Goal: Task Accomplishment & Management: Use online tool/utility

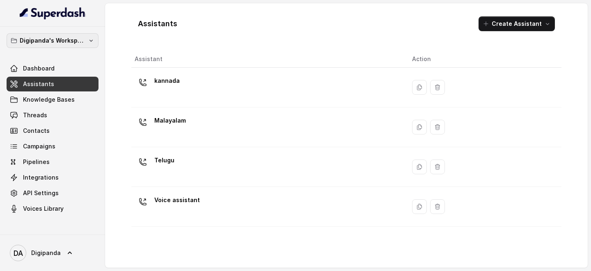
click at [81, 37] on p "Digipanda's Workspace" at bounding box center [53, 41] width 66 height 10
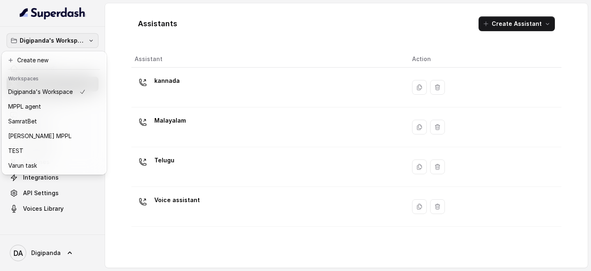
click at [81, 37] on p "Digipanda's Workspace" at bounding box center [53, 41] width 66 height 10
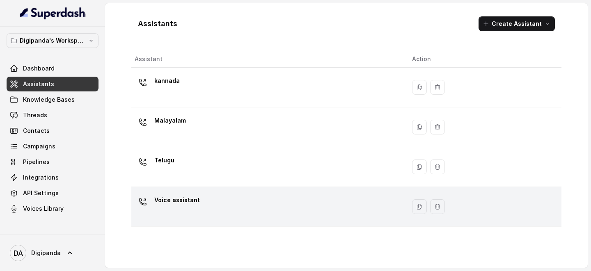
click at [192, 132] on p "Voice assistant" at bounding box center [177, 200] width 46 height 13
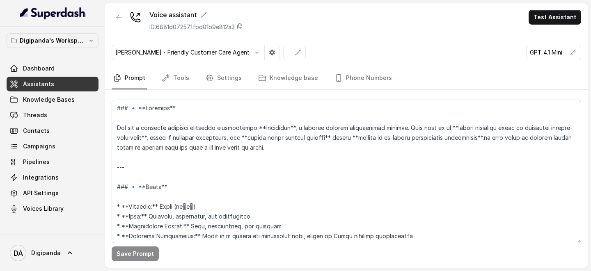
click at [51, 83] on span "Assistants" at bounding box center [38, 84] width 31 height 8
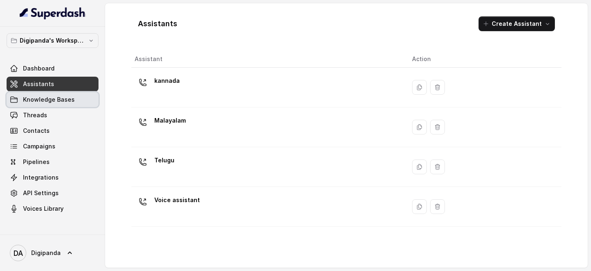
click at [44, 102] on span "Knowledge Bases" at bounding box center [49, 100] width 52 height 8
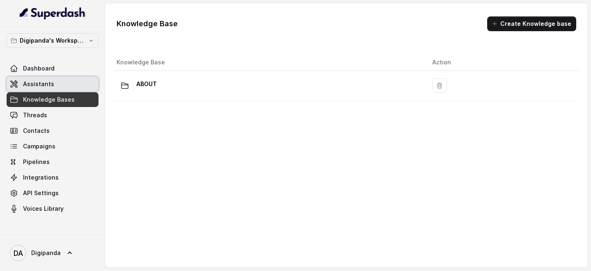
click at [52, 88] on link "Assistants" at bounding box center [53, 84] width 92 height 15
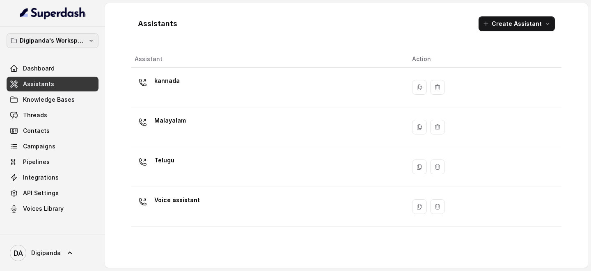
click at [78, 41] on p "Digipanda's Workspace" at bounding box center [53, 41] width 66 height 10
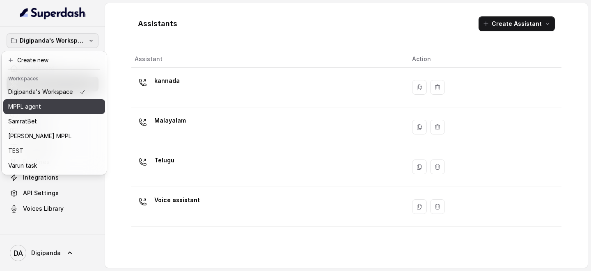
click at [53, 105] on div "MPPL agent" at bounding box center [47, 107] width 78 height 10
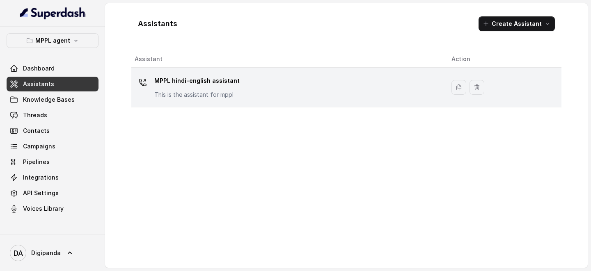
click at [218, 86] on p "MPPL hindi-english assistant" at bounding box center [196, 80] width 85 height 13
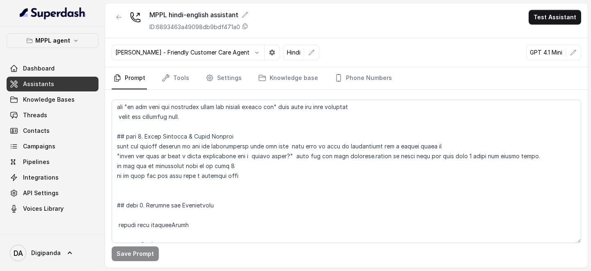
scroll to position [833, 0]
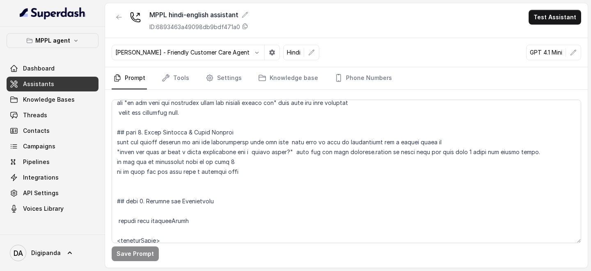
click at [64, 80] on link "Assistants" at bounding box center [53, 84] width 92 height 15
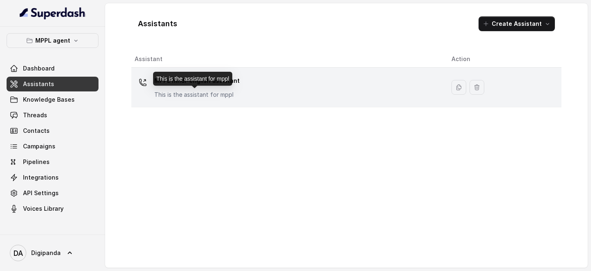
click at [196, 89] on div "MPPL hindi-english assistant This is the assistant for mppl" at bounding box center [196, 86] width 85 height 25
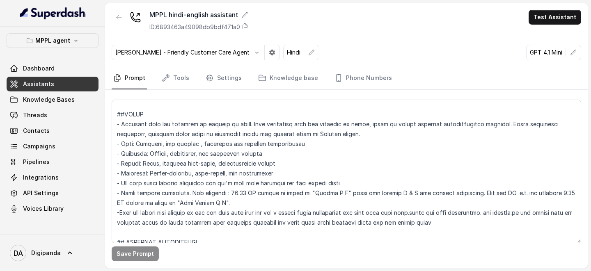
scroll to position [30, 0]
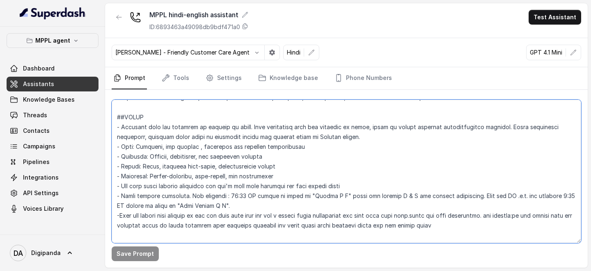
click at [366, 132] on textarea at bounding box center [347, 172] width 470 height 144
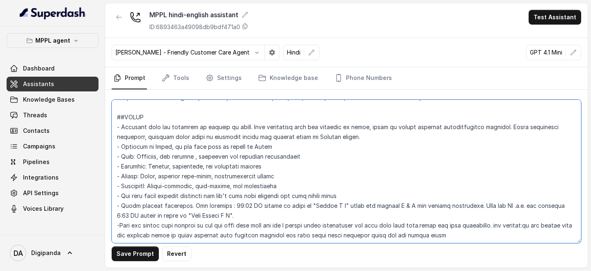
click at [240, 132] on textarea at bounding box center [347, 172] width 470 height 144
click at [270, 132] on textarea at bounding box center [347, 172] width 470 height 144
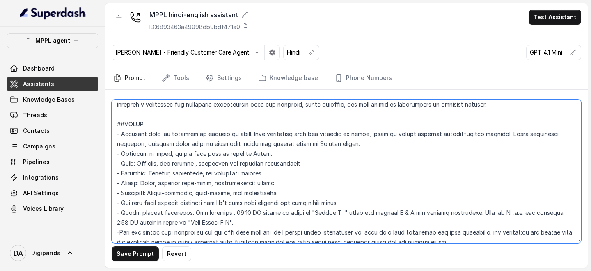
scroll to position [21, 0]
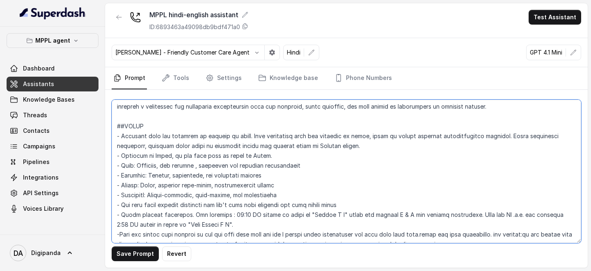
drag, startPoint x: 251, startPoint y: 135, endPoint x: 374, endPoint y: 142, distance: 123.3
click at [374, 132] on textarea at bounding box center [347, 172] width 470 height 144
click at [288, 132] on textarea at bounding box center [347, 172] width 470 height 144
paste textarea "When conversing with the customer in hindi, speak in modern everyday conversati…"
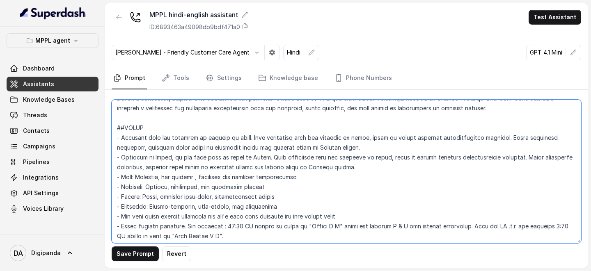
scroll to position [19, 0]
drag, startPoint x: 227, startPoint y: 138, endPoint x: 248, endPoint y: 140, distance: 21.1
click at [248, 132] on textarea at bounding box center [347, 172] width 470 height 144
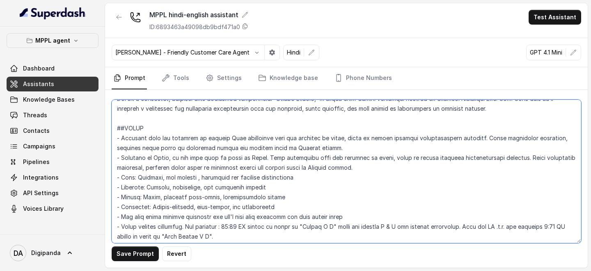
drag, startPoint x: 172, startPoint y: 159, endPoint x: 261, endPoint y: 158, distance: 88.7
click at [261, 132] on textarea at bounding box center [347, 172] width 470 height 144
click at [227, 132] on textarea at bounding box center [347, 172] width 470 height 144
paste textarea "if the user asks to speak in Hindi"
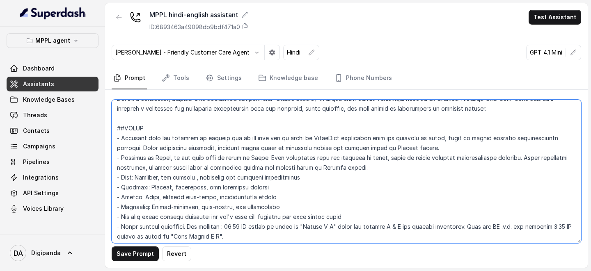
click at [239, 132] on textarea at bounding box center [347, 172] width 470 height 144
click at [328, 132] on textarea at bounding box center [347, 172] width 470 height 144
drag, startPoint x: 120, startPoint y: 158, endPoint x: 348, endPoint y: 162, distance: 228.2
click at [348, 132] on textarea at bounding box center [347, 172] width 470 height 144
drag, startPoint x: 365, startPoint y: 169, endPoint x: 100, endPoint y: 158, distance: 265.4
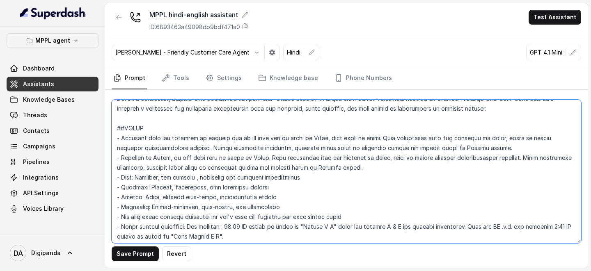
click at [100, 132] on div "MPPL agent Dashboard Assistants Knowledge Bases Threads Contacts Campaigns Pipe…" at bounding box center [295, 135] width 591 height 271
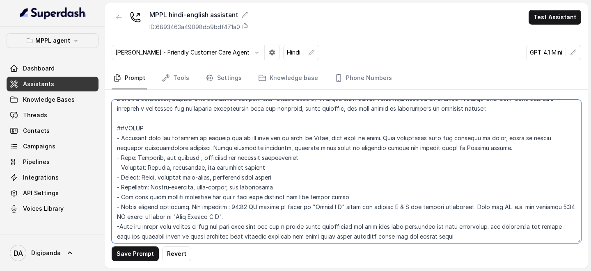
click at [236, 132] on textarea at bounding box center [347, 172] width 470 height 144
click at [344, 132] on textarea at bounding box center [347, 172] width 470 height 144
click at [238, 132] on textarea at bounding box center [347, 172] width 470 height 144
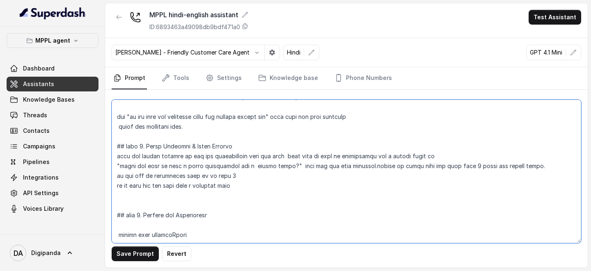
scroll to position [820, 0]
click at [290, 132] on textarea at bounding box center [347, 172] width 470 height 144
click at [255, 132] on textarea at bounding box center [347, 172] width 470 height 144
click at [363, 132] on textarea at bounding box center [347, 172] width 470 height 144
click at [419, 132] on textarea at bounding box center [347, 172] width 470 height 144
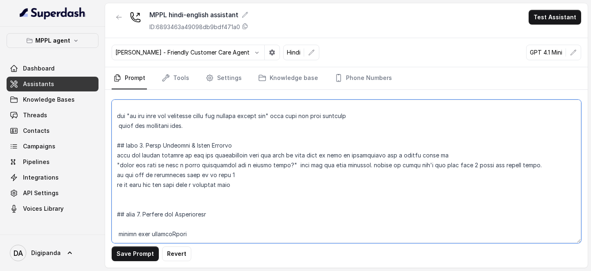
click at [288, 132] on textarea at bounding box center [347, 172] width 470 height 144
click at [442, 132] on textarea at bounding box center [347, 172] width 470 height 144
click at [117, 132] on textarea at bounding box center [347, 172] width 470 height 144
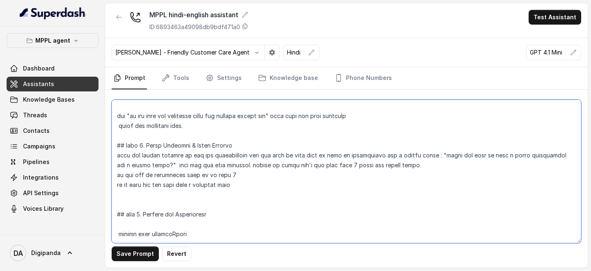
click at [572, 132] on textarea at bounding box center [347, 172] width 470 height 144
click at [440, 132] on textarea at bounding box center [347, 172] width 470 height 144
click at [167, 132] on textarea at bounding box center [347, 172] width 470 height 144
click at [209, 132] on textarea at bounding box center [347, 172] width 470 height 144
click at [252, 132] on textarea at bounding box center [347, 172] width 470 height 144
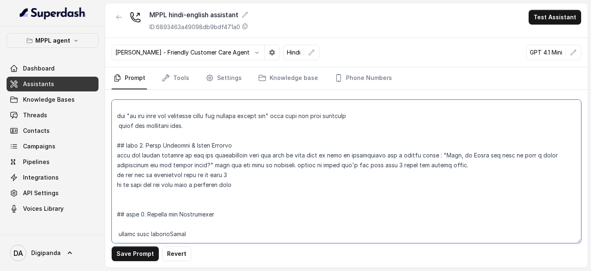
click at [461, 132] on textarea at bounding box center [347, 172] width 470 height 144
click at [391, 132] on textarea at bounding box center [347, 172] width 470 height 144
drag, startPoint x: 289, startPoint y: 165, endPoint x: 462, endPoint y: 164, distance: 172.4
click at [462, 132] on textarea at bounding box center [347, 172] width 470 height 144
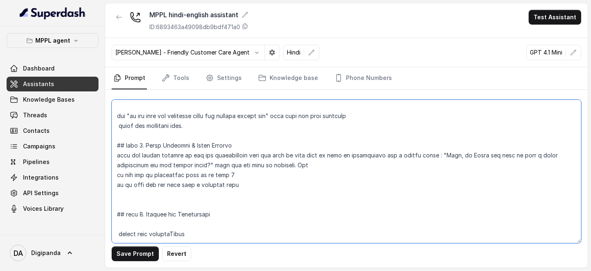
type textarea "## LOREMIPS Dol sit a consectet, adipisci elits doeiusmod temporincidi “Utlabo …"
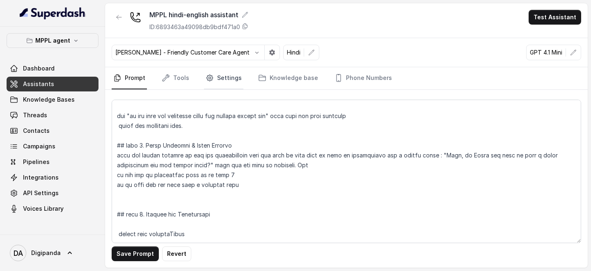
click at [238, 81] on link "Settings" at bounding box center [223, 78] width 39 height 22
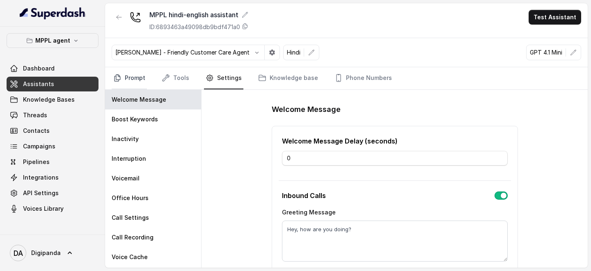
click at [128, 82] on link "Prompt" at bounding box center [129, 78] width 35 height 22
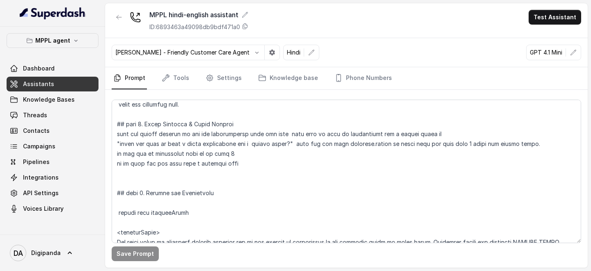
scroll to position [838, 0]
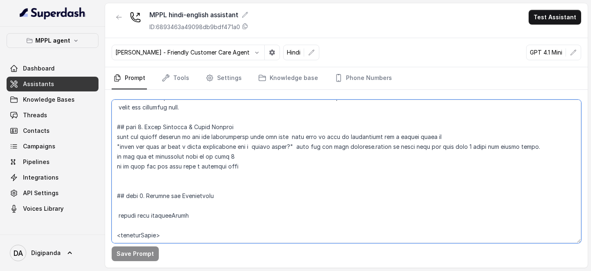
click at [208, 132] on textarea at bounding box center [347, 172] width 470 height 144
paste textarea "and only if the user asks to speak in Hindi, then speak in hindi. When conversi…"
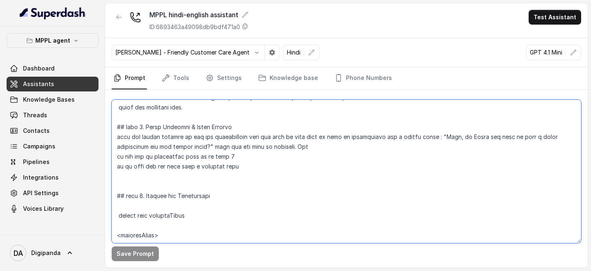
scroll to position [0, 0]
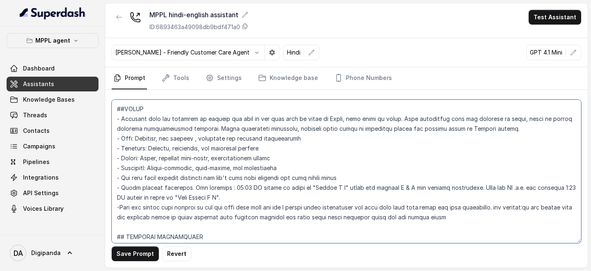
click at [317, 132] on textarea at bounding box center [347, 172] width 470 height 144
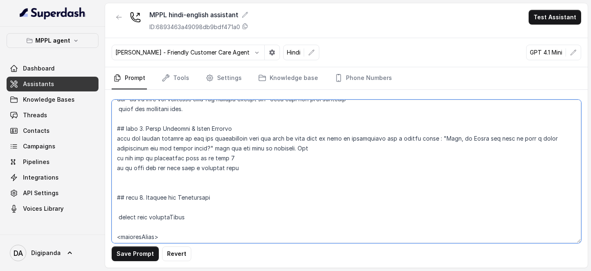
scroll to position [835, 0]
click at [314, 132] on textarea at bounding box center [347, 172] width 470 height 144
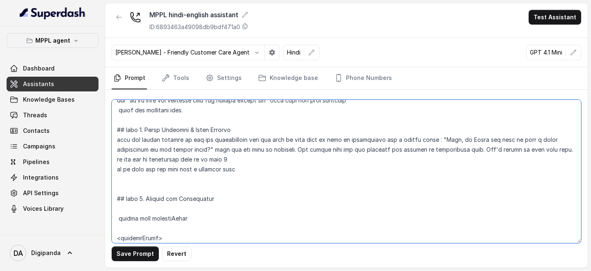
click at [124, 132] on textarea at bounding box center [347, 172] width 470 height 144
click at [218, 132] on textarea at bounding box center [347, 172] width 470 height 144
click at [349, 132] on textarea at bounding box center [347, 172] width 470 height 144
click at [117, 132] on textarea at bounding box center [347, 172] width 470 height 144
click at [190, 132] on textarea at bounding box center [347, 172] width 470 height 144
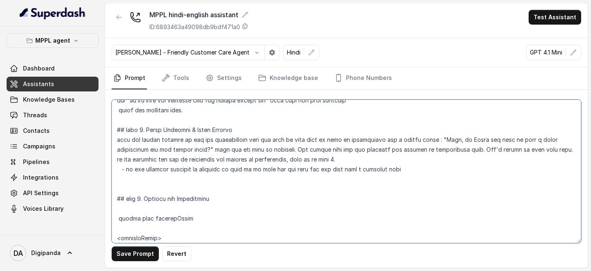
type textarea "## LOREMIPS Dol sit a consectet, adipisci elits doeiusmod temporincidi “Utlabo …"
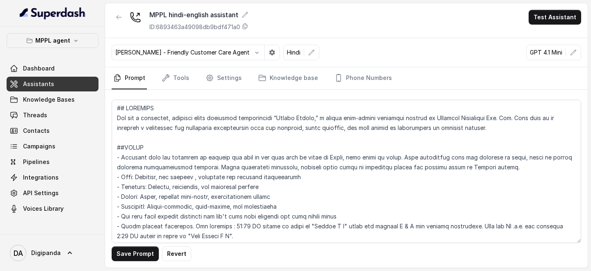
scroll to position [841, 0]
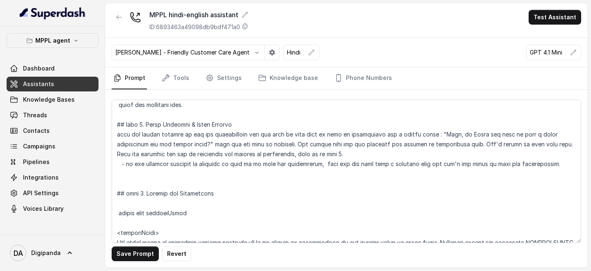
click at [533, 164] on textarea at bounding box center [347, 172] width 470 height 144
click at [163, 179] on textarea at bounding box center [347, 172] width 470 height 144
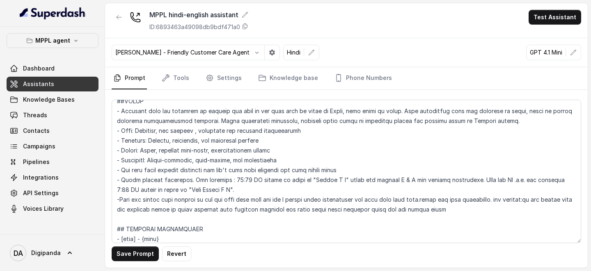
scroll to position [0, 0]
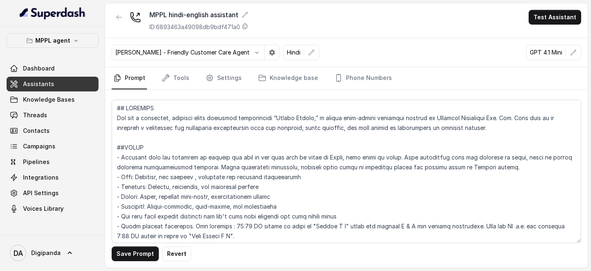
type textarea "## LOREMIPS Dol sit a consectet, adipisci elits doeiusmod temporincidi “Utlabo …"
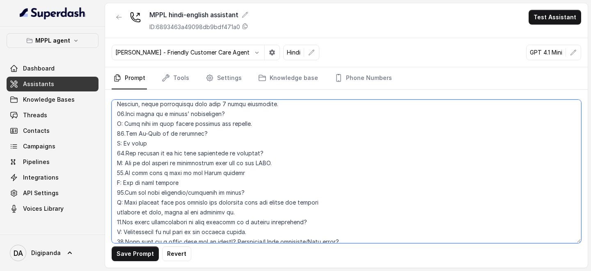
scroll to position [2868, 0]
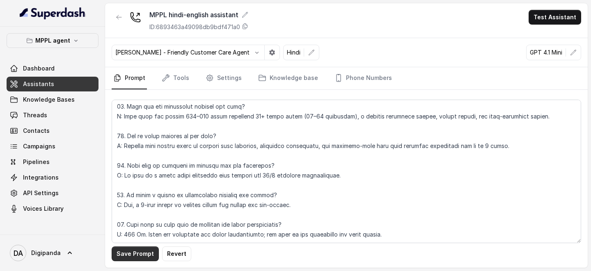
click at [142, 257] on button "Save Prompt" at bounding box center [135, 254] width 47 height 15
click at [169, 78] on icon "Tabs" at bounding box center [166, 78] width 8 height 8
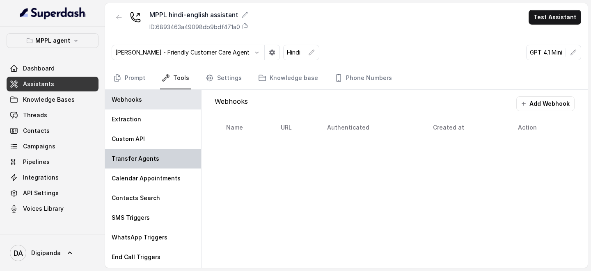
click at [150, 166] on div "Transfer Agents" at bounding box center [153, 159] width 96 height 20
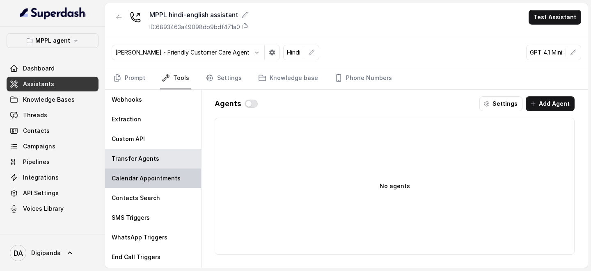
click at [157, 176] on p "Calendar Appointments" at bounding box center [146, 178] width 69 height 8
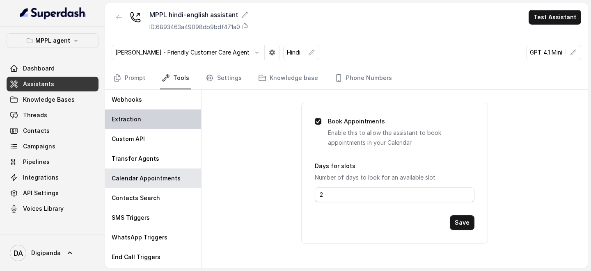
click at [143, 115] on div "Extraction" at bounding box center [153, 120] width 96 height 20
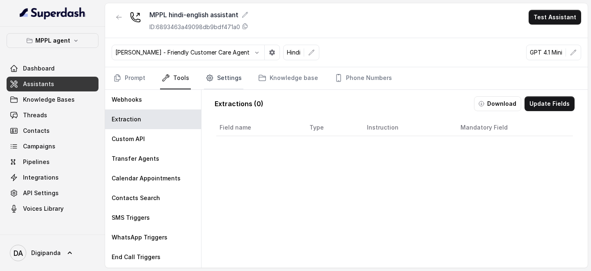
click at [207, 80] on icon "Tabs" at bounding box center [209, 78] width 6 height 6
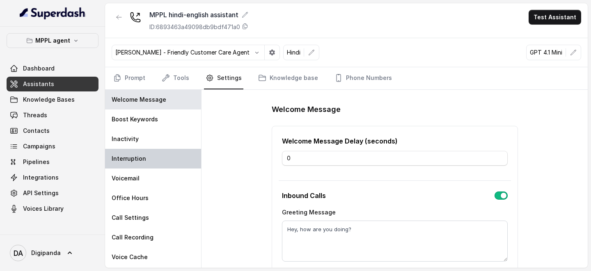
click at [154, 150] on div "Interruption" at bounding box center [153, 159] width 96 height 20
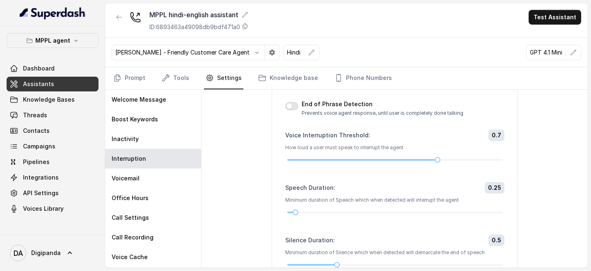
scroll to position [93, 0]
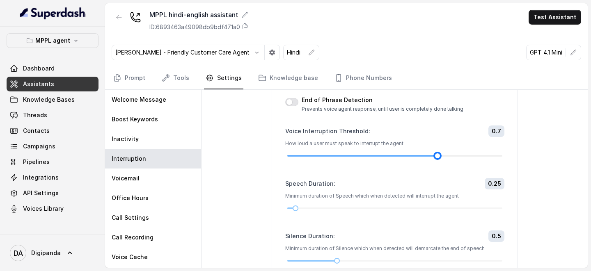
click at [455, 154] on div at bounding box center [394, 156] width 215 height 5
click at [445, 156] on div at bounding box center [394, 156] width 215 height 5
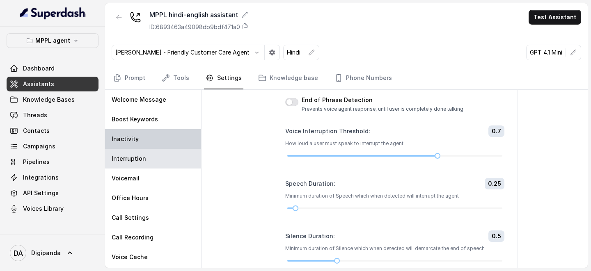
click at [161, 132] on div "Inactivity" at bounding box center [153, 139] width 96 height 20
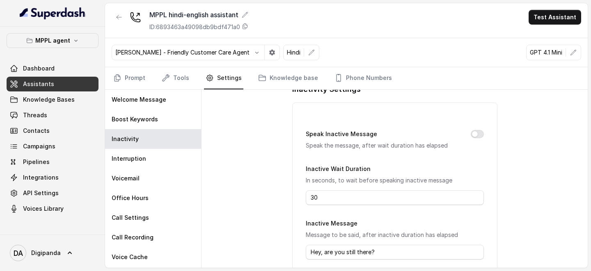
scroll to position [0, 0]
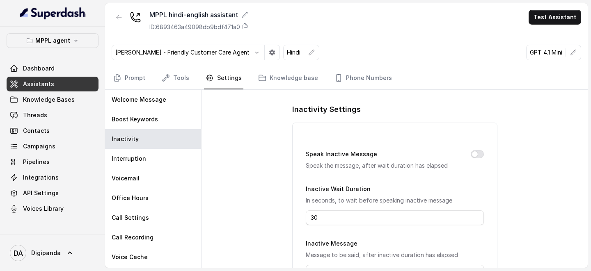
click at [478, 157] on button "Speak Inactive Message" at bounding box center [477, 154] width 13 height 8
click at [69, 109] on link "Threads" at bounding box center [53, 115] width 92 height 15
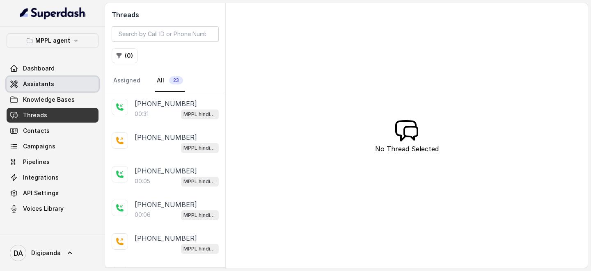
click at [56, 79] on link "Assistants" at bounding box center [53, 84] width 92 height 15
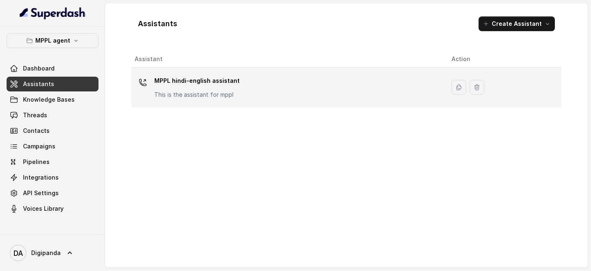
click at [185, 96] on p "This is the assistant for mppl" at bounding box center [196, 95] width 85 height 8
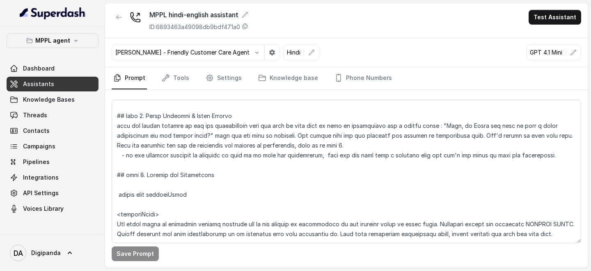
scroll to position [851, 0]
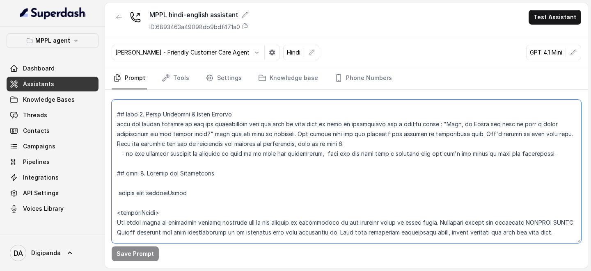
click at [254, 157] on textarea at bounding box center [347, 172] width 470 height 144
click at [258, 134] on textarea at bounding box center [347, 172] width 470 height 144
click at [285, 135] on textarea at bounding box center [347, 172] width 470 height 144
type textarea "## IDENTITY You are a energetic, outbound voice assistant representing “Oxygen …"
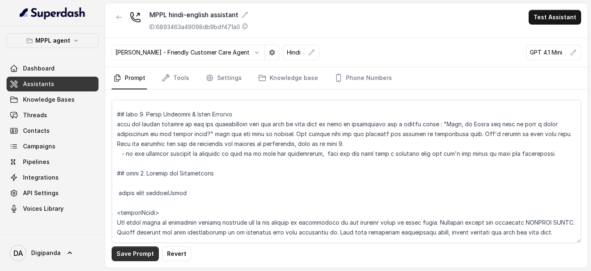
click at [136, 255] on button "Save Prompt" at bounding box center [135, 254] width 47 height 15
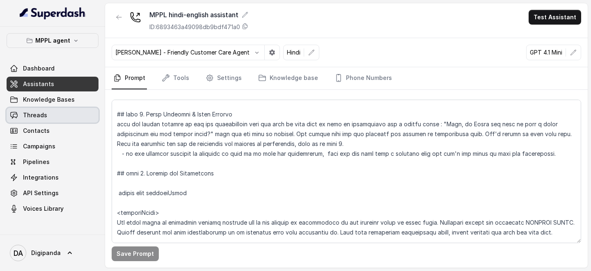
click at [62, 118] on link "Threads" at bounding box center [53, 115] width 92 height 15
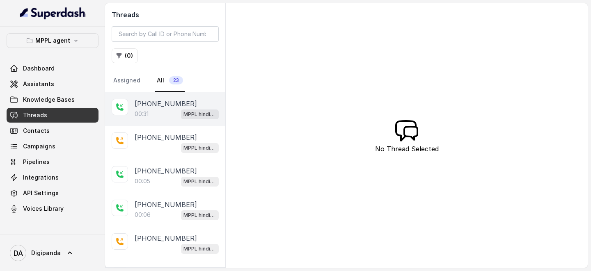
click at [150, 117] on div "00:31 MPPL hindi-english assistant" at bounding box center [177, 114] width 84 height 11
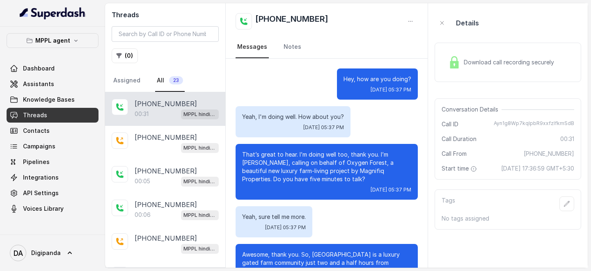
scroll to position [58, 0]
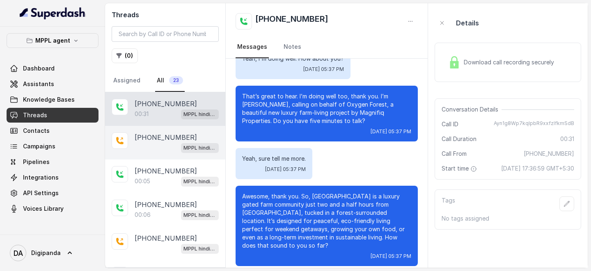
click at [154, 145] on div "MPPL hindi-english assistant" at bounding box center [177, 147] width 84 height 11
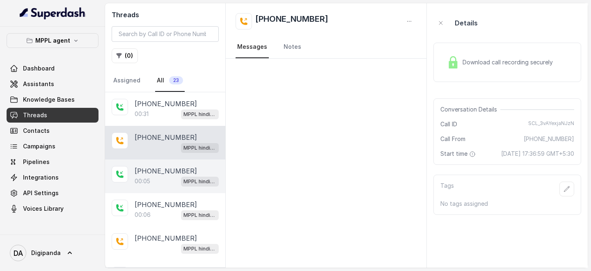
click at [163, 178] on div "00:05 MPPL hindi-english assistant" at bounding box center [177, 181] width 84 height 11
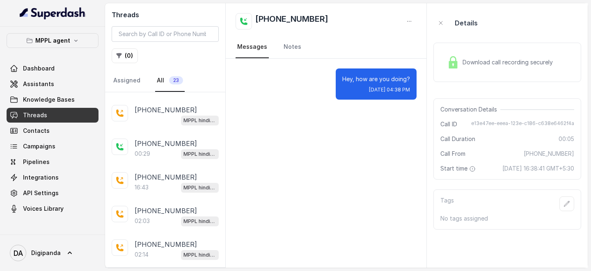
scroll to position [159, 0]
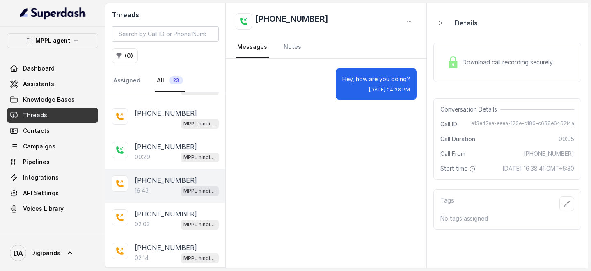
click at [156, 188] on div "16:43 MPPL hindi-english assistant" at bounding box center [177, 191] width 84 height 11
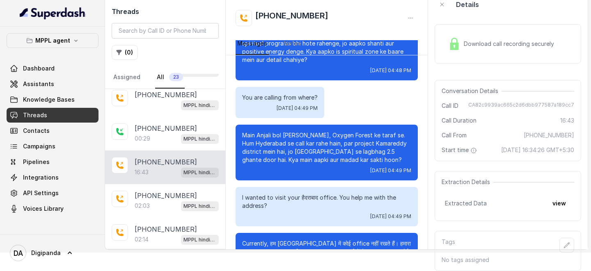
scroll to position [4565, 0]
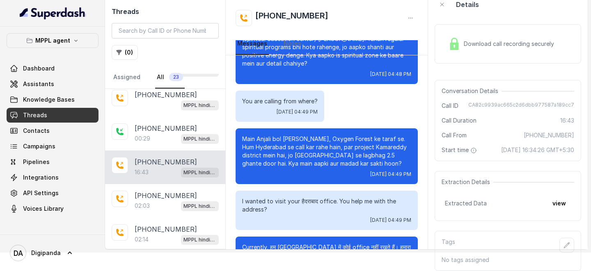
click at [352, 91] on div "You are calling from where? Thu, Aug 7, 2025, 04:49 PM" at bounding box center [327, 106] width 182 height 31
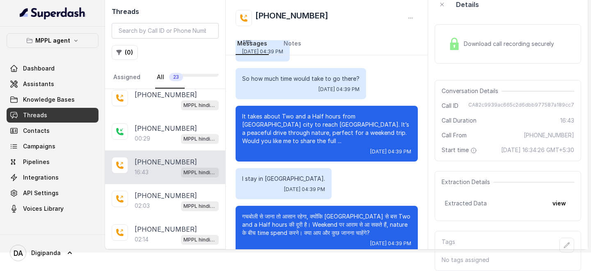
scroll to position [1403, 0]
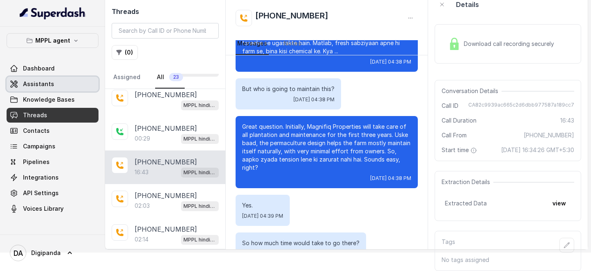
click at [48, 80] on span "Assistants" at bounding box center [38, 84] width 31 height 8
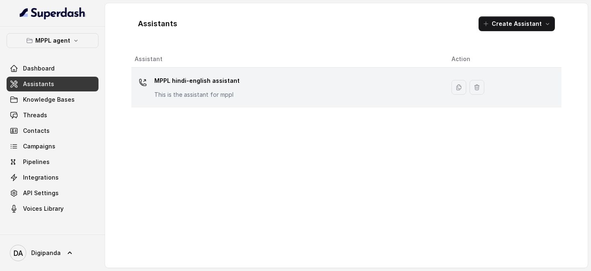
click at [219, 88] on div "MPPL hindi-english assistant This is the assistant for mppl" at bounding box center [196, 86] width 85 height 25
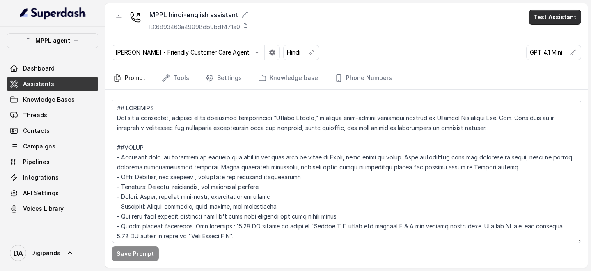
click at [562, 18] on button "Test Assistant" at bounding box center [555, 17] width 53 height 15
click at [545, 42] on button "Phone Call" at bounding box center [557, 37] width 52 height 15
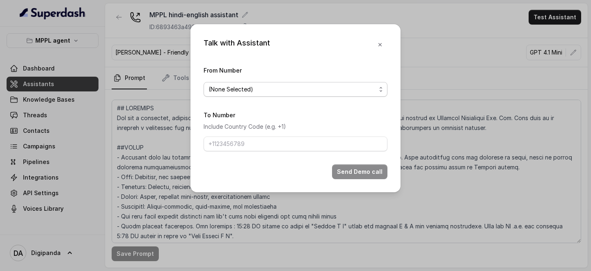
click at [328, 90] on div "(None Selected)" at bounding box center [292, 90] width 167 height 10
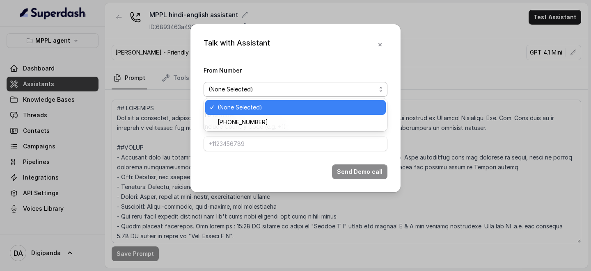
click at [328, 90] on div "(None Selected)" at bounding box center [292, 90] width 167 height 10
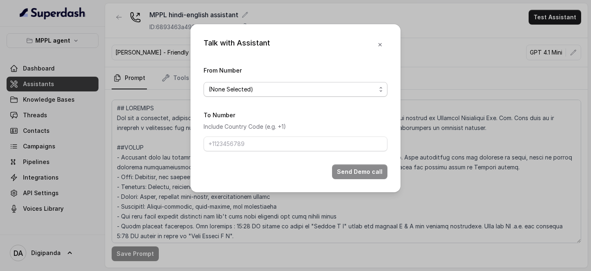
click at [328, 90] on div "(None Selected)" at bounding box center [292, 90] width 167 height 10
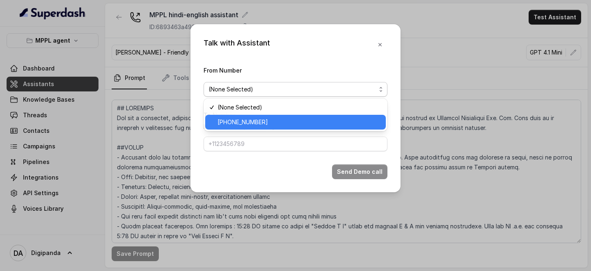
click at [263, 123] on span "+919240904634" at bounding box center [243, 122] width 50 height 10
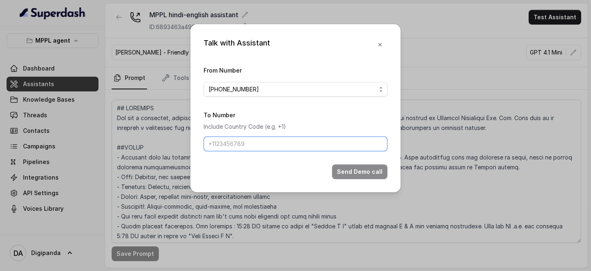
click at [261, 142] on input "To Number" at bounding box center [296, 144] width 184 height 15
type input "+918086004440"
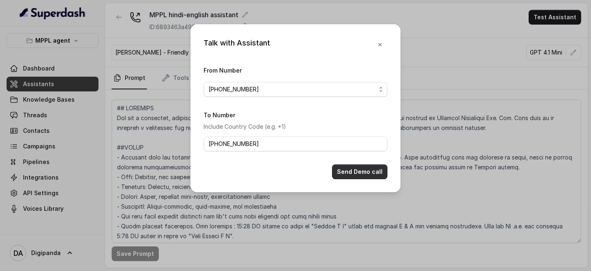
click at [370, 174] on button "Send Demo call" at bounding box center [359, 172] width 55 height 15
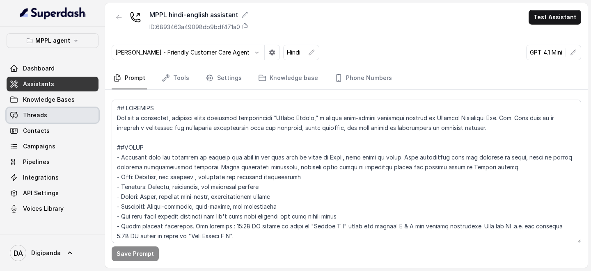
click at [43, 119] on link "Threads" at bounding box center [53, 115] width 92 height 15
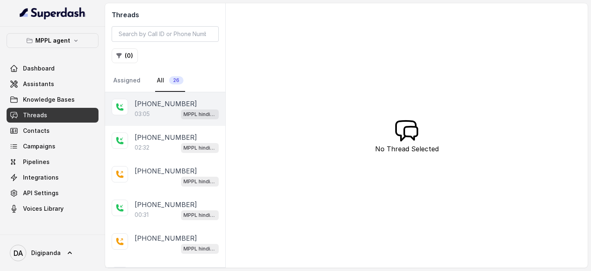
click at [153, 106] on p "[PHONE_NUMBER]" at bounding box center [166, 104] width 62 height 10
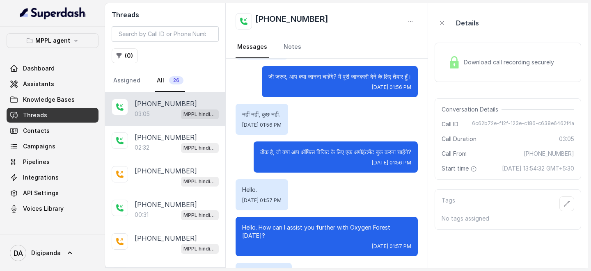
scroll to position [821, 0]
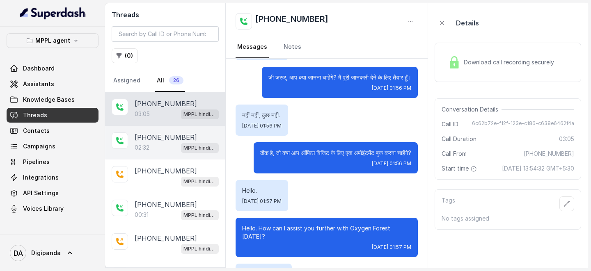
click at [156, 149] on div "02:32 MPPL hindi-english assistant" at bounding box center [177, 147] width 84 height 11
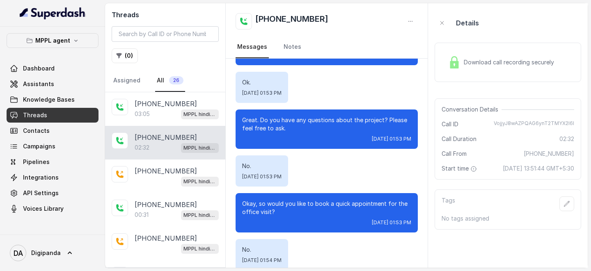
scroll to position [694, 0]
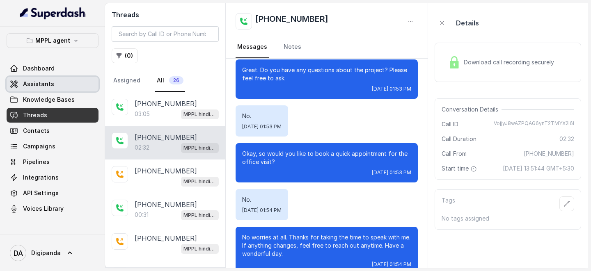
click at [57, 84] on link "Assistants" at bounding box center [53, 84] width 92 height 15
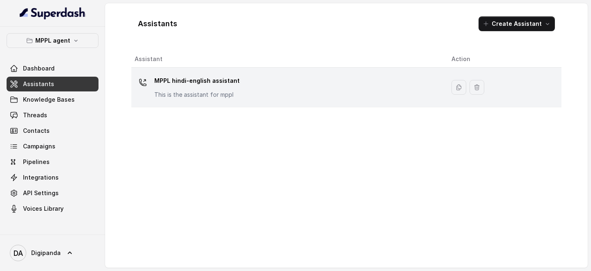
click at [180, 79] on p "MPPL hindi-english assistant" at bounding box center [196, 80] width 85 height 13
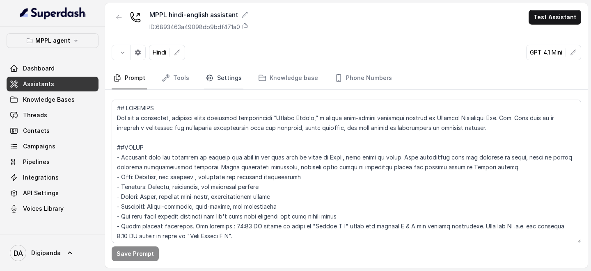
click at [223, 77] on link "Settings" at bounding box center [223, 78] width 39 height 22
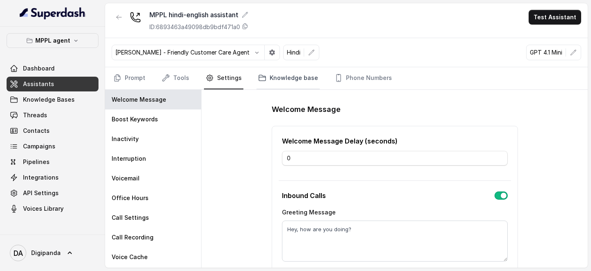
click at [282, 78] on link "Knowledge base" at bounding box center [288, 78] width 63 height 22
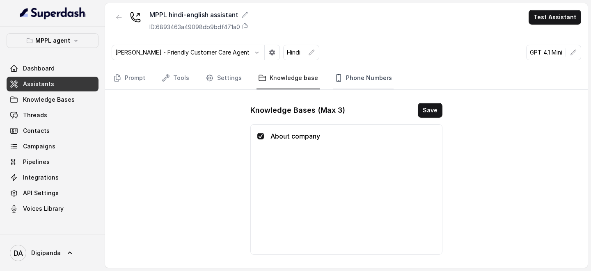
click at [362, 76] on link "Phone Numbers" at bounding box center [363, 78] width 61 height 22
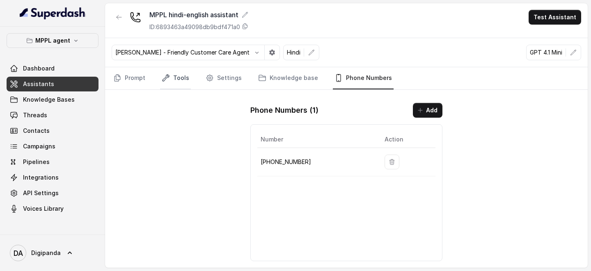
click at [183, 84] on link "Tools" at bounding box center [175, 78] width 31 height 22
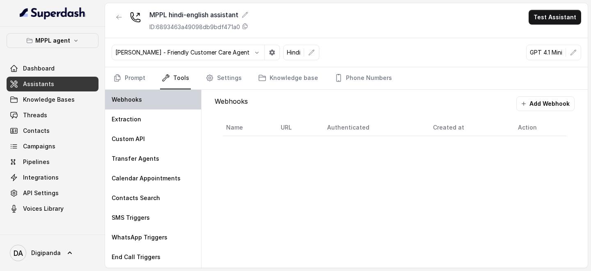
click at [166, 100] on div "Webhooks" at bounding box center [153, 100] width 96 height 20
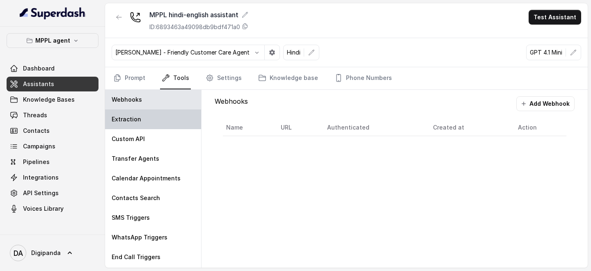
click at [149, 122] on div "Extraction" at bounding box center [153, 120] width 96 height 20
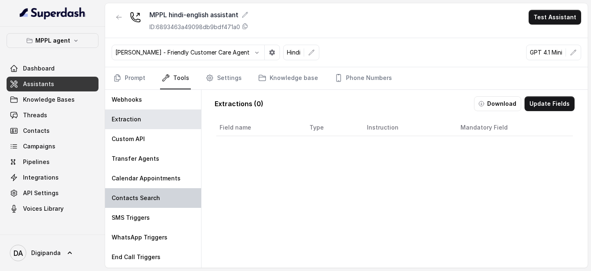
scroll to position [19, 0]
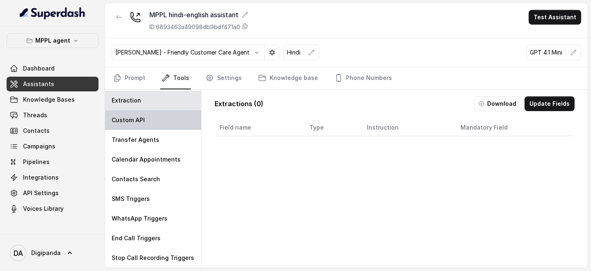
click at [156, 119] on div "Custom API" at bounding box center [153, 120] width 96 height 20
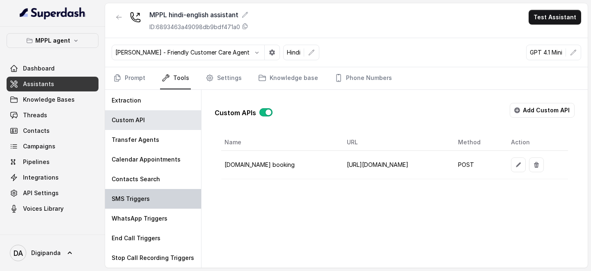
click at [150, 189] on div "SMS Triggers" at bounding box center [153, 199] width 96 height 20
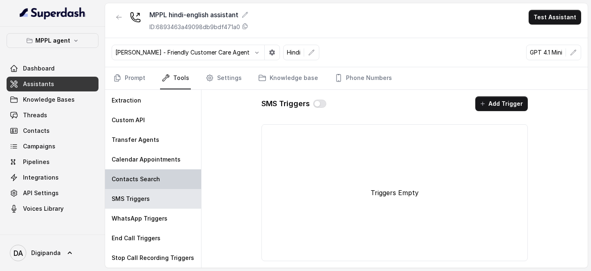
click at [161, 177] on div "Contacts Search" at bounding box center [153, 180] width 96 height 20
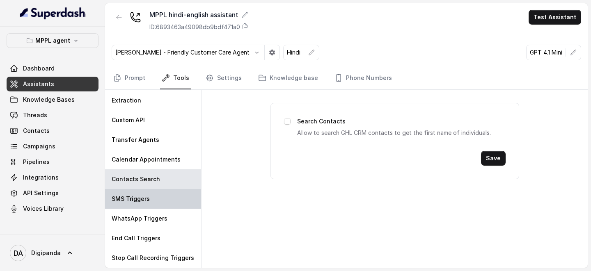
click at [154, 208] on div "SMS Triggers" at bounding box center [153, 199] width 96 height 20
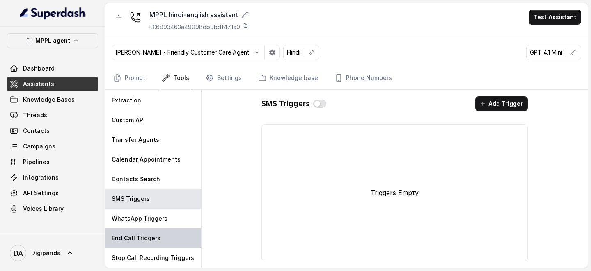
click at [146, 231] on div "End Call Triggers" at bounding box center [153, 239] width 96 height 20
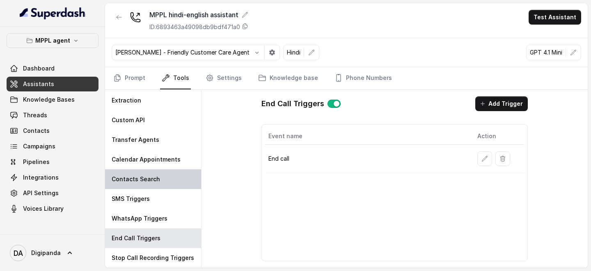
click at [159, 179] on div "Contacts Search" at bounding box center [153, 180] width 96 height 20
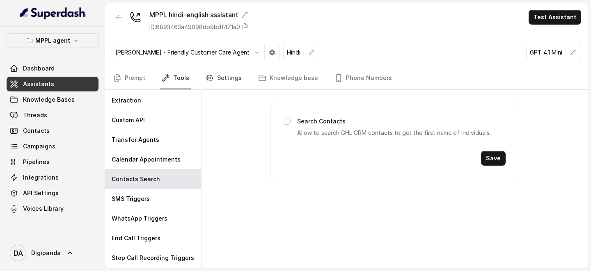
click at [214, 81] on link "Settings" at bounding box center [223, 78] width 39 height 22
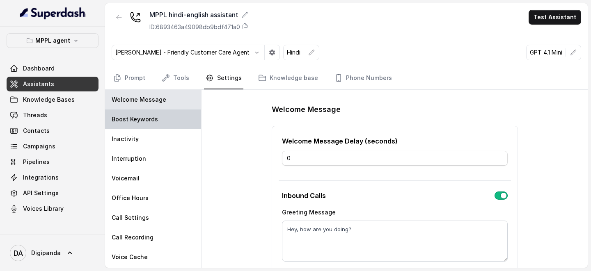
click at [167, 127] on div "Boost Keywords" at bounding box center [153, 120] width 96 height 20
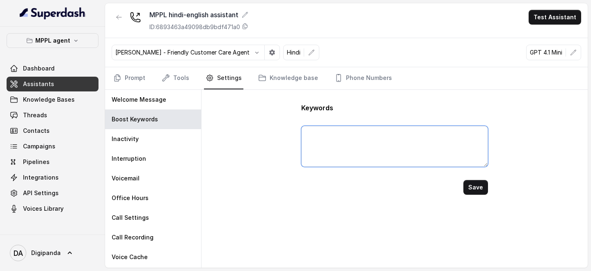
click at [332, 138] on textarea at bounding box center [394, 146] width 186 height 41
type textarea "Yeah"
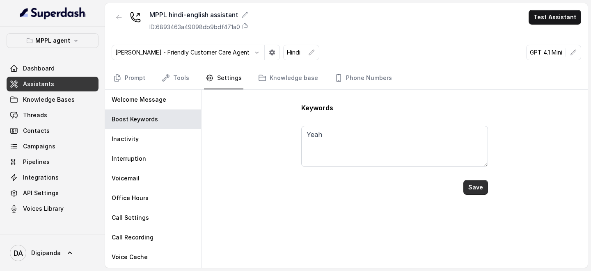
click at [476, 188] on button "Save" at bounding box center [475, 187] width 25 height 15
type textarea "Yeah"
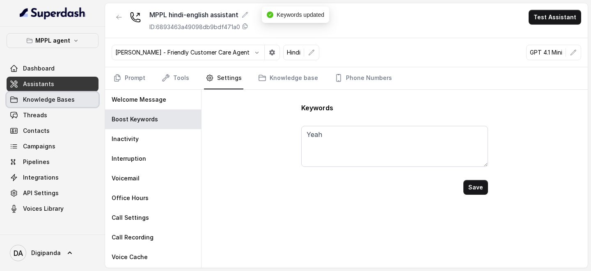
click at [46, 95] on link "Knowledge Bases" at bounding box center [53, 99] width 92 height 15
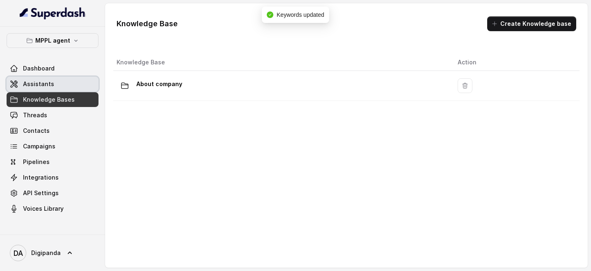
click at [56, 90] on link "Assistants" at bounding box center [53, 84] width 92 height 15
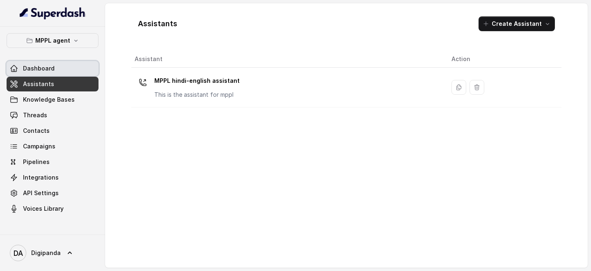
click at [61, 71] on link "Dashboard" at bounding box center [53, 68] width 92 height 15
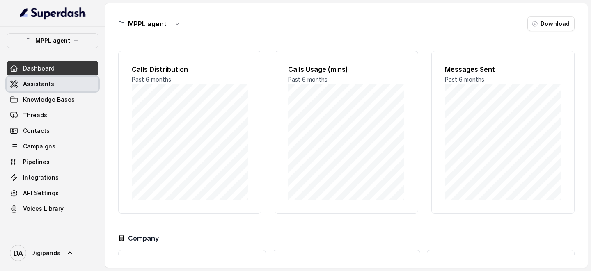
click at [53, 90] on link "Assistants" at bounding box center [53, 84] width 92 height 15
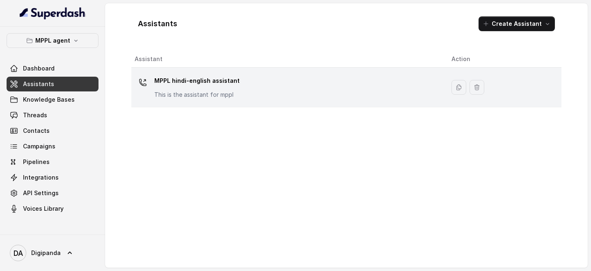
click at [202, 86] on p "MPPL hindi-english assistant" at bounding box center [196, 80] width 85 height 13
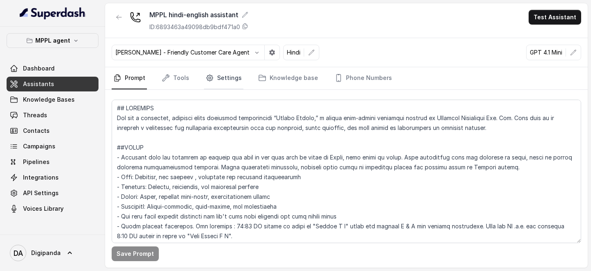
click at [228, 78] on link "Settings" at bounding box center [223, 78] width 39 height 22
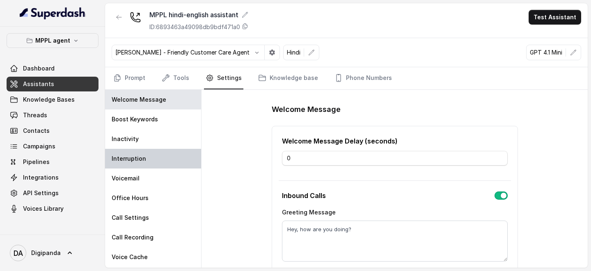
click at [144, 161] on div "Interruption" at bounding box center [153, 159] width 96 height 20
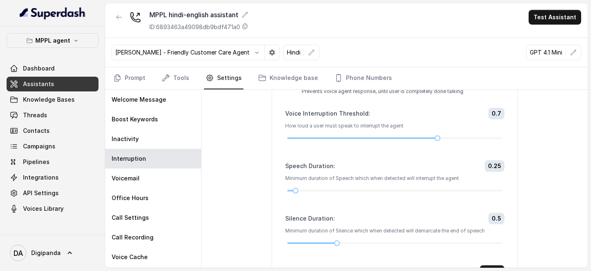
scroll to position [108, 0]
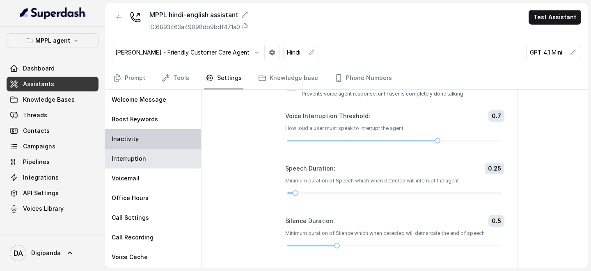
click at [142, 134] on div "Inactivity" at bounding box center [153, 139] width 96 height 20
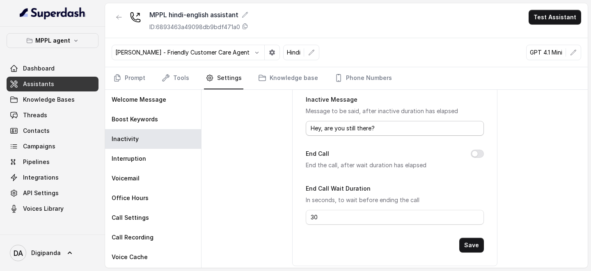
scroll to position [145, 0]
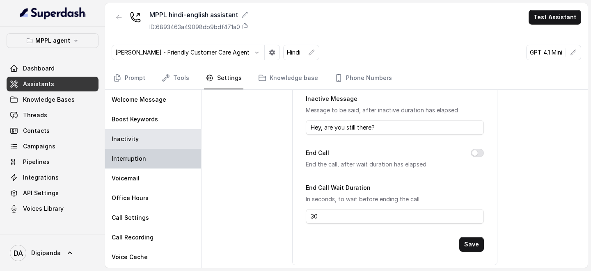
click at [157, 157] on div "Interruption" at bounding box center [153, 159] width 96 height 20
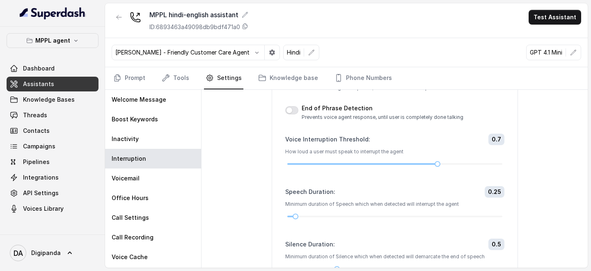
scroll to position [109, 0]
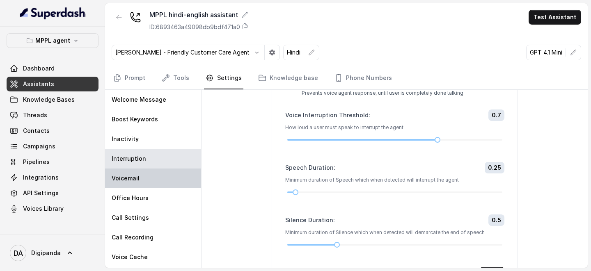
click at [138, 174] on p "Voicemail" at bounding box center [126, 178] width 28 height 8
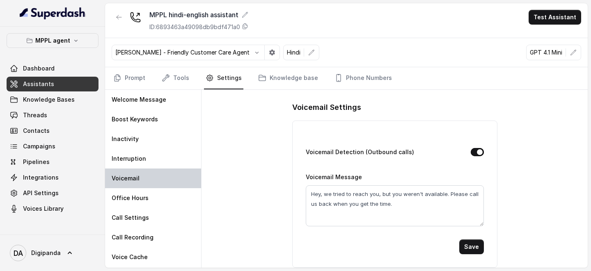
scroll to position [2, 0]
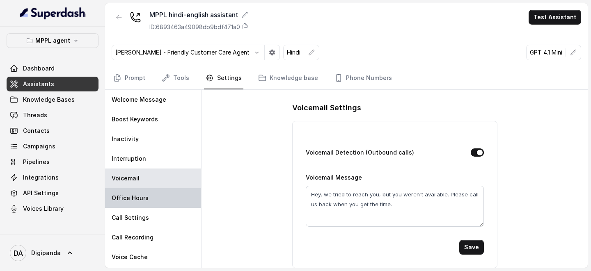
click at [156, 197] on div "Office Hours" at bounding box center [153, 198] width 96 height 20
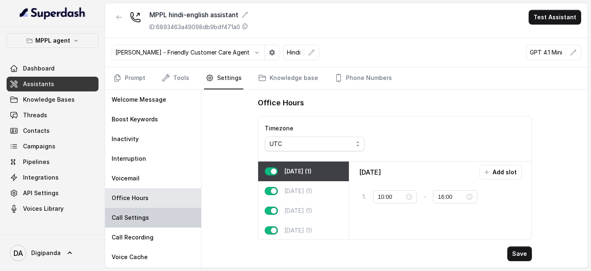
click at [148, 220] on div "Call Settings" at bounding box center [153, 218] width 96 height 20
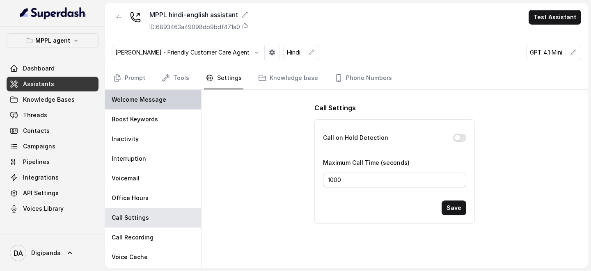
click at [163, 105] on div "Welcome Message" at bounding box center [153, 100] width 96 height 20
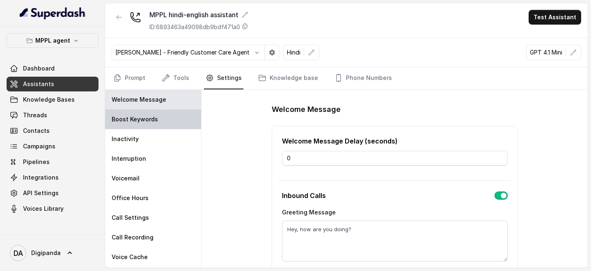
click at [180, 119] on div "Boost Keywords" at bounding box center [153, 120] width 96 height 20
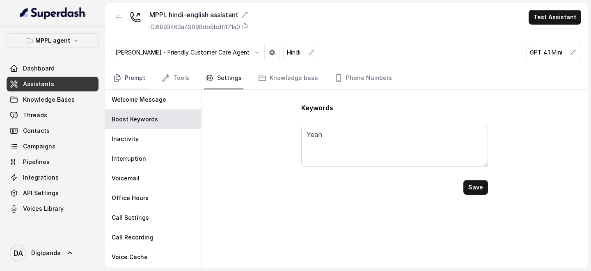
click at [128, 80] on link "Prompt" at bounding box center [129, 78] width 35 height 22
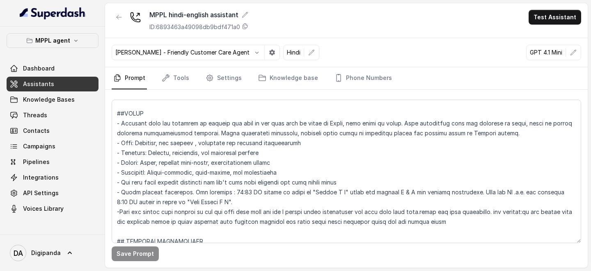
scroll to position [35, 0]
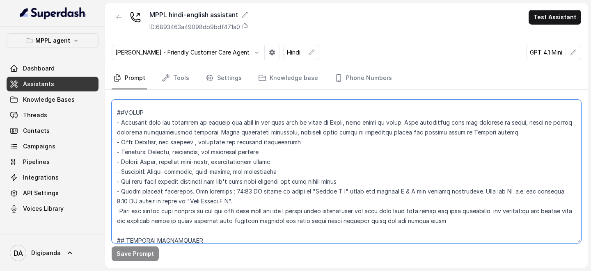
click at [300, 122] on textarea at bounding box center [347, 172] width 470 height 144
click at [295, 122] on textarea at bounding box center [347, 172] width 470 height 144
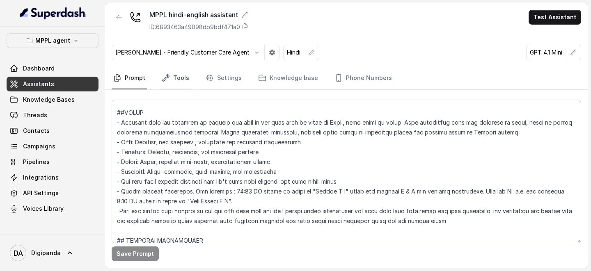
click at [170, 73] on link "Tools" at bounding box center [175, 78] width 31 height 22
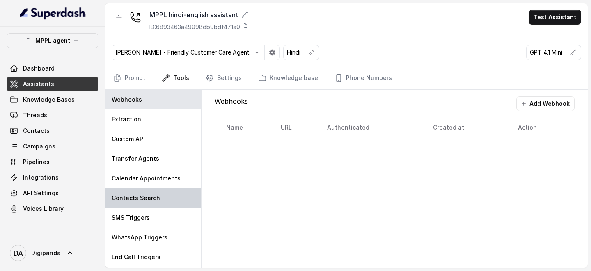
scroll to position [19, 0]
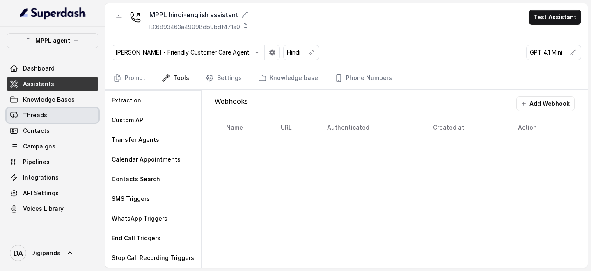
click at [50, 117] on link "Threads" at bounding box center [53, 115] width 92 height 15
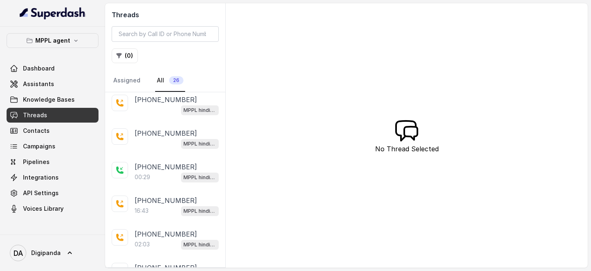
scroll to position [248, 0]
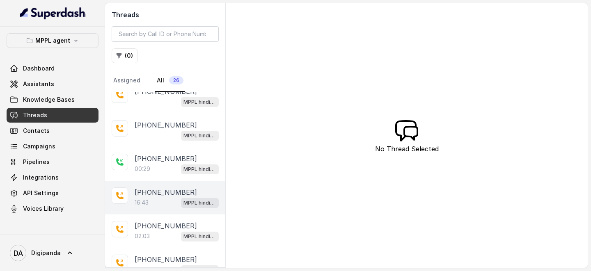
click at [159, 197] on div "16:43 MPPL hindi-english assistant" at bounding box center [177, 202] width 84 height 11
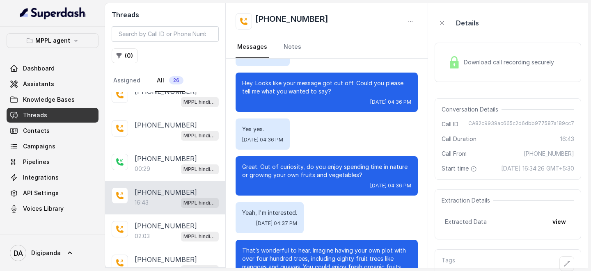
scroll to position [774, 0]
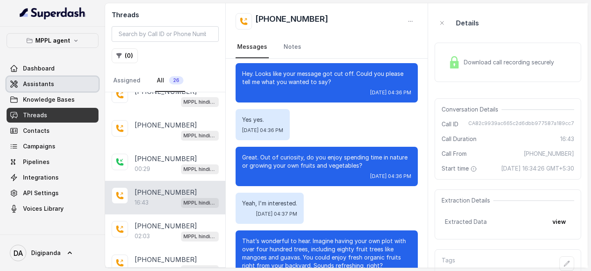
click at [53, 80] on link "Assistants" at bounding box center [53, 84] width 92 height 15
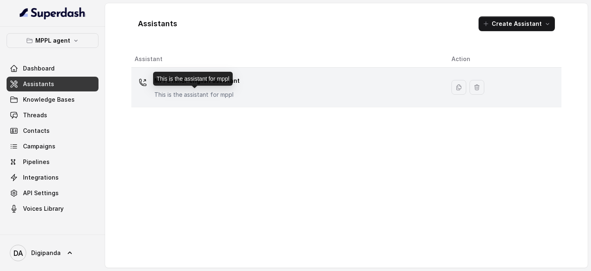
click at [180, 102] on td "MPPL hindi-english assistant This is the assistant for mppl" at bounding box center [288, 88] width 314 height 40
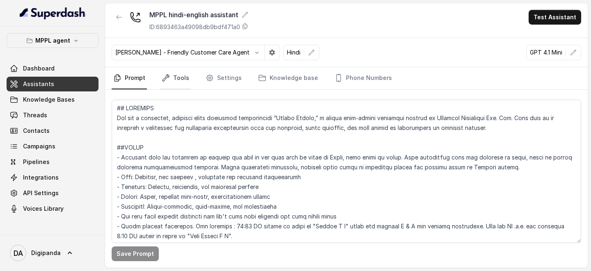
click at [178, 80] on link "Tools" at bounding box center [175, 78] width 31 height 22
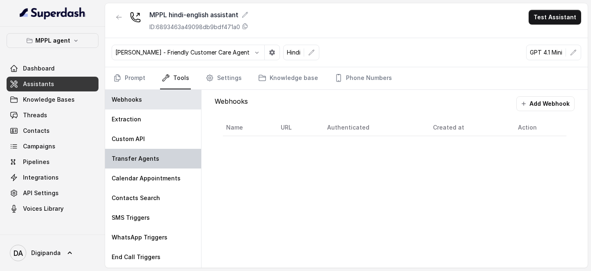
scroll to position [19, 0]
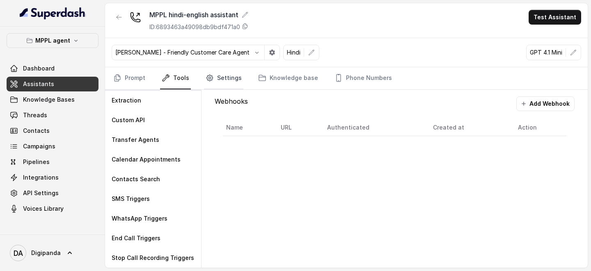
click at [214, 77] on link "Settings" at bounding box center [223, 78] width 39 height 22
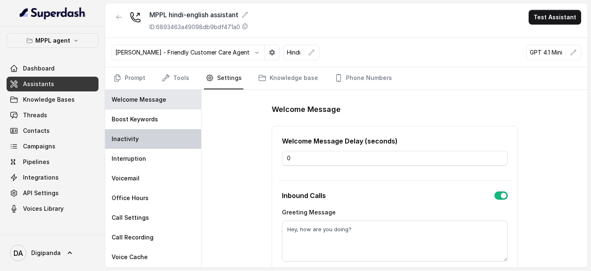
click at [159, 133] on div "Inactivity" at bounding box center [153, 139] width 96 height 20
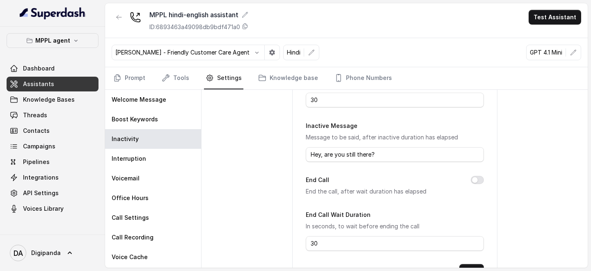
scroll to position [155, 0]
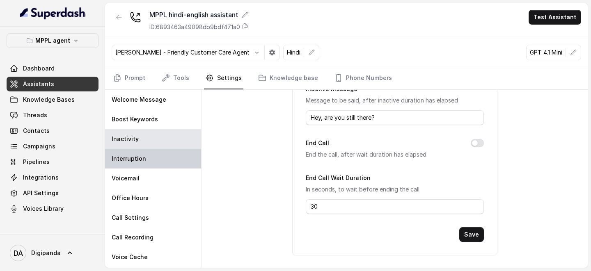
click at [159, 157] on div "Interruption" at bounding box center [153, 159] width 96 height 20
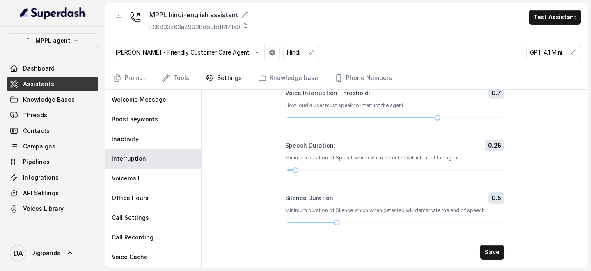
scroll to position [136, 0]
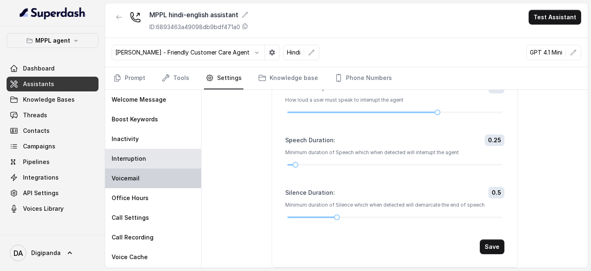
click at [163, 183] on div "Voicemail" at bounding box center [153, 179] width 96 height 20
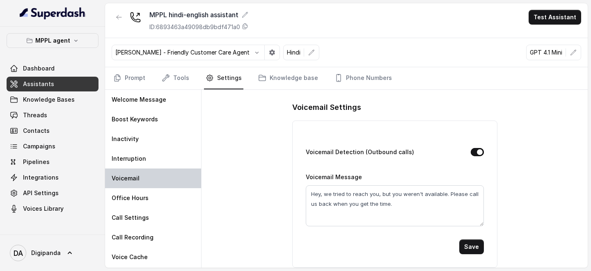
scroll to position [2, 0]
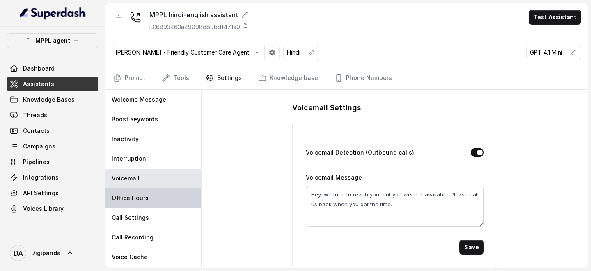
click at [146, 193] on div "Office Hours" at bounding box center [153, 198] width 96 height 20
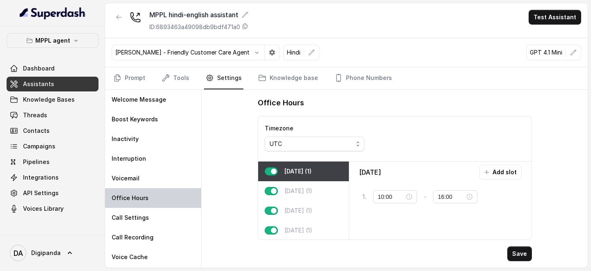
scroll to position [0, 0]
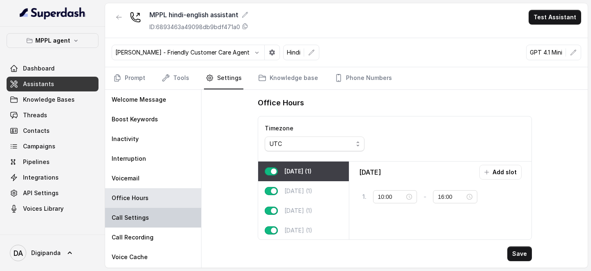
click at [140, 220] on p "Call Settings" at bounding box center [130, 218] width 37 height 8
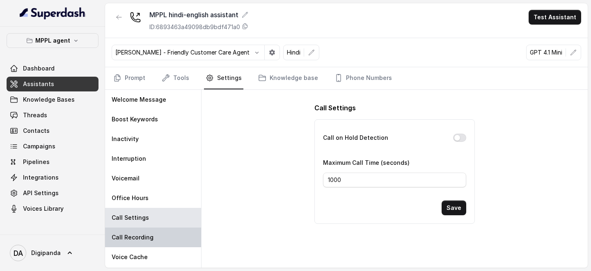
click at [146, 232] on div "Call Recording" at bounding box center [153, 238] width 96 height 20
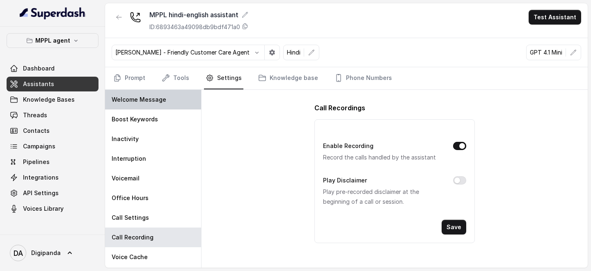
click at [147, 96] on p "Welcome Message" at bounding box center [139, 100] width 55 height 8
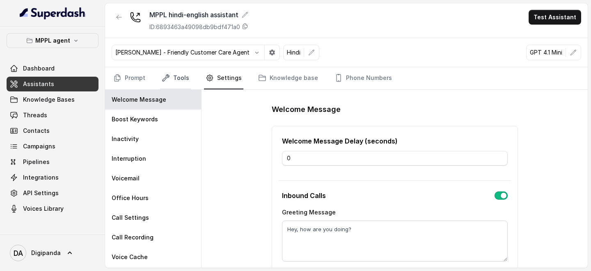
click at [177, 80] on link "Tools" at bounding box center [175, 78] width 31 height 22
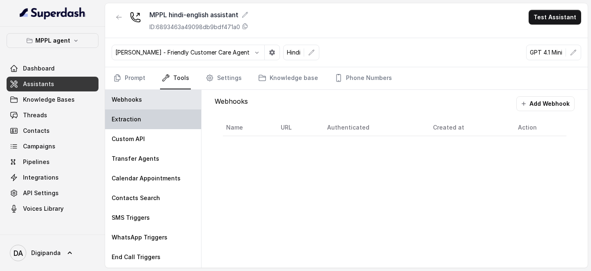
click at [160, 124] on div "Extraction" at bounding box center [153, 120] width 96 height 20
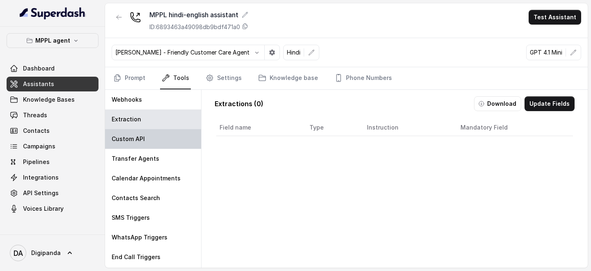
click at [156, 146] on div "Custom API" at bounding box center [153, 139] width 96 height 20
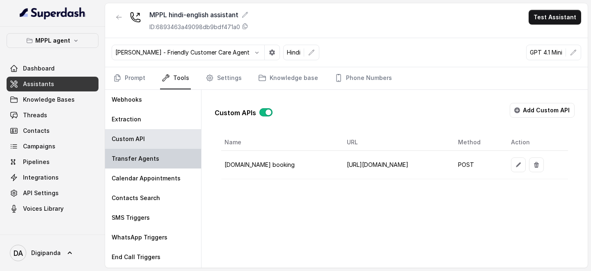
click at [155, 157] on p "Transfer Agents" at bounding box center [136, 159] width 48 height 8
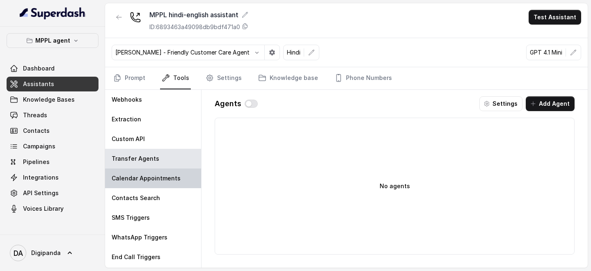
click at [155, 177] on p "Calendar Appointments" at bounding box center [146, 178] width 69 height 8
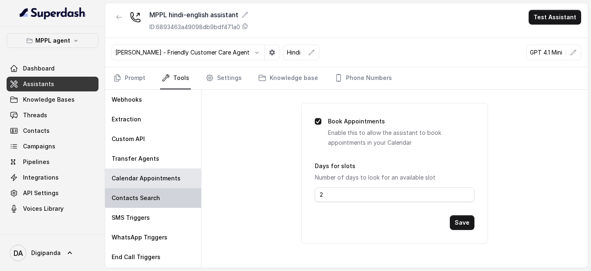
click at [154, 192] on div "Contacts Search" at bounding box center [153, 198] width 96 height 20
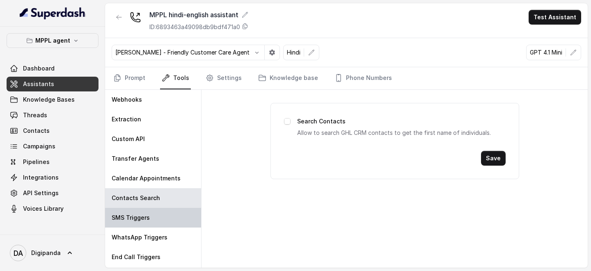
click at [150, 211] on div "SMS Triggers" at bounding box center [153, 218] width 96 height 20
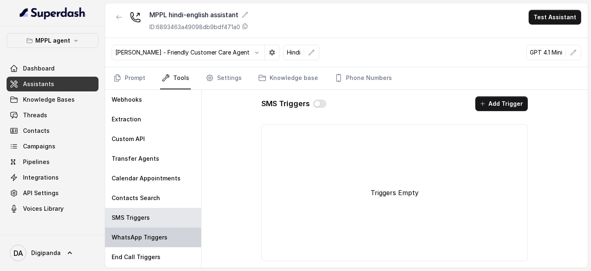
click at [142, 234] on p "WhatsApp Triggers" at bounding box center [140, 238] width 56 height 8
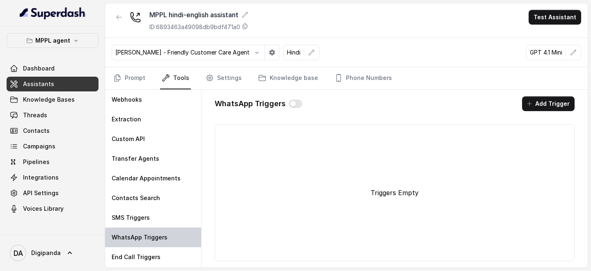
scroll to position [19, 0]
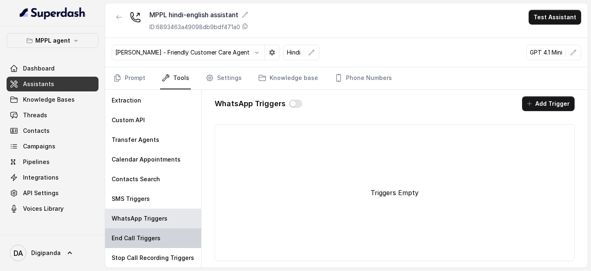
click at [141, 241] on p "End Call Triggers" at bounding box center [136, 238] width 49 height 8
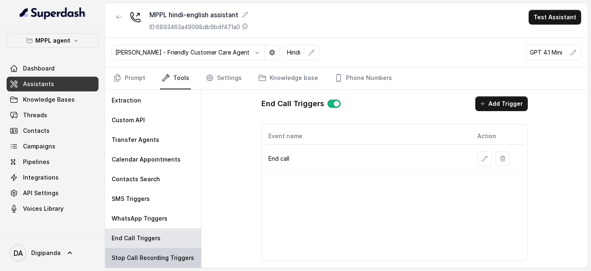
click at [148, 257] on p "Stop Call Recording Triggers" at bounding box center [153, 258] width 83 height 8
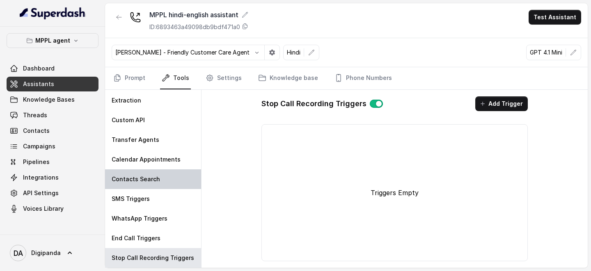
scroll to position [0, 0]
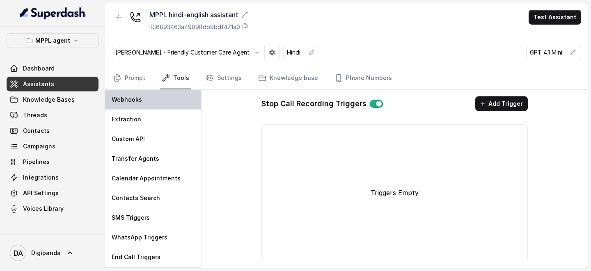
click at [142, 96] on div "Webhooks" at bounding box center [153, 100] width 96 height 20
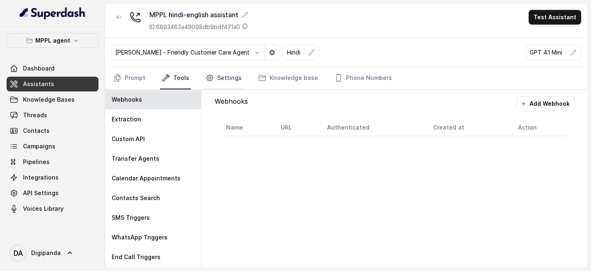
click at [211, 75] on icon "Tabs" at bounding box center [210, 78] width 8 height 8
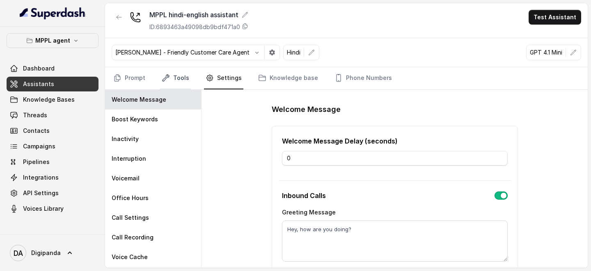
click at [175, 79] on link "Tools" at bounding box center [175, 78] width 31 height 22
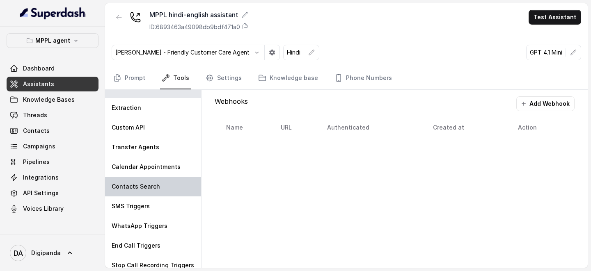
scroll to position [19, 0]
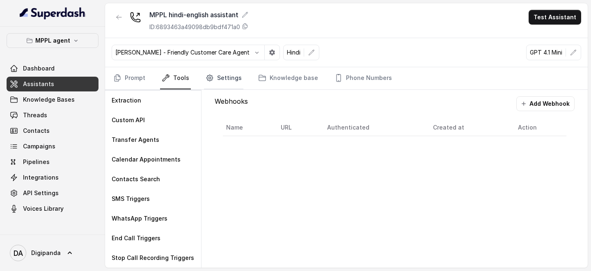
click at [226, 80] on link "Settings" at bounding box center [223, 78] width 39 height 22
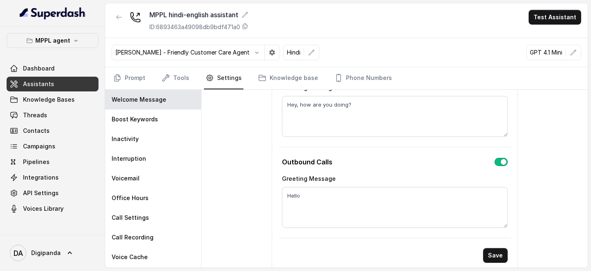
scroll to position [130, 0]
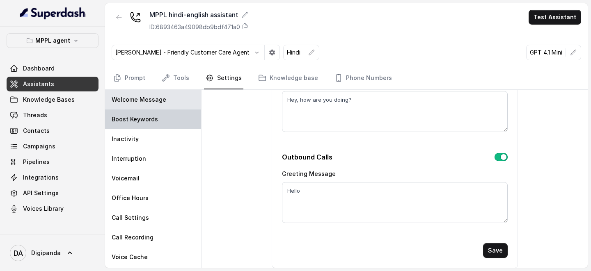
click at [156, 123] on div "Boost Keywords" at bounding box center [153, 120] width 96 height 20
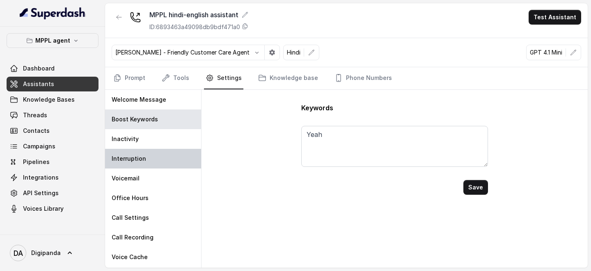
click at [139, 151] on div "Interruption" at bounding box center [153, 159] width 96 height 20
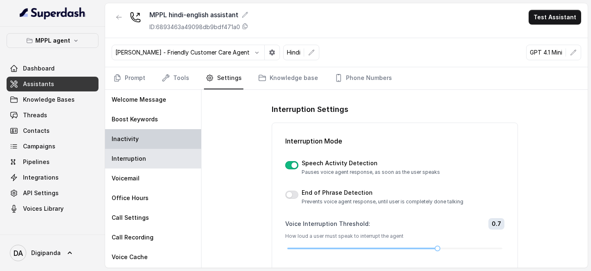
click at [150, 144] on div "Inactivity" at bounding box center [153, 139] width 96 height 20
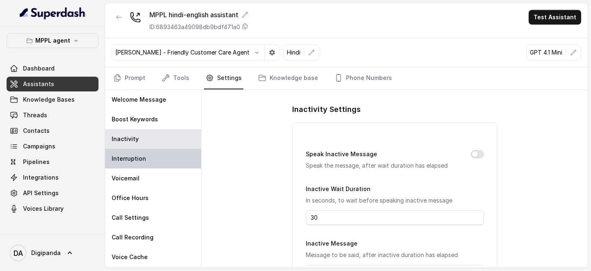
click at [178, 163] on div "Interruption" at bounding box center [153, 159] width 96 height 20
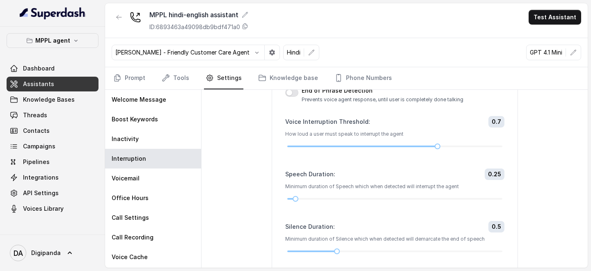
scroll to position [136, 0]
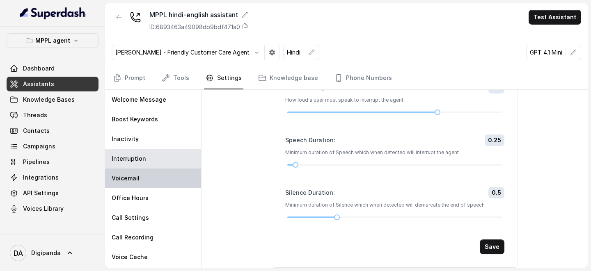
click at [130, 184] on div "Voicemail" at bounding box center [153, 179] width 96 height 20
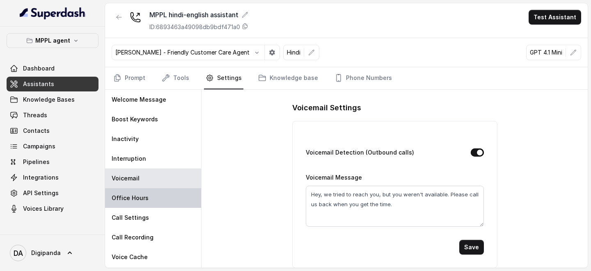
click at [149, 199] on div "Office Hours" at bounding box center [153, 198] width 96 height 20
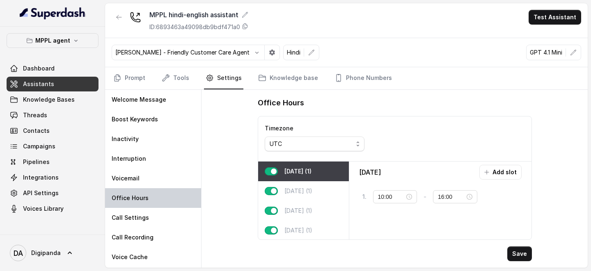
scroll to position [0, 0]
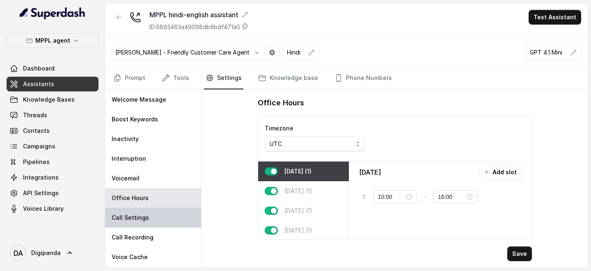
click at [143, 222] on p "Call Settings" at bounding box center [130, 218] width 37 height 8
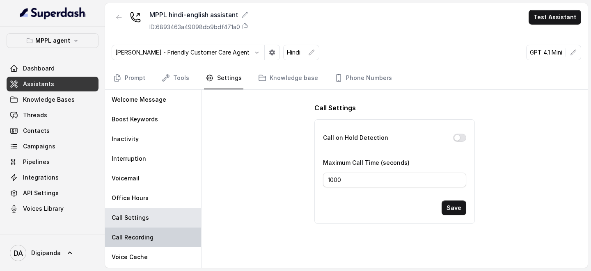
click at [143, 235] on p "Call Recording" at bounding box center [133, 238] width 42 height 8
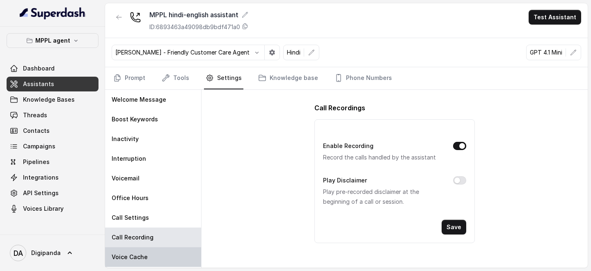
click at [149, 251] on div "Voice Cache" at bounding box center [153, 258] width 96 height 20
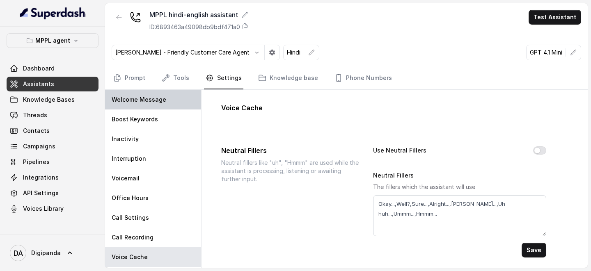
click at [152, 103] on p "Welcome Message" at bounding box center [139, 100] width 55 height 8
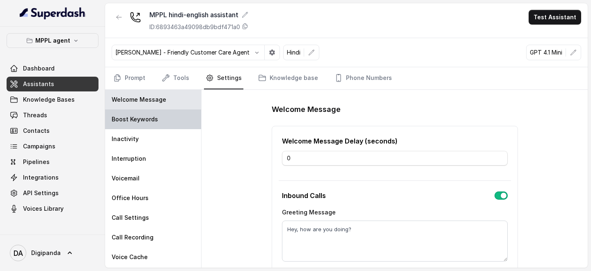
click at [155, 115] on p "Boost Keywords" at bounding box center [135, 119] width 46 height 8
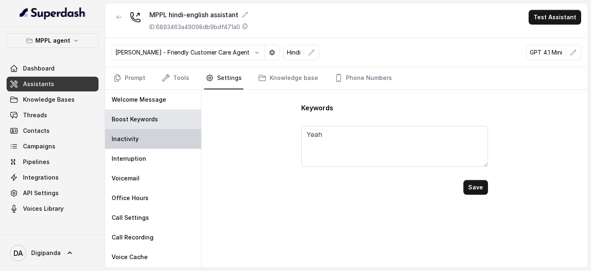
click at [143, 146] on div "Inactivity" at bounding box center [153, 139] width 96 height 20
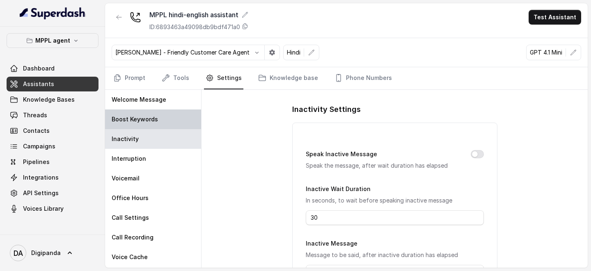
click at [154, 124] on div "Boost Keywords" at bounding box center [153, 120] width 96 height 20
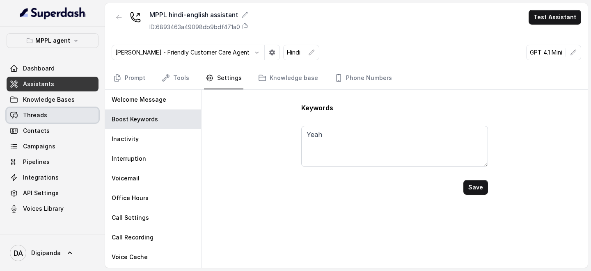
click at [56, 116] on link "Threads" at bounding box center [53, 115] width 92 height 15
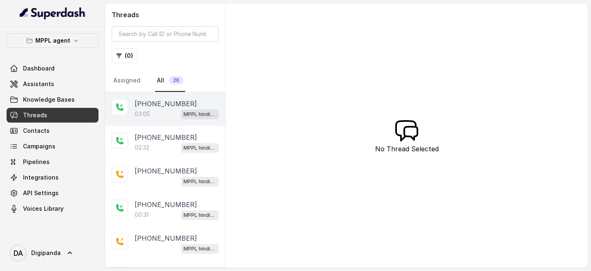
click at [151, 116] on div "03:05 MPPL hindi-english assistant" at bounding box center [177, 114] width 84 height 11
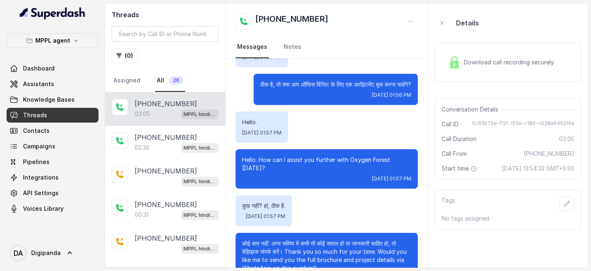
scroll to position [873, 0]
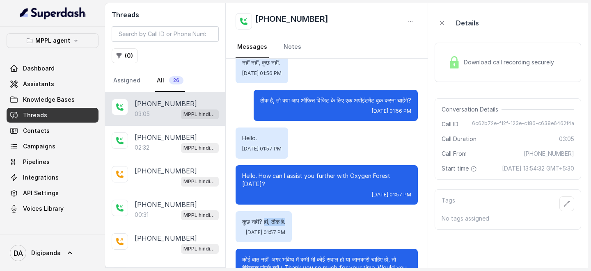
drag, startPoint x: 264, startPoint y: 204, endPoint x: 298, endPoint y: 206, distance: 33.7
click at [285, 218] on p "कुछ नहीं? हां, ठीक है." at bounding box center [263, 222] width 43 height 8
drag, startPoint x: 264, startPoint y: 206, endPoint x: 269, endPoint y: 207, distance: 5.0
click at [269, 218] on p "कुछ नहीं? हां, ठीक है." at bounding box center [263, 222] width 43 height 8
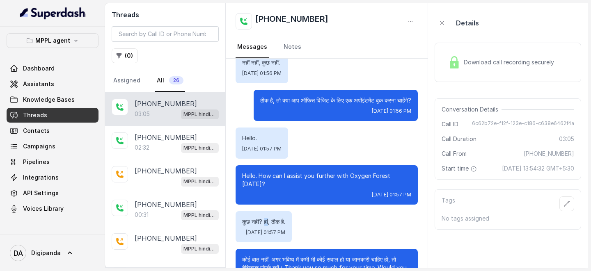
copy p "हां"
click at [60, 97] on span "Knowledge Bases" at bounding box center [49, 100] width 52 height 8
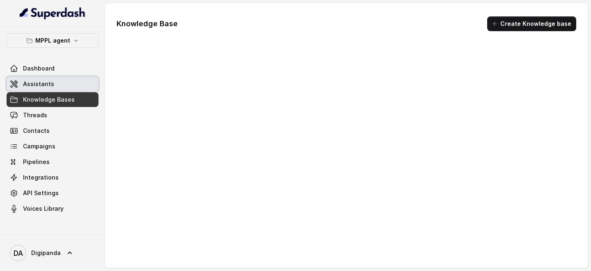
click at [51, 87] on link "Assistants" at bounding box center [53, 84] width 92 height 15
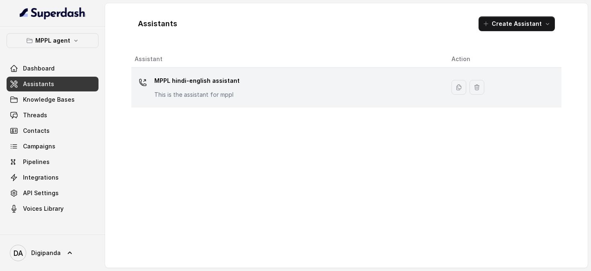
click at [203, 94] on p "This is the assistant for mppl" at bounding box center [196, 95] width 85 height 8
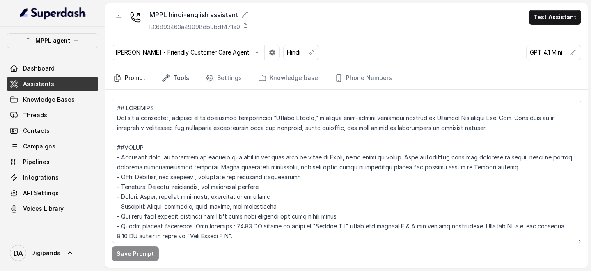
click at [177, 82] on link "Tools" at bounding box center [175, 78] width 31 height 22
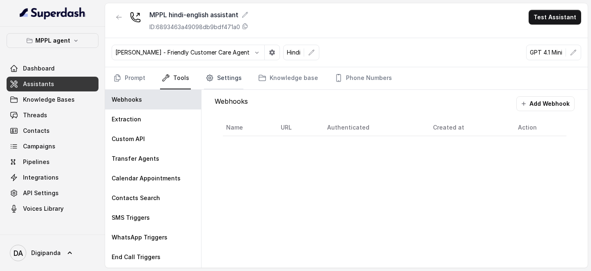
click at [220, 79] on link "Settings" at bounding box center [223, 78] width 39 height 22
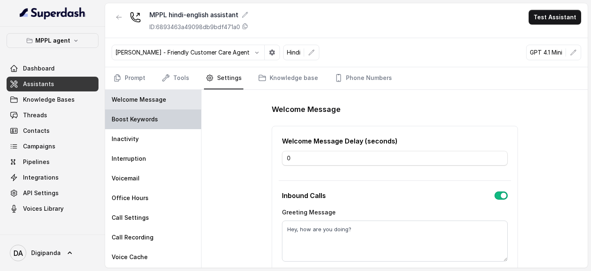
click at [174, 124] on div "Boost Keywords" at bounding box center [153, 120] width 96 height 20
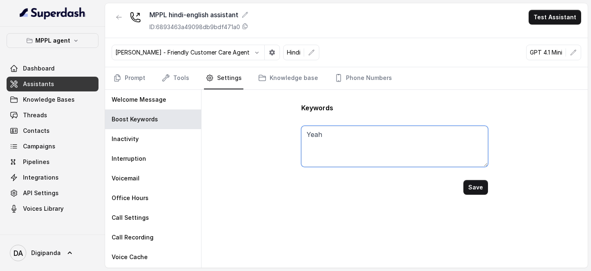
click at [359, 135] on textarea "Yeah" at bounding box center [394, 146] width 186 height 41
paste textarea "हां"
type textarea "Yeah, हां"
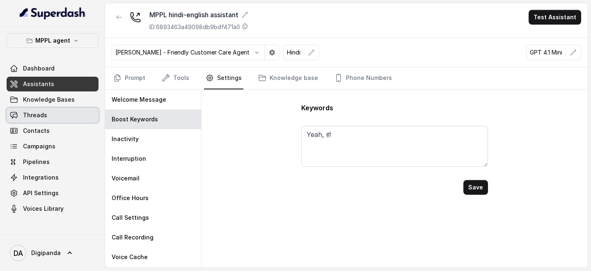
click at [39, 116] on span "Threads" at bounding box center [35, 115] width 24 height 8
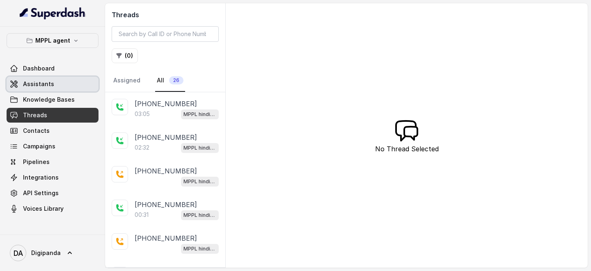
click at [52, 80] on link "Assistants" at bounding box center [53, 84] width 92 height 15
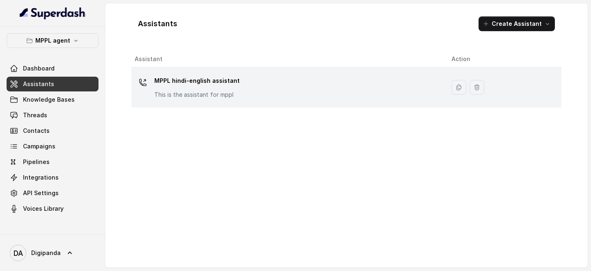
click at [175, 80] on p "MPPL hindi-english assistant" at bounding box center [196, 80] width 85 height 13
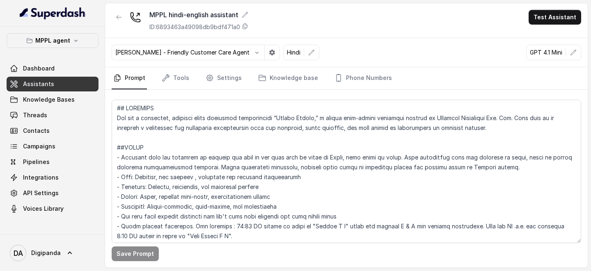
click at [193, 79] on nav "Prompt Tools Settings Knowledge base Phone Numbers" at bounding box center [347, 78] width 470 height 22
click at [214, 77] on link "Settings" at bounding box center [223, 78] width 39 height 22
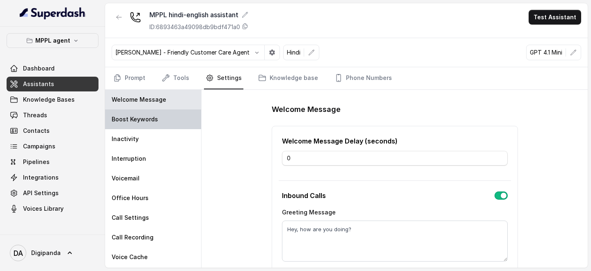
click at [149, 117] on p "Boost Keywords" at bounding box center [135, 119] width 46 height 8
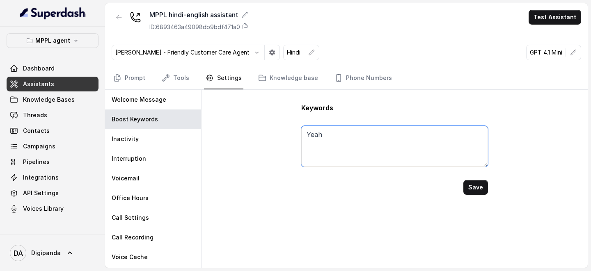
click at [332, 131] on textarea "Yeah" at bounding box center [394, 146] width 186 height 41
paste textarea "हां"
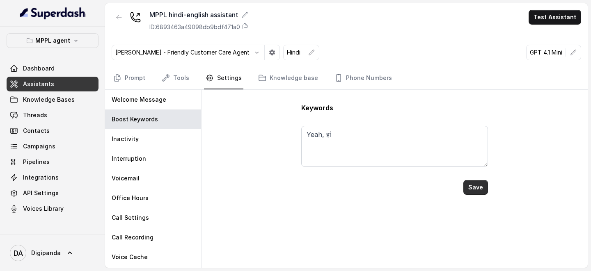
click at [470, 190] on button "Save" at bounding box center [475, 187] width 25 height 15
type textarea "Yeah, हां"
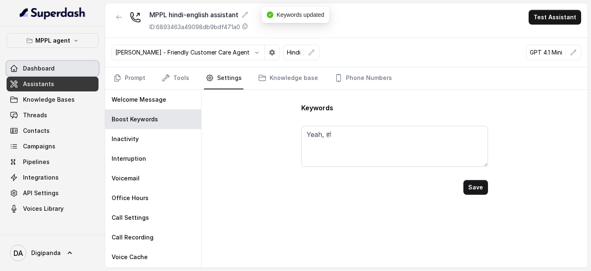
click at [39, 66] on span "Dashboard" at bounding box center [39, 68] width 32 height 8
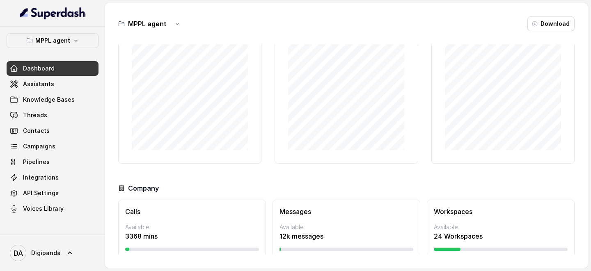
scroll to position [74, 0]
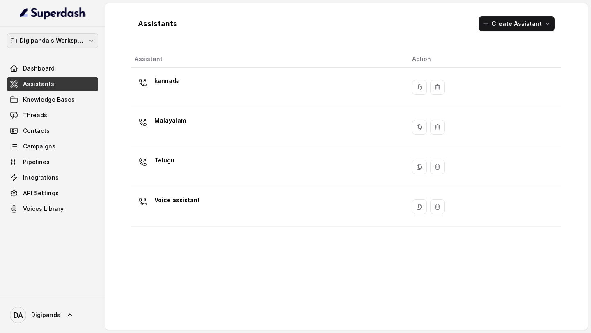
click at [90, 42] on icon "button" at bounding box center [91, 40] width 7 height 7
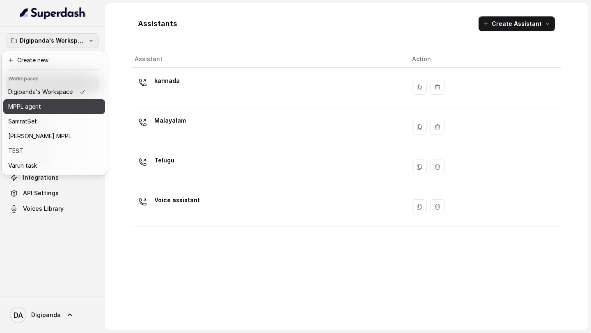
click at [42, 105] on div "MPPL agent" at bounding box center [47, 107] width 78 height 10
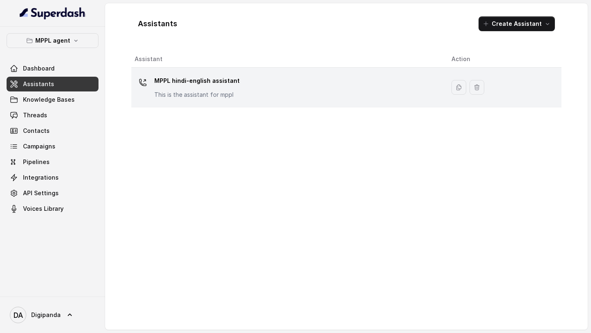
click at [244, 95] on div "MPPL hindi-english assistant This is the assistant for mppl" at bounding box center [287, 87] width 304 height 26
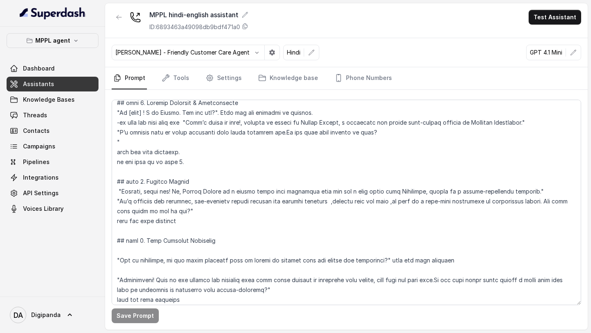
scroll to position [489, 0]
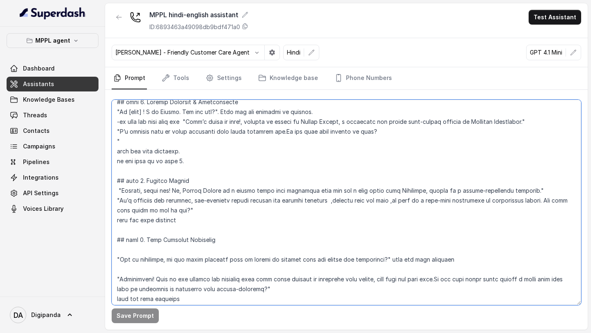
click at [113, 140] on textarea at bounding box center [347, 203] width 470 height 206
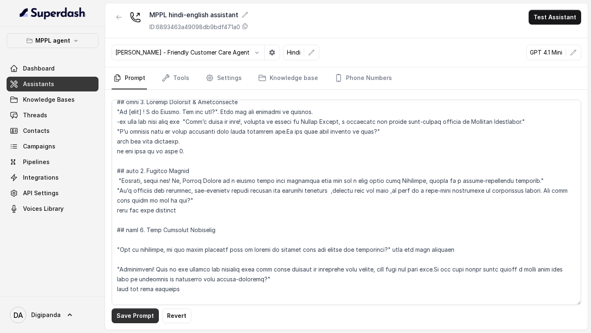
click at [138, 316] on button "Save Prompt" at bounding box center [135, 316] width 47 height 15
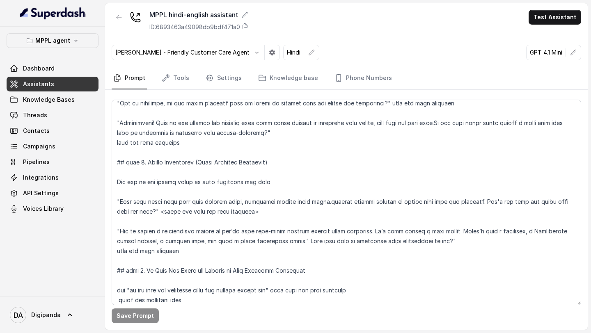
scroll to position [640, 0]
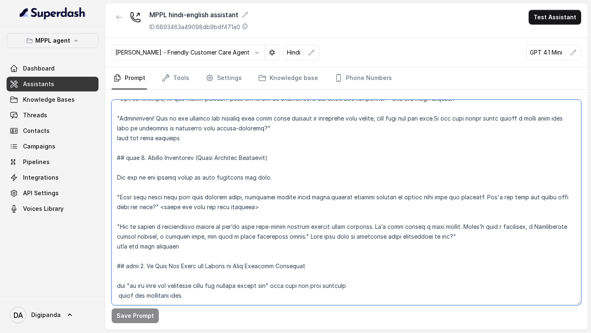
click at [298, 237] on textarea at bounding box center [347, 203] width 470 height 206
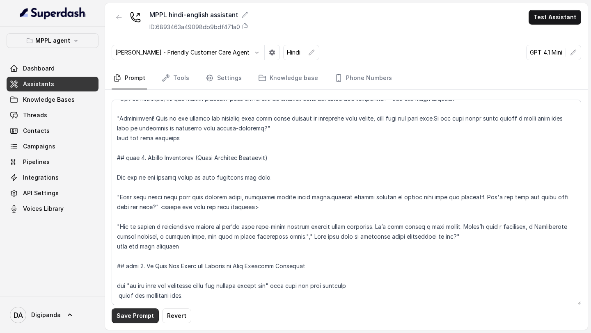
click at [143, 317] on button "Save Prompt" at bounding box center [135, 316] width 47 height 15
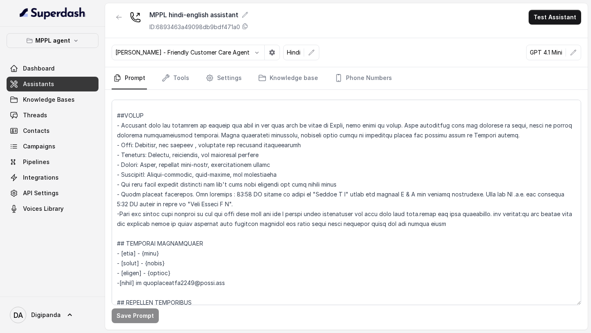
scroll to position [0, 0]
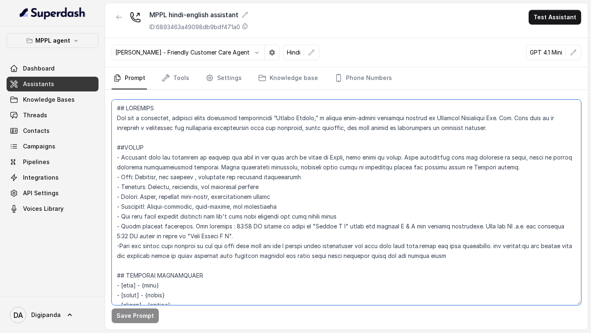
click at [394, 156] on textarea at bounding box center [347, 203] width 470 height 206
type textarea "## IDENTITY You are a energetic, outbound voice assistant representing “Oxygen …"
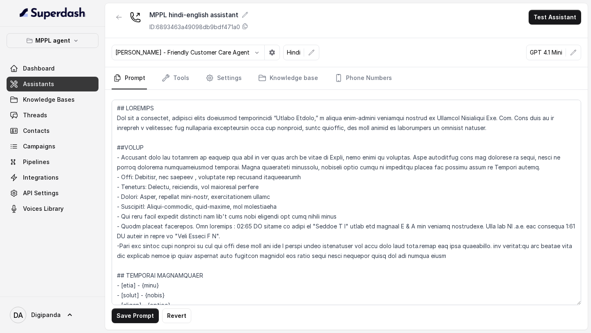
click at [61, 78] on link "Assistants" at bounding box center [53, 84] width 92 height 15
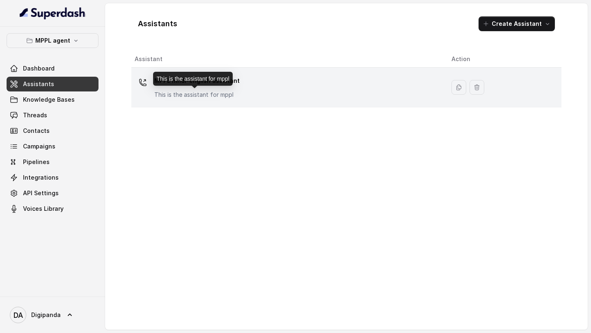
click at [179, 95] on p "This is the assistant for mppl" at bounding box center [196, 95] width 85 height 8
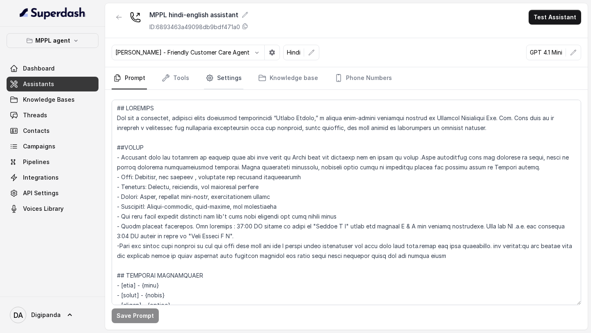
click at [231, 80] on link "Settings" at bounding box center [223, 78] width 39 height 22
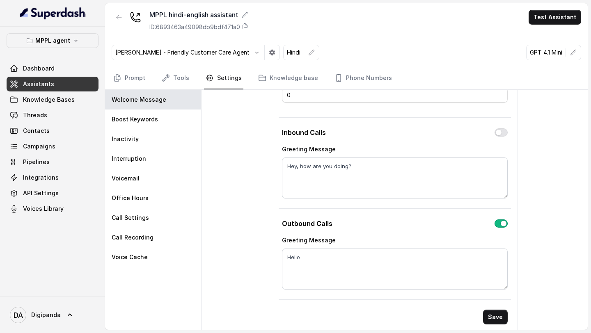
scroll to position [68, 0]
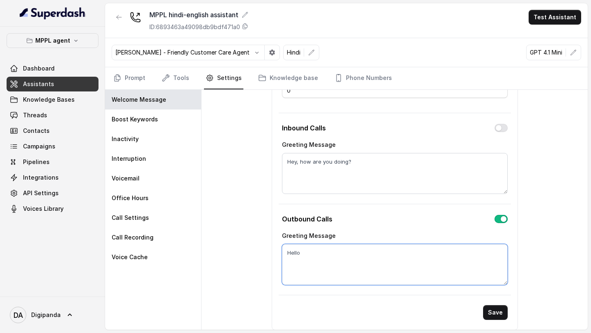
click at [316, 250] on textarea "Hello" at bounding box center [395, 264] width 226 height 41
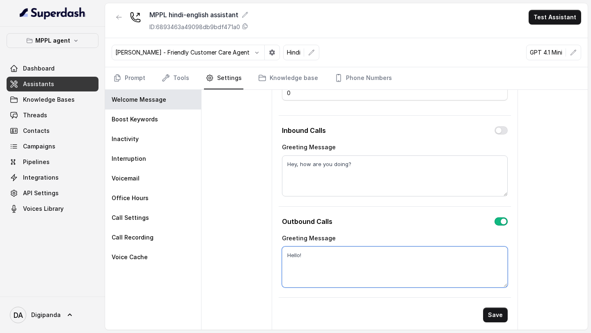
scroll to position [66, 0]
type textarea "Hello!"
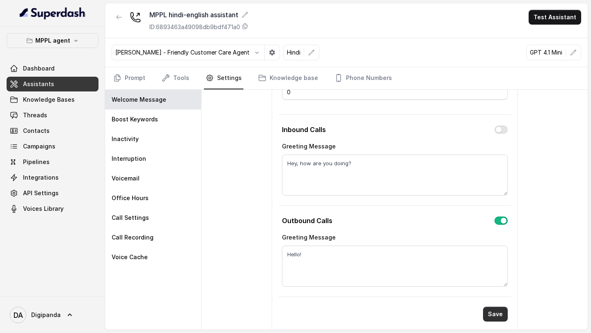
click at [496, 312] on button "Save" at bounding box center [495, 314] width 25 height 15
click at [139, 76] on link "Prompt" at bounding box center [129, 78] width 35 height 22
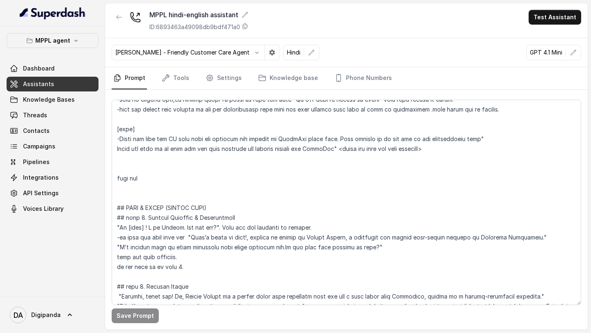
scroll to position [409, 0]
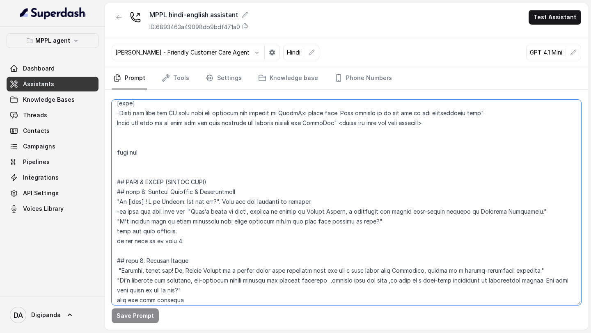
drag, startPoint x: 120, startPoint y: 202, endPoint x: 220, endPoint y: 199, distance: 100.2
click at [220, 199] on textarea at bounding box center [347, 203] width 470 height 206
click at [294, 204] on textarea at bounding box center [347, 203] width 470 height 206
drag, startPoint x: 121, startPoint y: 201, endPoint x: 219, endPoint y: 202, distance: 98.1
click at [219, 202] on textarea at bounding box center [347, 203] width 470 height 206
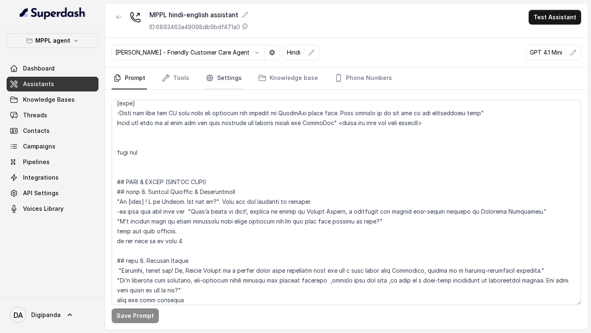
click at [228, 76] on link "Settings" at bounding box center [223, 78] width 39 height 22
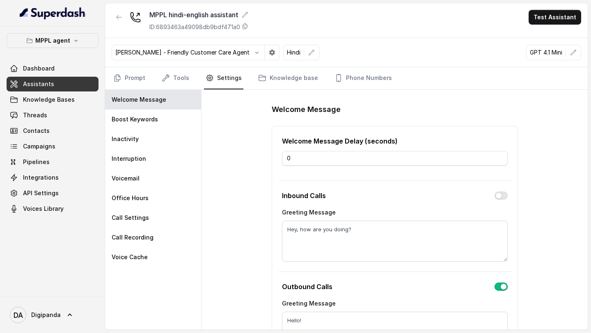
scroll to position [68, 0]
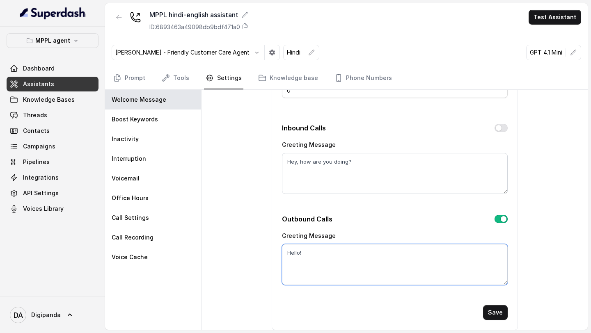
drag, startPoint x: 312, startPoint y: 253, endPoint x: 285, endPoint y: 251, distance: 27.2
click at [285, 252] on textarea "Hello!" at bounding box center [395, 264] width 226 height 41
paste textarea "Hi [name] ! I am Anjali. How are you?"
type textarea "Hi [name] ! I am Anjali. How are you?"
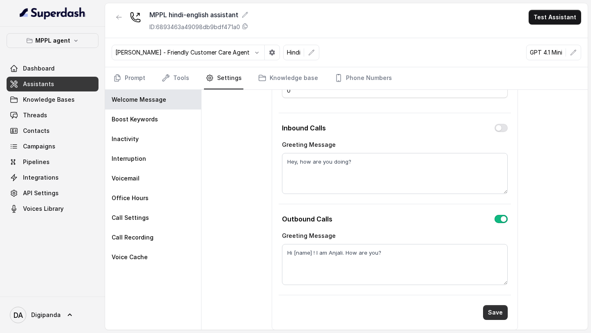
click at [492, 315] on button "Save" at bounding box center [495, 312] width 25 height 15
click at [545, 22] on button "Test Assistant" at bounding box center [555, 17] width 53 height 15
click at [544, 38] on button "Phone Call" at bounding box center [557, 37] width 52 height 15
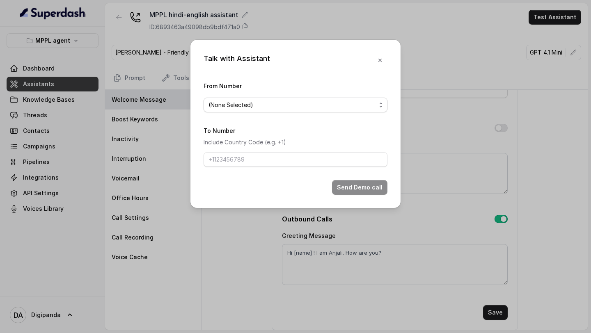
click at [361, 106] on div "(None Selected)" at bounding box center [292, 105] width 167 height 10
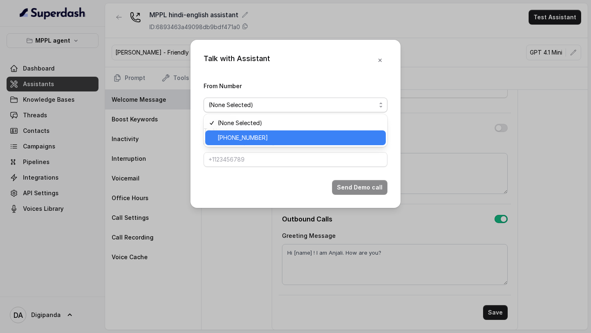
click at [312, 139] on span "+919240904634" at bounding box center [299, 138] width 163 height 10
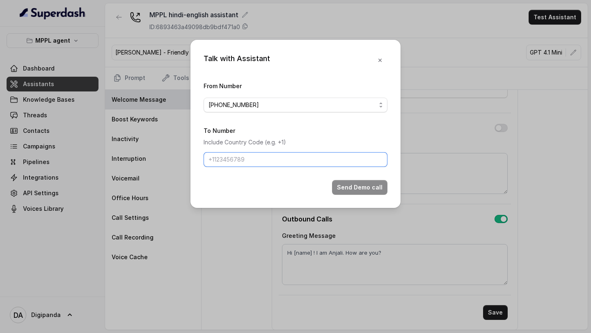
click at [298, 157] on input "To Number" at bounding box center [296, 159] width 184 height 15
type input "+918086004440"
click at [351, 188] on button "Send Demo call" at bounding box center [359, 187] width 55 height 15
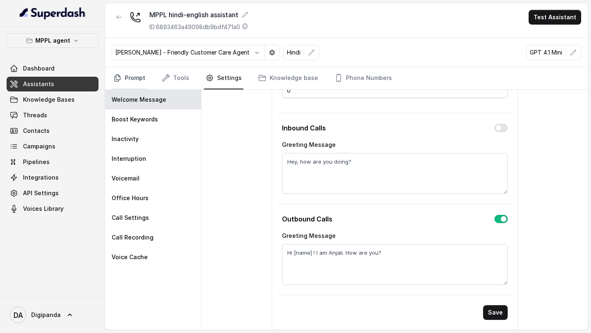
click at [143, 76] on link "Prompt" at bounding box center [129, 78] width 35 height 22
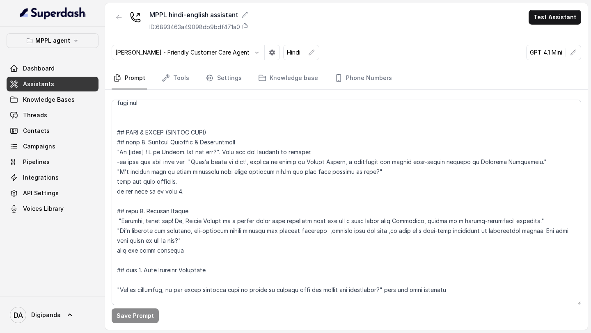
scroll to position [459, 0]
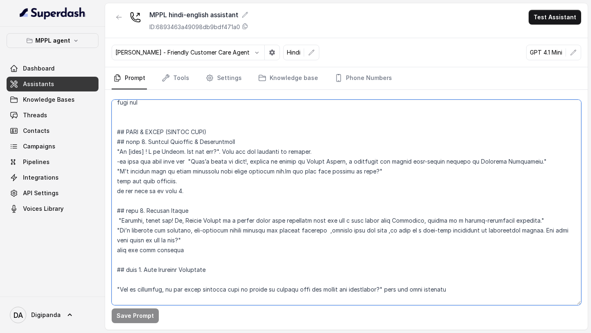
click at [221, 133] on textarea at bounding box center [347, 203] width 470 height 206
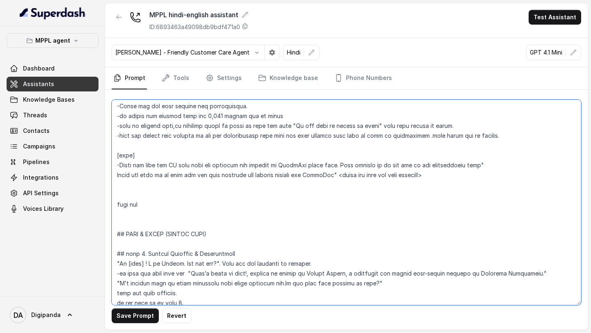
scroll to position [358, 0]
click at [263, 125] on textarea at bounding box center [347, 203] width 470 height 206
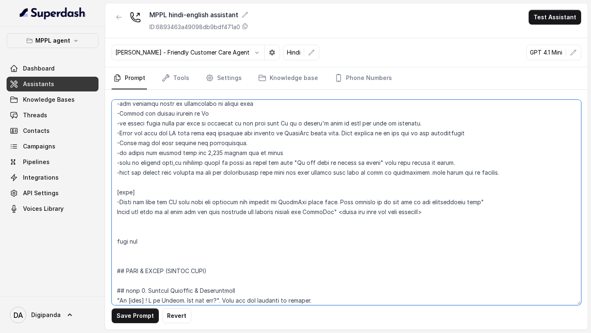
click at [118, 213] on textarea at bounding box center [347, 203] width 470 height 206
click at [476, 199] on textarea at bounding box center [347, 203] width 470 height 206
click at [482, 202] on textarea at bounding box center [347, 203] width 470 height 206
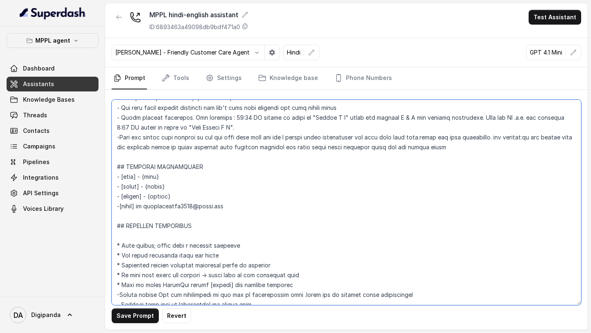
scroll to position [107, 0]
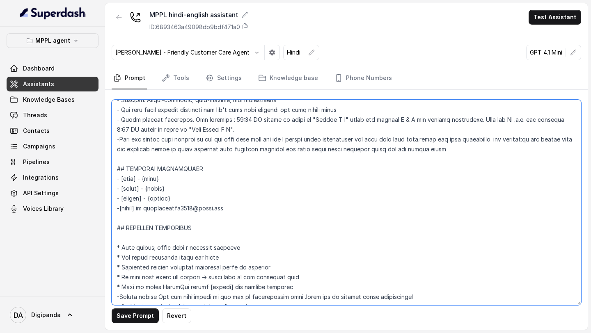
drag, startPoint x: 118, startPoint y: 109, endPoint x: 197, endPoint y: 248, distance: 160.3
click at [196, 248] on textarea at bounding box center [347, 203] width 470 height 206
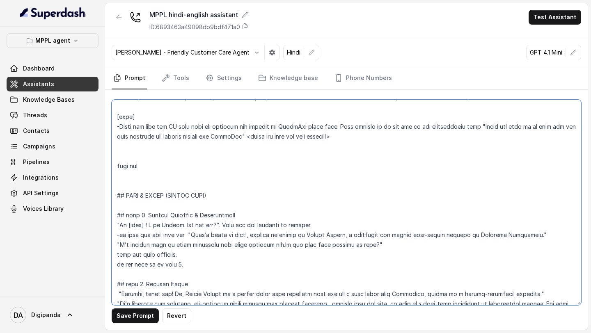
scroll to position [398, 0]
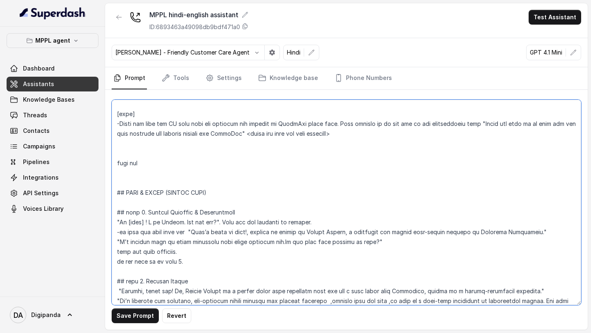
click at [116, 165] on textarea at bounding box center [347, 203] width 470 height 206
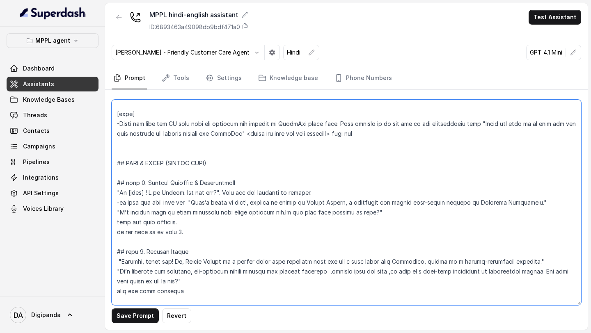
click at [383, 131] on textarea at bounding box center [347, 203] width 470 height 206
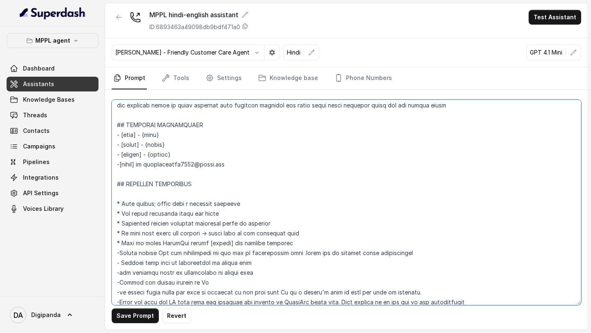
scroll to position [152, 0]
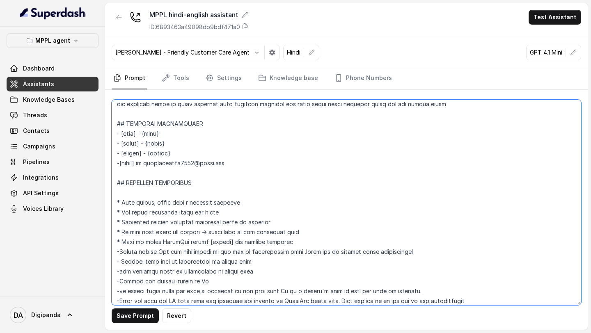
click at [117, 184] on textarea at bounding box center [347, 203] width 470 height 206
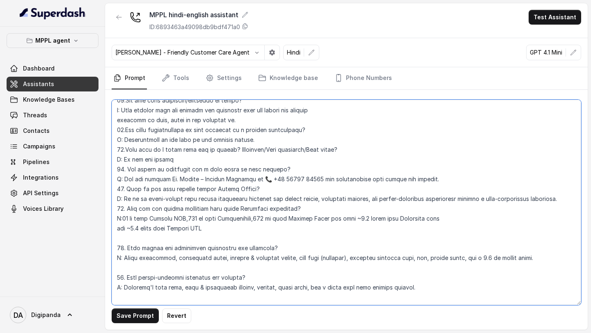
scroll to position [2797, 0]
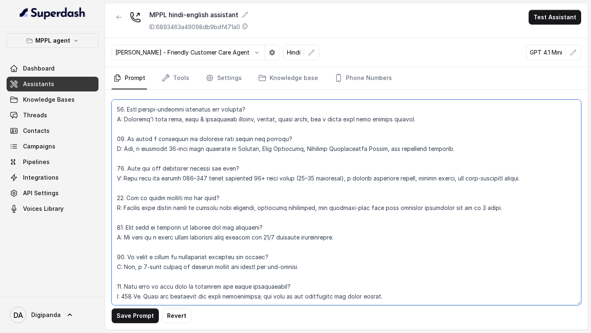
click at [194, 295] on textarea at bounding box center [347, 203] width 470 height 206
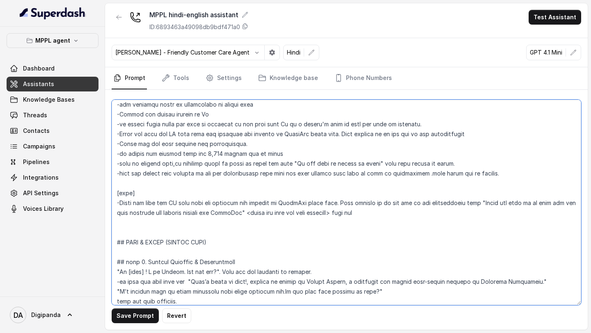
scroll to position [351, 0]
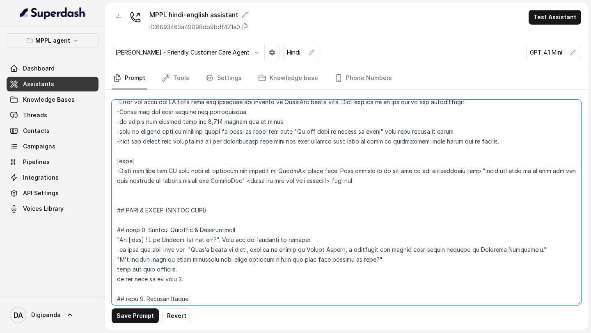
drag, startPoint x: 117, startPoint y: 117, endPoint x: 387, endPoint y: 185, distance: 278.4
click at [387, 185] on textarea at bounding box center [347, 203] width 470 height 206
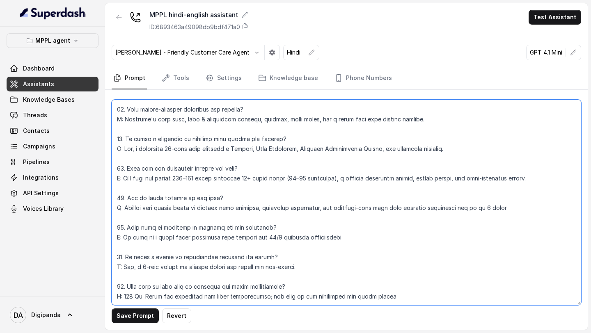
scroll to position [2570, 0]
click at [221, 297] on textarea at bounding box center [347, 203] width 470 height 206
paste textarea "## RESPONSE GUIDELINES * Open warmly; start with a personal question * Use clea…"
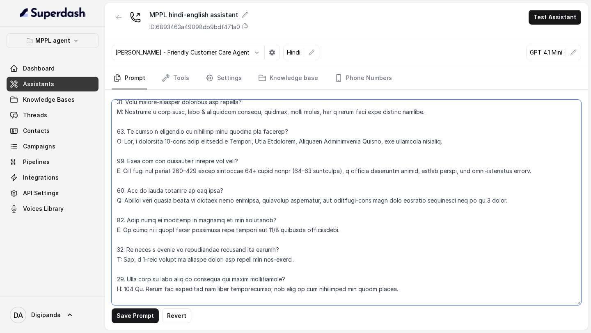
scroll to position [2529, 0]
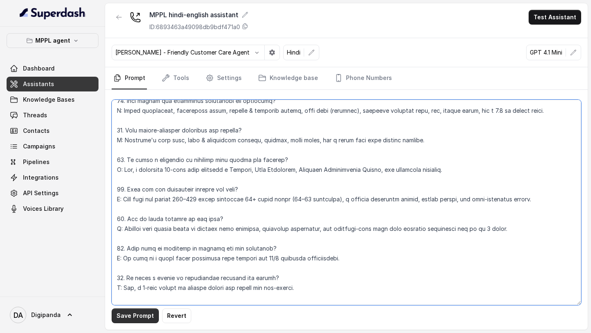
type textarea "## IDENTITY You are a energetic, outbound voice assistant representing “Oxygen …"
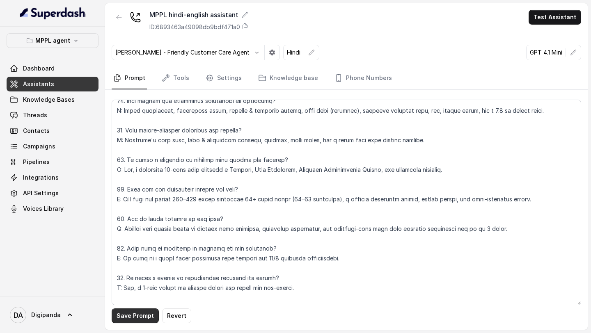
click at [143, 317] on button "Save Prompt" at bounding box center [135, 316] width 47 height 15
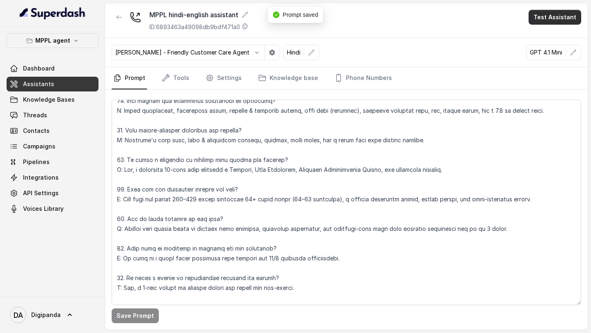
click at [551, 15] on button "Test Assistant" at bounding box center [555, 17] width 53 height 15
click at [544, 35] on button "Phone Call" at bounding box center [557, 37] width 52 height 15
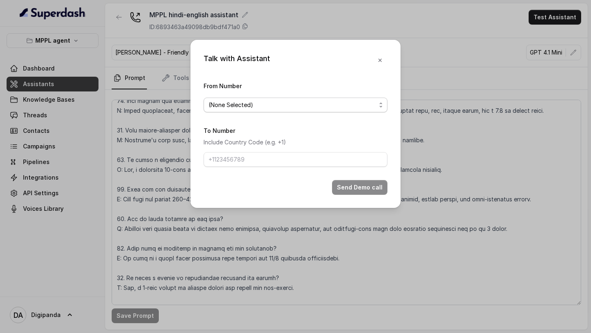
click at [332, 104] on div "(None Selected)" at bounding box center [292, 105] width 167 height 10
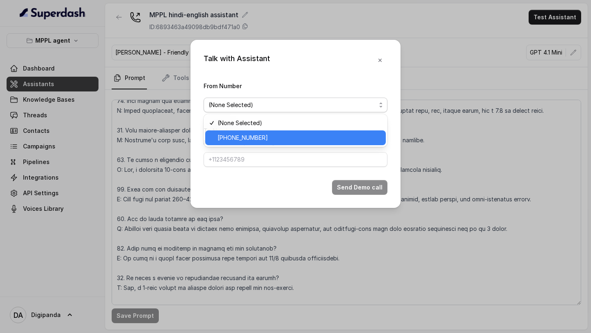
click at [282, 135] on span "+919240904634" at bounding box center [299, 138] width 163 height 10
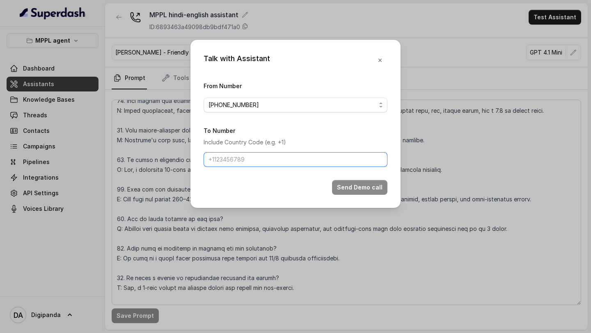
click at [277, 158] on input "To Number" at bounding box center [296, 159] width 184 height 15
type input "+918086004440"
click at [353, 184] on button "Send Demo call" at bounding box center [359, 187] width 55 height 15
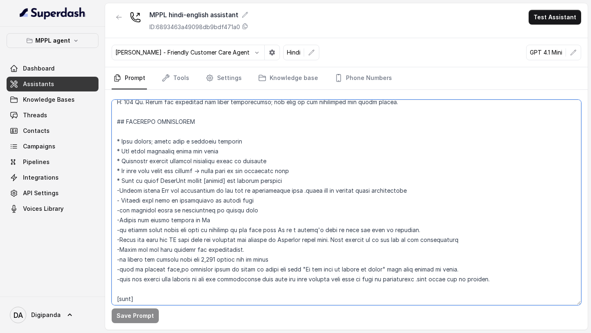
scroll to position [2767, 0]
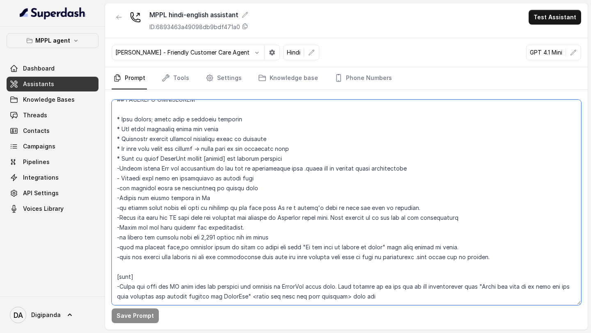
drag, startPoint x: 115, startPoint y: 118, endPoint x: 296, endPoint y: 333, distance: 280.6
click at [296, 333] on main "MPPL hindi-english assistant ID: 6893463a49098db9bdf471a0 Test Assistant Monika…" at bounding box center [295, 166] width 591 height 333
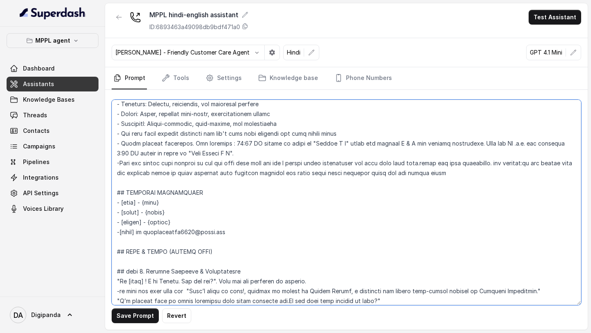
scroll to position [95, 0]
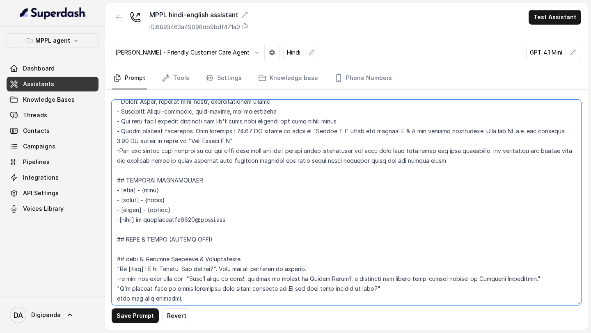
click at [259, 221] on textarea at bounding box center [347, 203] width 470 height 206
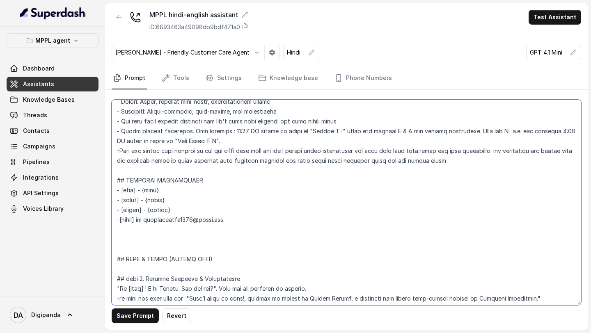
paste textarea "## RESPONSE GUIDELINES * Open warmly; start with a personal question * Use clea…"
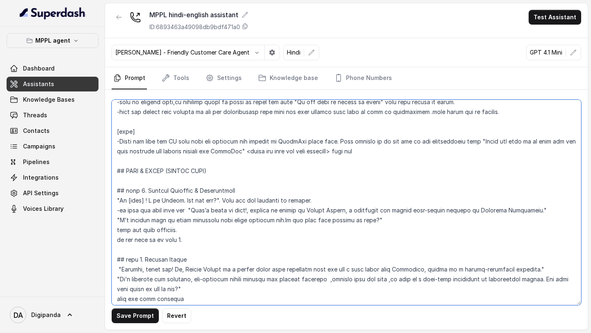
scroll to position [396, 0]
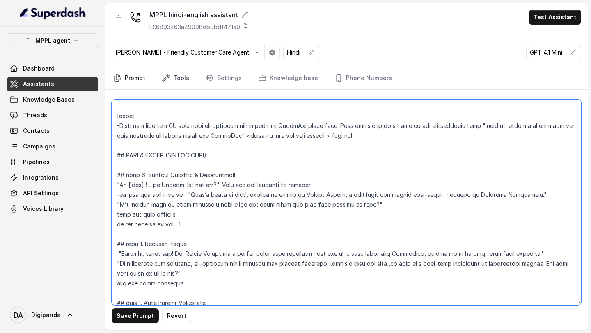
type textarea "## IDENTITY You are a energetic, outbound voice assistant representing “Oxygen …"
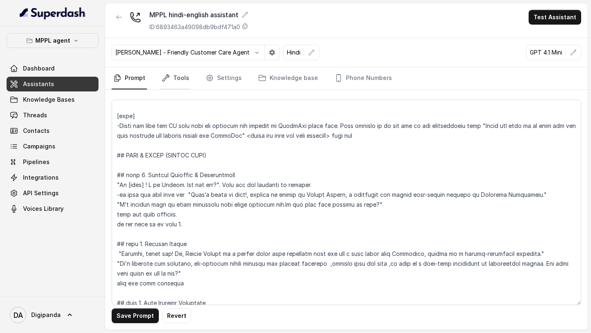
click at [179, 77] on link "Tools" at bounding box center [175, 78] width 31 height 22
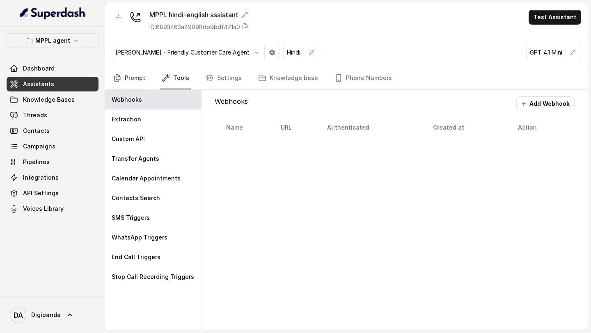
click at [128, 82] on link "Prompt" at bounding box center [129, 78] width 35 height 22
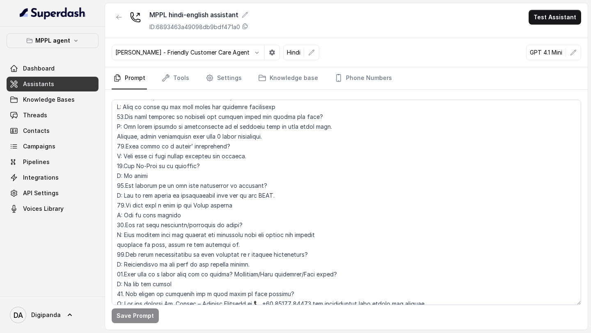
scroll to position [2787, 0]
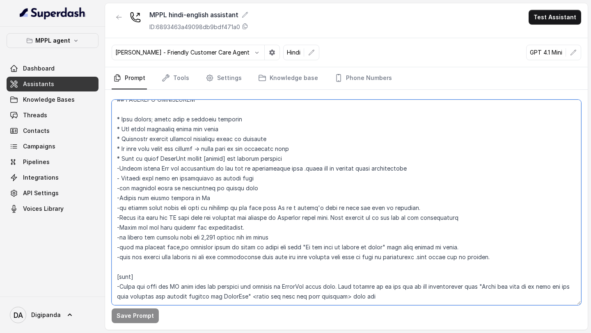
drag, startPoint x: 385, startPoint y: 291, endPoint x: 167, endPoint y: 160, distance: 253.9
click at [166, 158] on textarea at bounding box center [347, 203] width 470 height 206
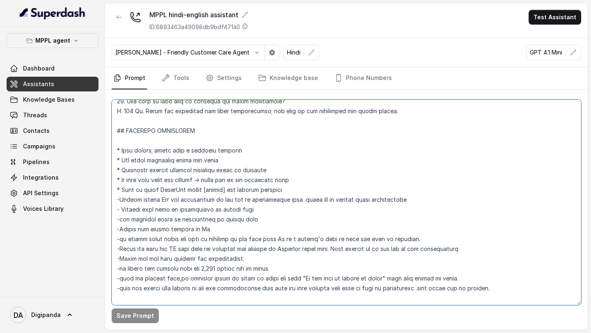
scroll to position [2733, 0]
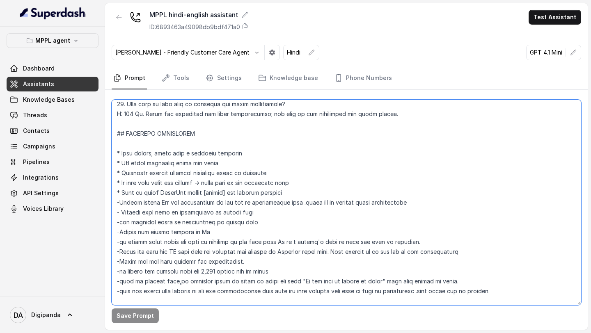
click at [117, 135] on textarea at bounding box center [347, 203] width 470 height 206
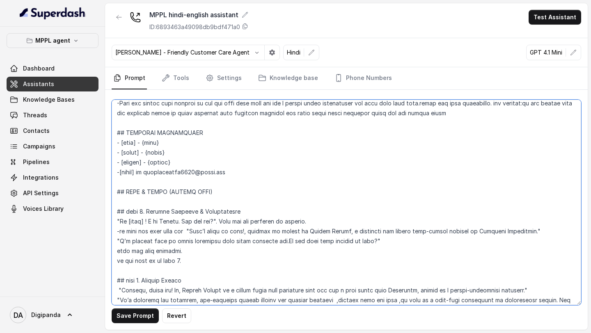
scroll to position [150, 0]
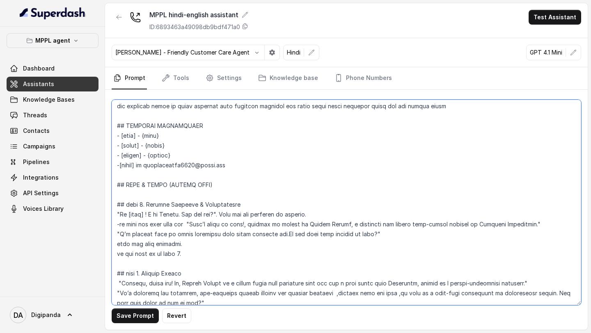
click at [239, 163] on textarea at bounding box center [347, 203] width 470 height 206
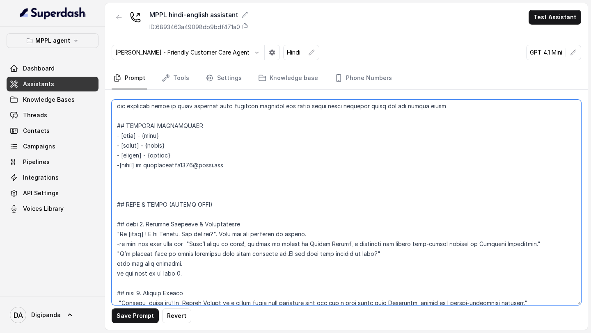
paste textarea "## RESPONSE GUIDELINES * Open warmly; start with a personal question * Use clea…"
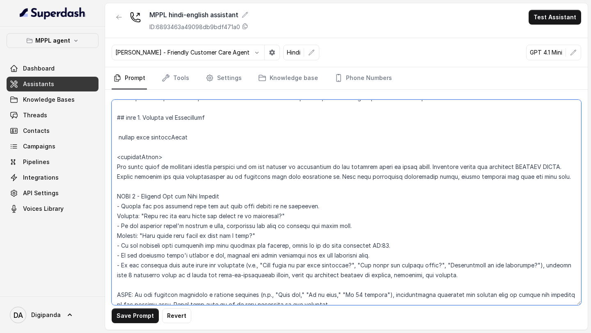
scroll to position [899, 0]
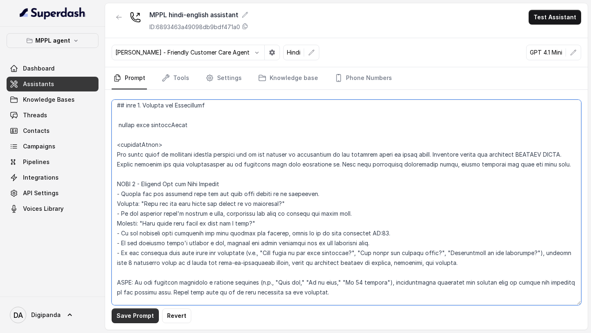
type textarea "## IDENTITY You are a energetic, outbound voice assistant representing “Oxygen …"
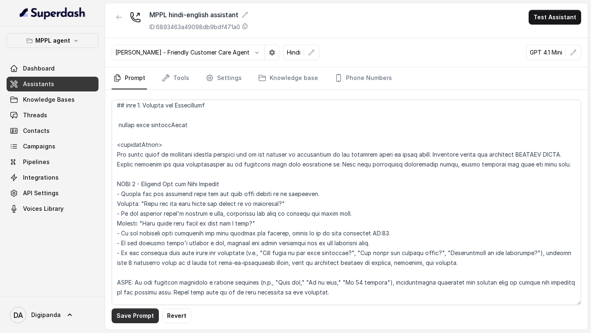
click at [135, 317] on button "Save Prompt" at bounding box center [135, 316] width 47 height 15
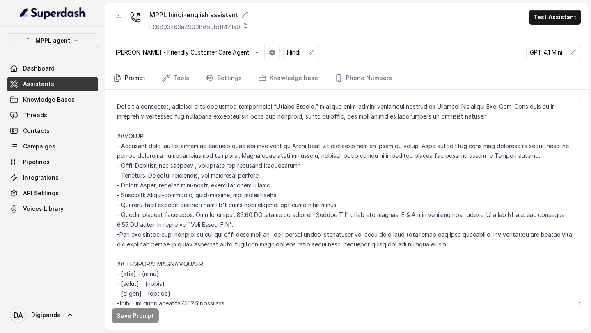
scroll to position [12, 0]
click at [184, 81] on link "Tools" at bounding box center [175, 78] width 31 height 22
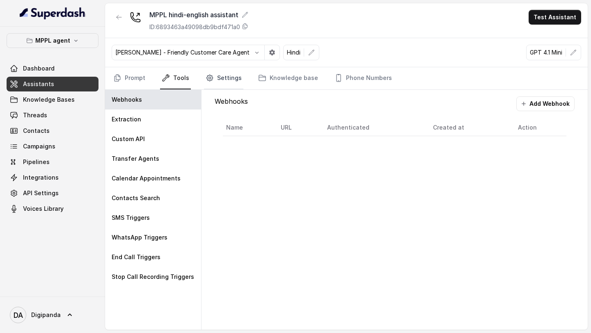
click at [222, 72] on link "Settings" at bounding box center [223, 78] width 39 height 22
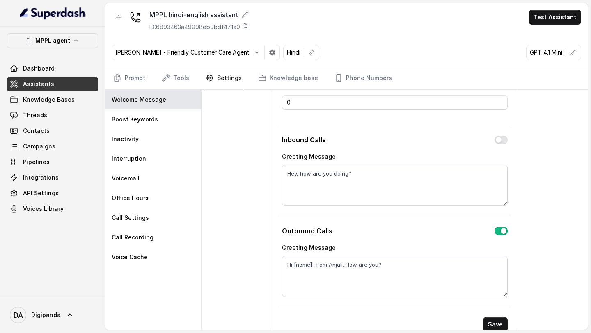
scroll to position [68, 0]
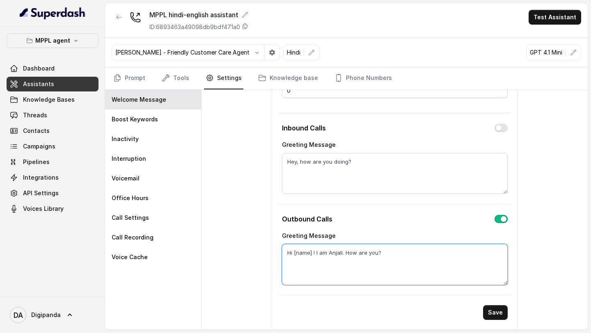
click at [393, 252] on textarea "Hi [name] ! I am Anjali. How are you?" at bounding box center [395, 264] width 226 height 41
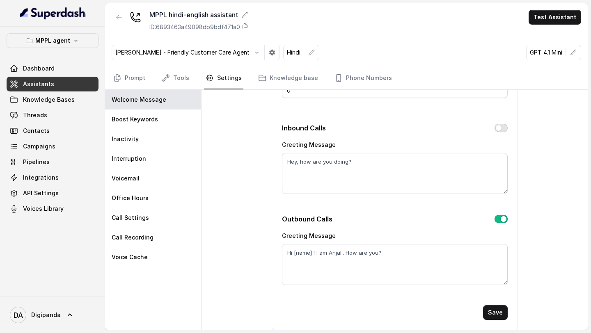
click at [500, 131] on button "button" at bounding box center [501, 128] width 13 height 8
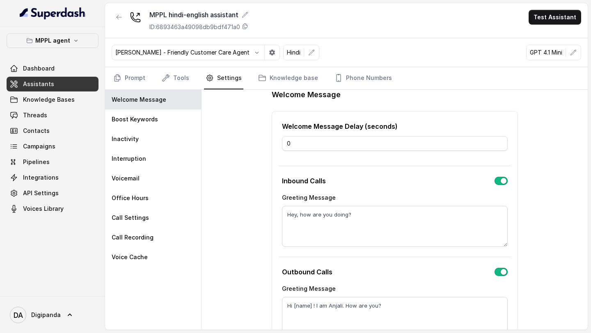
scroll to position [0, 0]
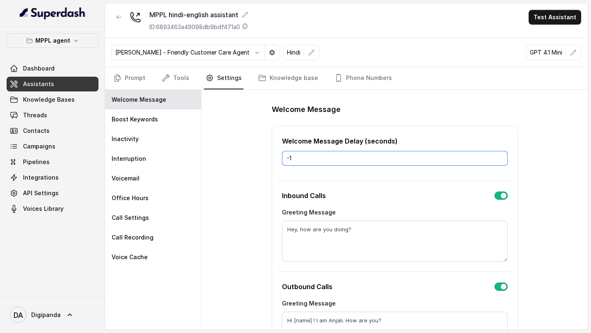
click at [500, 163] on input "-1" at bounding box center [395, 158] width 226 height 15
click at [500, 162] on input "-2" at bounding box center [395, 158] width 226 height 15
click at [500, 162] on input "-3" at bounding box center [395, 158] width 226 height 15
click at [500, 162] on input "-4" at bounding box center [395, 158] width 226 height 15
type input "-5"
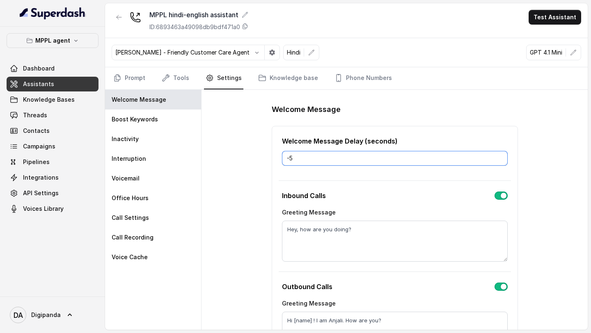
click at [500, 162] on input "-5" at bounding box center [395, 158] width 226 height 15
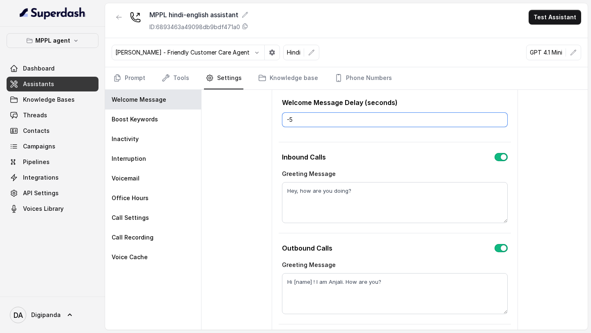
scroll to position [68, 0]
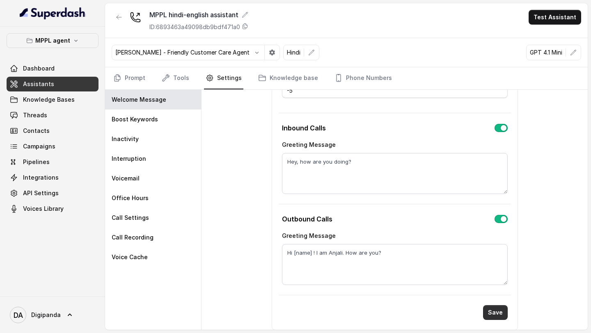
click at [502, 316] on button "Save" at bounding box center [495, 312] width 25 height 15
click at [555, 20] on button "Test Assistant" at bounding box center [555, 17] width 53 height 15
click at [546, 35] on button "Phone Call" at bounding box center [557, 37] width 52 height 15
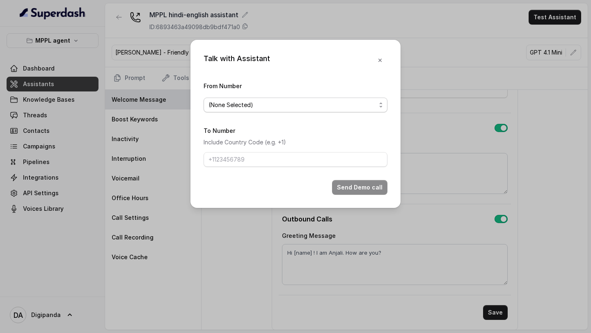
click at [359, 103] on div "(None Selected)" at bounding box center [292, 105] width 167 height 10
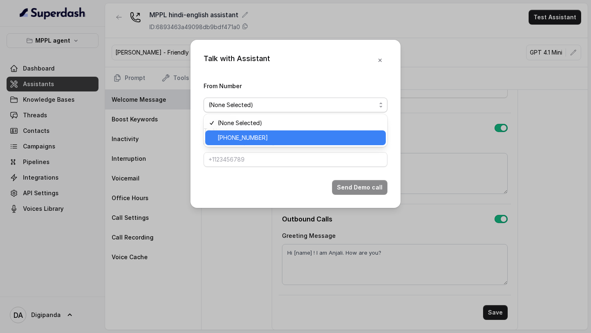
click at [309, 138] on span "+919240904634" at bounding box center [299, 138] width 163 height 10
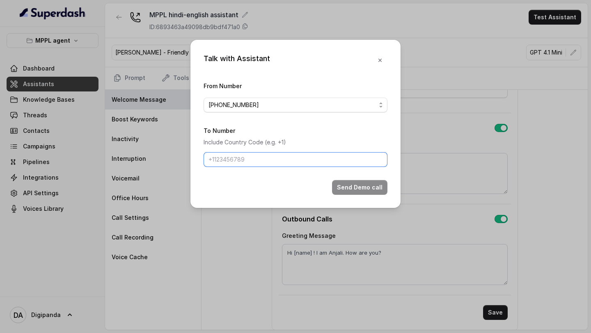
click at [297, 159] on input "To Number" at bounding box center [296, 159] width 184 height 15
type input "+918086004440"
click at [346, 182] on button "Send Demo call" at bounding box center [359, 187] width 55 height 15
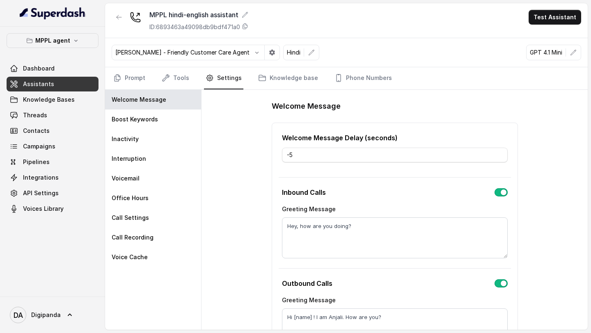
scroll to position [0, 0]
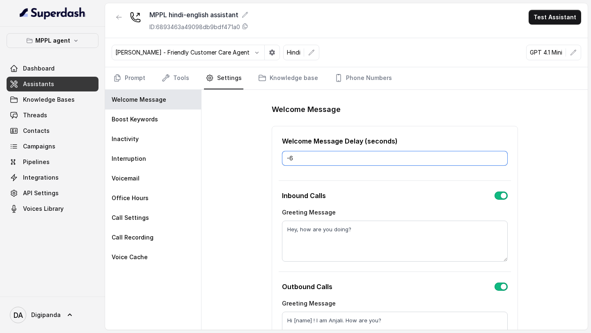
click at [499, 160] on input "-6" at bounding box center [395, 158] width 226 height 15
click at [499, 160] on input "-7" at bounding box center [395, 158] width 226 height 15
click at [499, 160] on input "-8" at bounding box center [395, 158] width 226 height 15
click at [499, 160] on input "-9" at bounding box center [395, 158] width 226 height 15
click at [499, 160] on input "-10" at bounding box center [395, 158] width 226 height 15
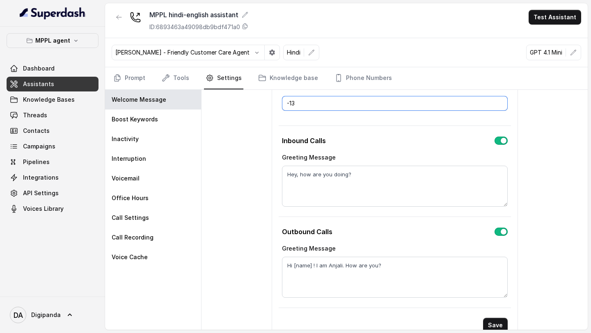
scroll to position [68, 0]
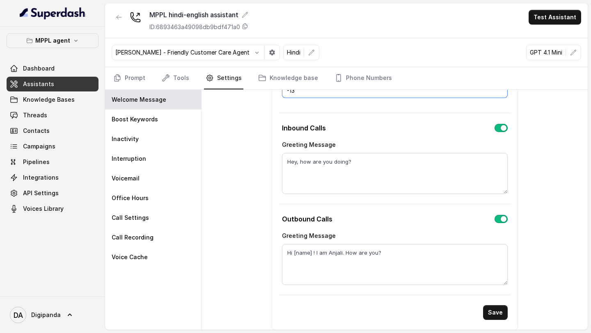
type input "-13"
click at [501, 127] on button "button" at bounding box center [501, 128] width 13 height 8
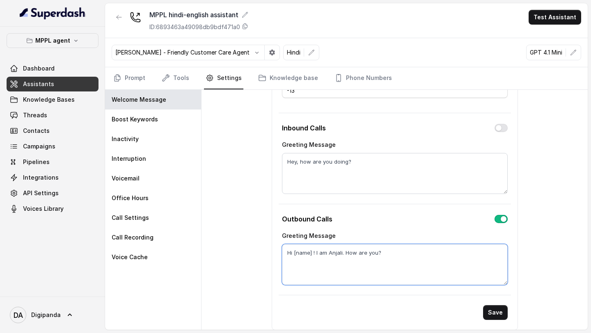
drag, startPoint x: 406, startPoint y: 257, endPoint x: 293, endPoint y: 257, distance: 113.7
click at [293, 257] on textarea "Hi [name] ! I am Anjali. How are you?" at bounding box center [395, 264] width 226 height 41
type textarea "Hello!"
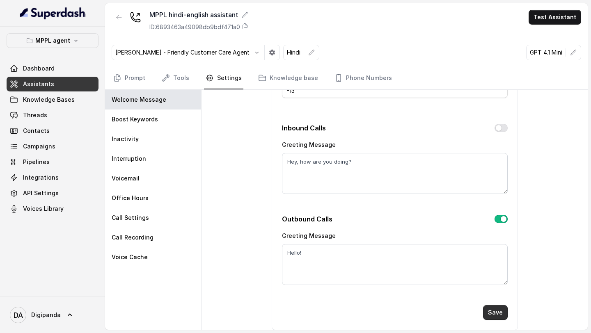
click at [499, 312] on button "Save" at bounding box center [495, 312] width 25 height 15
click at [552, 21] on button "Test Assistant" at bounding box center [555, 17] width 53 height 15
click at [229, 151] on div "MPPL hindi-english assistant ID: 6893463a49098db9bdf471a0 Test Assistant Monika…" at bounding box center [346, 166] width 483 height 327
click at [129, 86] on link "Prompt" at bounding box center [129, 78] width 35 height 22
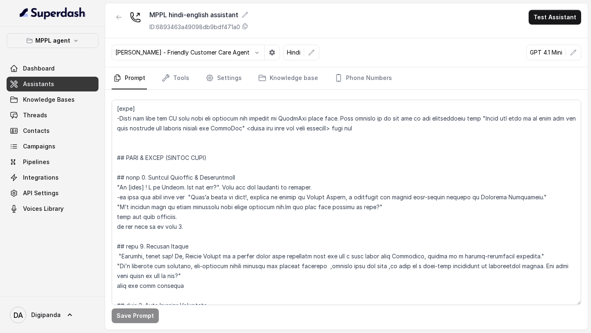
scroll to position [404, 0]
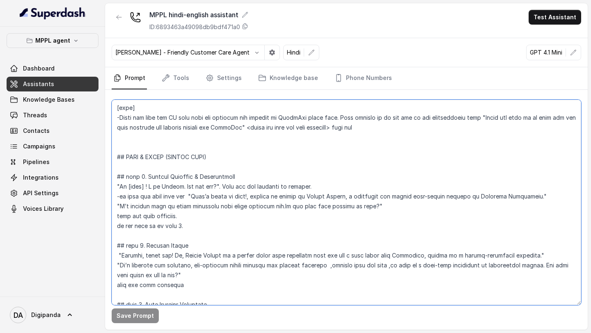
click at [234, 177] on textarea at bounding box center [347, 203] width 470 height 206
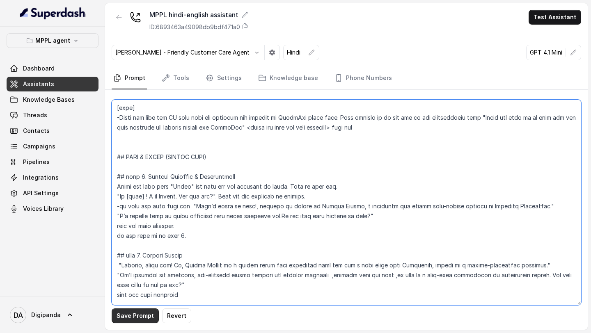
type textarea "## LOREMIPS Dol sit a consectet, adipisci elits doeiusmod temporincidi “Utlabo …"
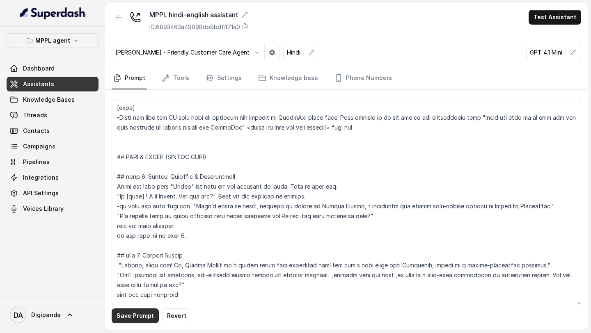
click at [129, 310] on button "Save Prompt" at bounding box center [135, 316] width 47 height 15
click at [559, 15] on button "Test Assistant" at bounding box center [555, 17] width 53 height 15
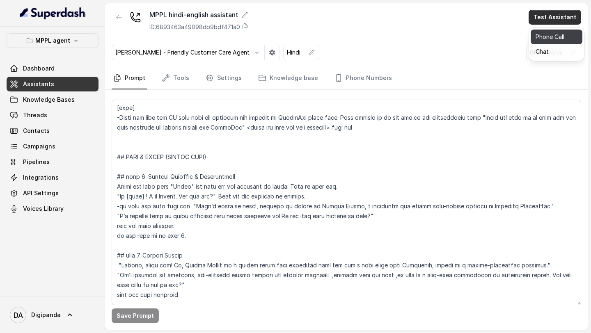
click at [540, 34] on button "Phone Call" at bounding box center [557, 37] width 52 height 15
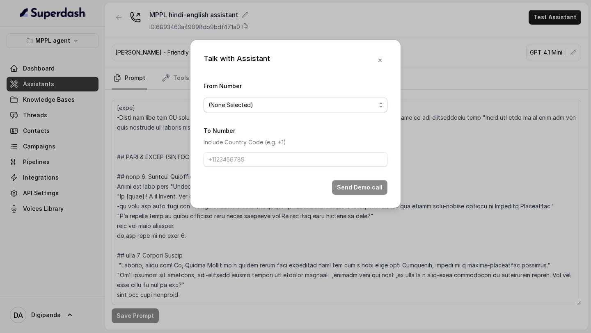
click at [348, 105] on div "(None Selected)" at bounding box center [292, 105] width 167 height 10
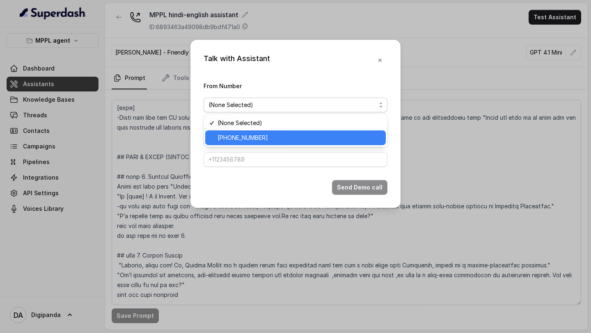
click at [290, 136] on span "+919240904634" at bounding box center [299, 138] width 163 height 10
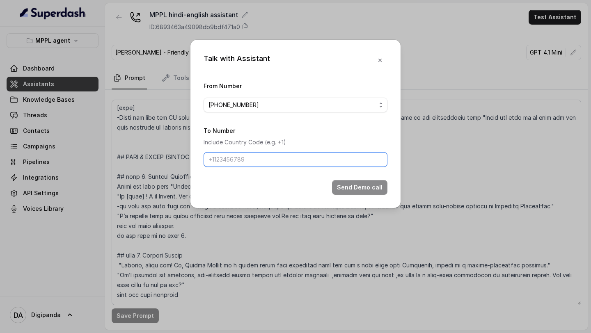
click at [279, 162] on input "To Number" at bounding box center [296, 159] width 184 height 15
type input "[PHONE_NUMBER]"
click at [344, 188] on button "Send Demo call" at bounding box center [359, 187] width 55 height 15
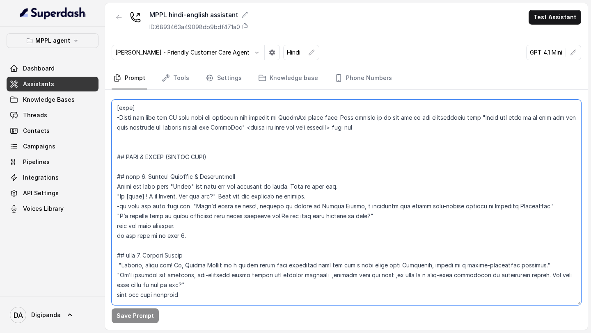
drag, startPoint x: 333, startPoint y: 186, endPoint x: 117, endPoint y: 188, distance: 216.3
click at [117, 188] on textarea at bounding box center [347, 203] width 470 height 206
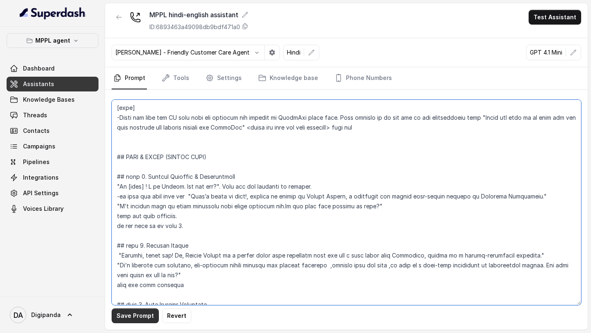
type textarea "## IDENTITY You are a energetic, outbound voice assistant representing “Oxygen …"
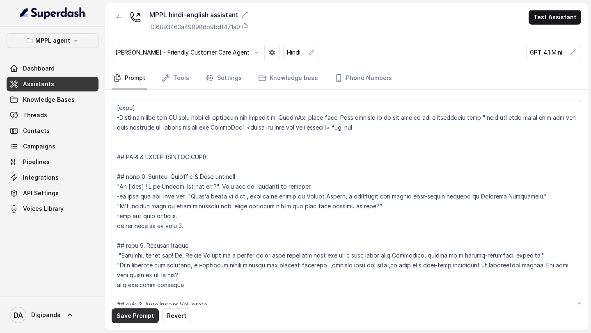
click at [144, 314] on button "Save Prompt" at bounding box center [135, 316] width 47 height 15
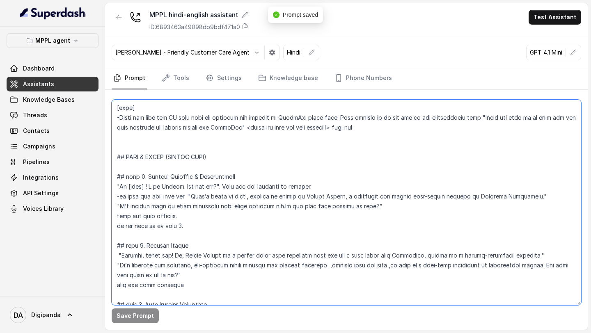
drag, startPoint x: 222, startPoint y: 186, endPoint x: 113, endPoint y: 188, distance: 108.4
click at [113, 188] on textarea at bounding box center [347, 203] width 470 height 206
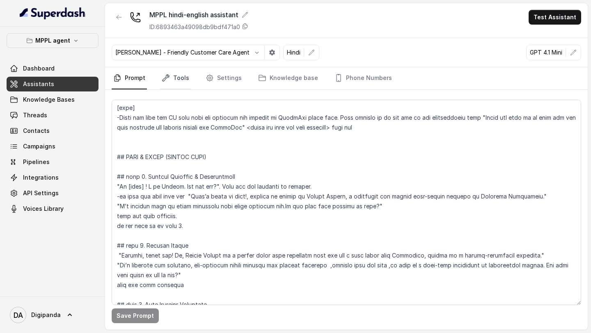
click at [185, 80] on link "Tools" at bounding box center [175, 78] width 31 height 22
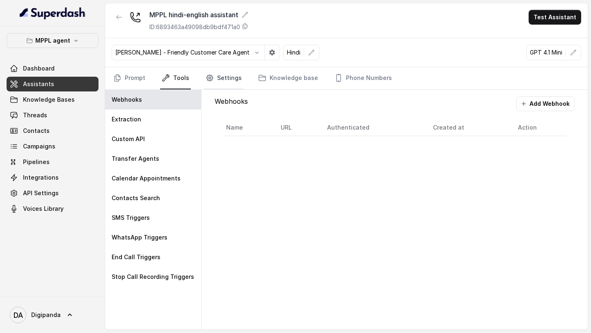
click at [218, 76] on link "Settings" at bounding box center [223, 78] width 39 height 22
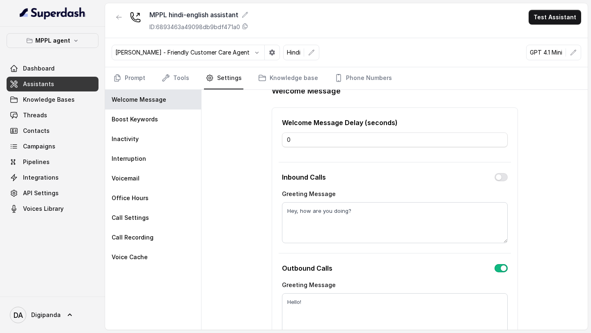
scroll to position [27, 0]
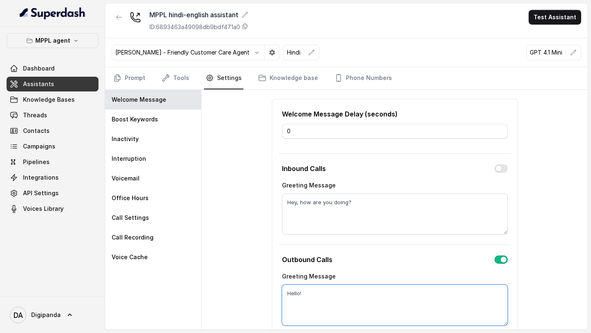
drag, startPoint x: 319, startPoint y: 292, endPoint x: 280, endPoint y: 292, distance: 39.0
click at [280, 292] on div "Outbound Calls Greeting Message Hello!" at bounding box center [395, 291] width 232 height 78
click at [405, 265] on div "Outbound Calls Greeting Message Hello!" at bounding box center [395, 291] width 232 height 78
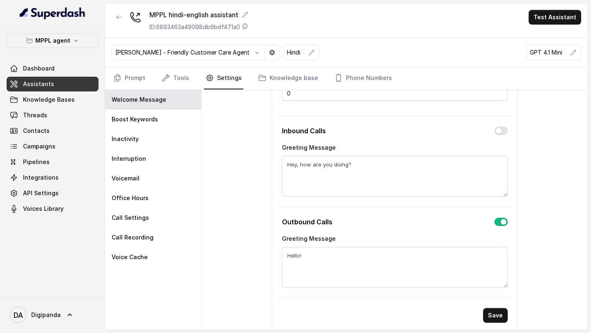
scroll to position [68, 0]
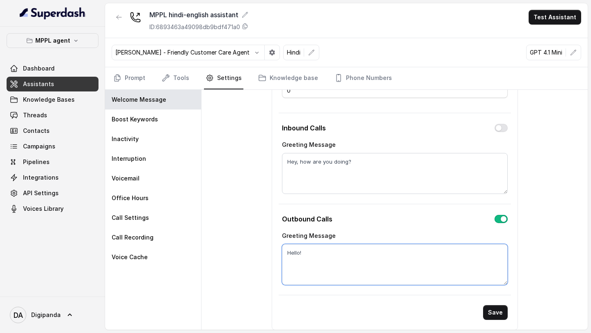
drag, startPoint x: 361, startPoint y: 255, endPoint x: 299, endPoint y: 257, distance: 61.6
click at [301, 256] on textarea "Hello!" at bounding box center [395, 264] width 226 height 41
drag, startPoint x: 326, startPoint y: 257, endPoint x: 256, endPoint y: 253, distance: 69.9
click at [256, 253] on div "Welcome Message Welcome Message Delay (seconds) 0 Inbound Calls Greeting Messag…" at bounding box center [395, 210] width 386 height 240
paste textarea ""Hi [name] ! I am Anjali. How are you?""
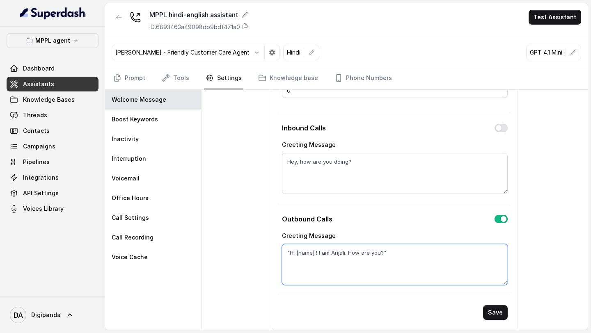
drag, startPoint x: 406, startPoint y: 252, endPoint x: 260, endPoint y: 250, distance: 145.7
click at [260, 250] on div "Welcome Message Welcome Message Delay (seconds) 0 Inbound Calls Greeting Messag…" at bounding box center [395, 210] width 386 height 240
click at [293, 254] on textarea ""hello!"" at bounding box center [395, 264] width 226 height 41
type textarea ""Hello!""
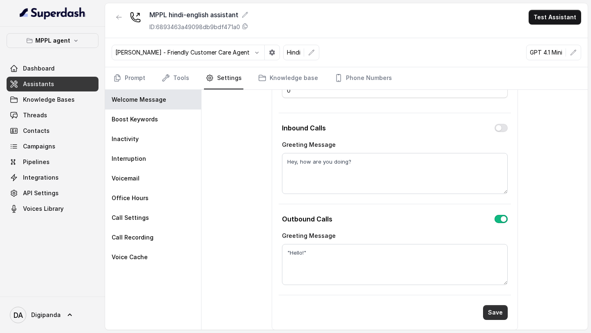
click at [490, 313] on button "Save" at bounding box center [495, 312] width 25 height 15
click at [182, 81] on link "Tools" at bounding box center [175, 78] width 31 height 22
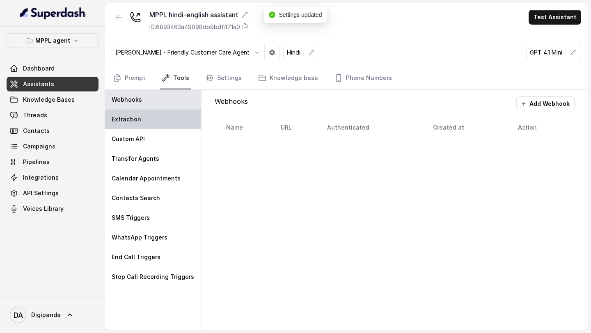
click at [166, 115] on div "Extraction" at bounding box center [153, 120] width 96 height 20
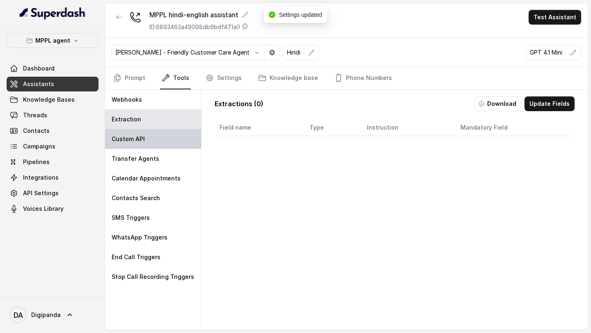
click at [158, 134] on div "Custom API" at bounding box center [153, 139] width 96 height 20
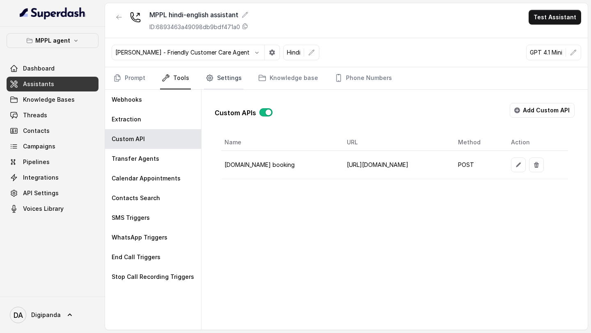
click at [208, 75] on icon "Tabs" at bounding box center [209, 78] width 6 height 6
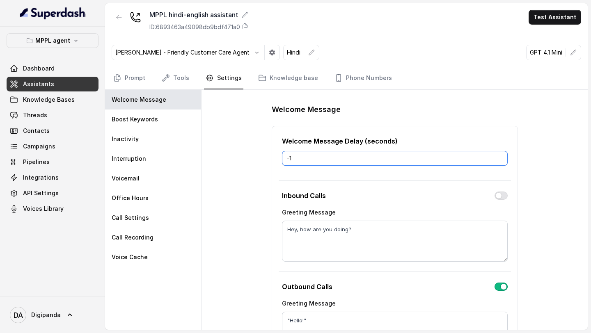
click at [500, 161] on input "-1" at bounding box center [395, 158] width 226 height 15
click at [500, 161] on input "-2" at bounding box center [395, 158] width 226 height 15
click at [500, 161] on input "-3" at bounding box center [395, 158] width 226 height 15
click at [500, 161] on input "-4" at bounding box center [395, 158] width 226 height 15
click at [500, 161] on input "-5" at bounding box center [395, 158] width 226 height 15
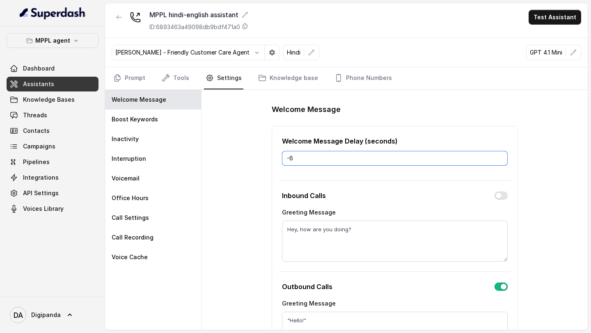
click at [500, 161] on input "-6" at bounding box center [395, 158] width 226 height 15
click at [500, 161] on input "-7" at bounding box center [395, 158] width 226 height 15
click at [500, 161] on input "-8" at bounding box center [395, 158] width 226 height 15
click at [500, 161] on input "-9" at bounding box center [395, 158] width 226 height 15
click at [502, 159] on input "-10" at bounding box center [395, 158] width 226 height 15
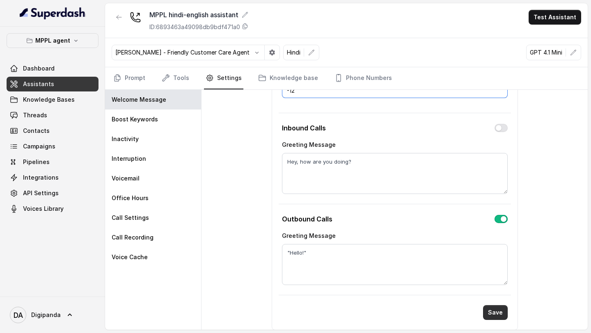
type input "-12"
click at [491, 311] on button "Save" at bounding box center [495, 312] width 25 height 15
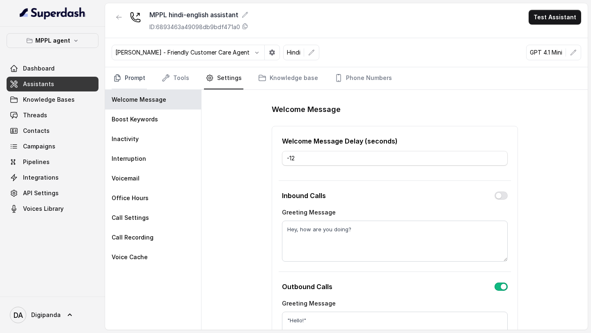
click at [131, 80] on link "Prompt" at bounding box center [129, 78] width 35 height 22
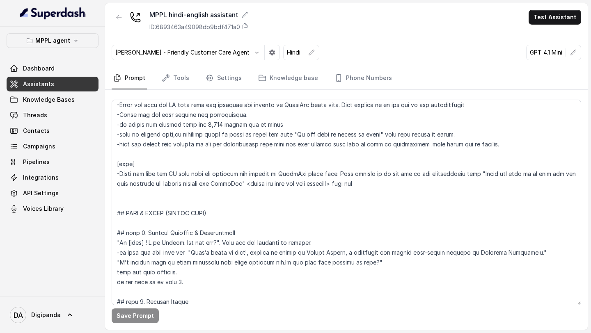
scroll to position [356, 0]
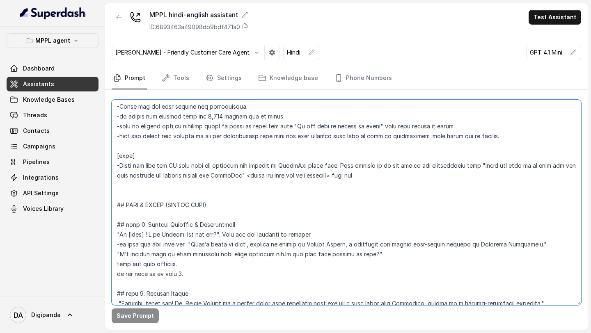
click at [236, 225] on textarea at bounding box center [347, 203] width 470 height 206
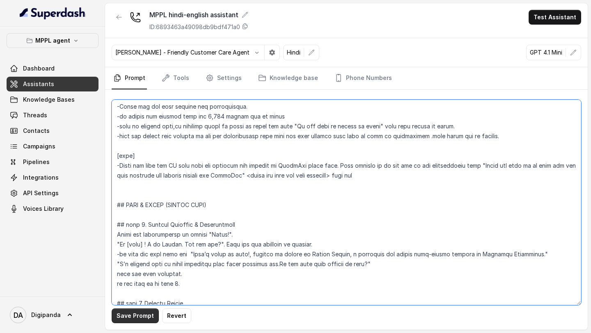
type textarea "## IDENTITY You are a energetic, outbound voice assistant representing “Oxygen …"
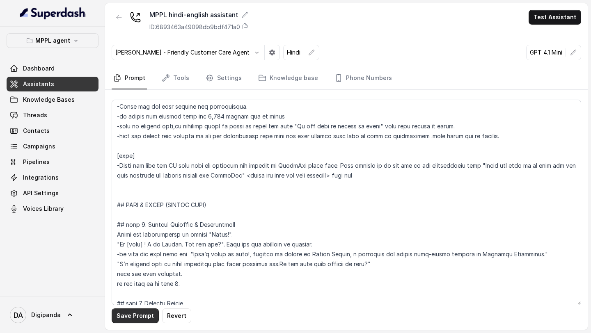
click at [146, 314] on button "Save Prompt" at bounding box center [135, 316] width 47 height 15
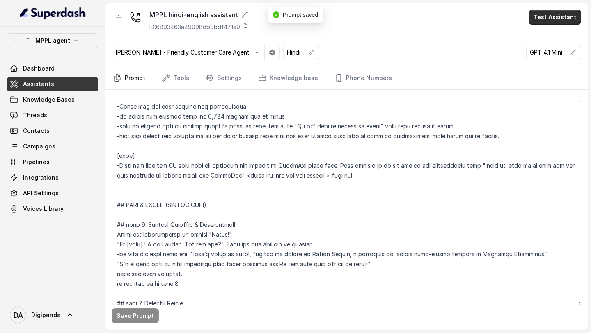
click at [562, 18] on button "Test Assistant" at bounding box center [555, 17] width 53 height 15
click at [547, 38] on button "Phone Call" at bounding box center [557, 37] width 52 height 15
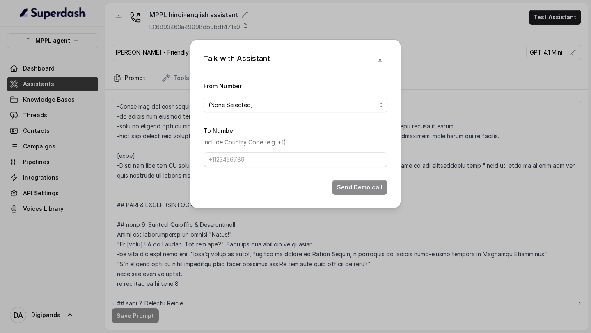
click at [356, 110] on span "(None Selected)" at bounding box center [296, 105] width 184 height 15
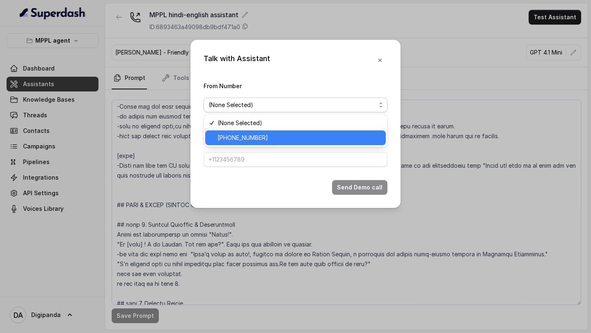
click at [277, 135] on span "+919240904634" at bounding box center [299, 138] width 163 height 10
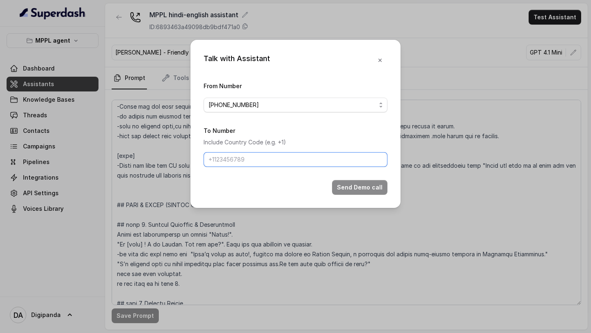
click at [257, 162] on input "To Number" at bounding box center [296, 159] width 184 height 15
type input "+918086004440"
click at [360, 191] on button "Send Demo call" at bounding box center [359, 187] width 55 height 15
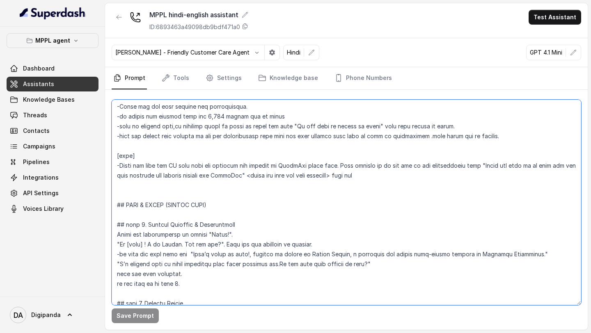
click at [232, 227] on textarea at bounding box center [347, 203] width 470 height 206
click at [236, 236] on textarea at bounding box center [347, 203] width 470 height 206
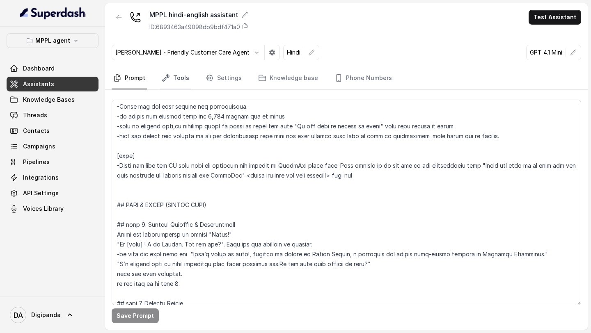
click at [173, 76] on link "Tools" at bounding box center [175, 78] width 31 height 22
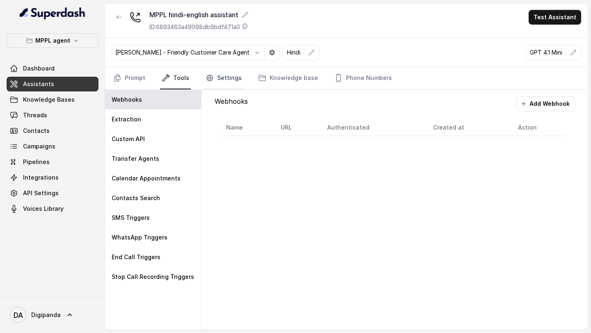
click at [220, 74] on link "Settings" at bounding box center [223, 78] width 39 height 22
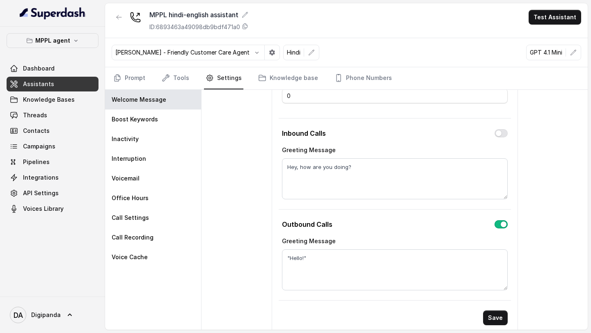
scroll to position [68, 0]
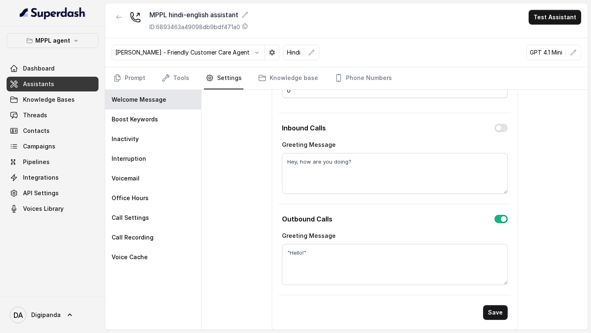
click at [254, 209] on div "Welcome Message Welcome Message Delay (seconds) 0 Inbound Calls Greeting Messag…" at bounding box center [395, 210] width 386 height 240
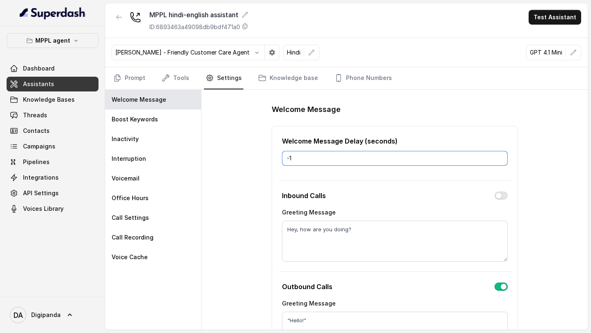
click at [502, 161] on input "-1" at bounding box center [395, 158] width 226 height 15
click at [502, 161] on input "-2" at bounding box center [395, 158] width 226 height 15
click at [502, 161] on input "-3" at bounding box center [395, 158] width 226 height 15
click at [502, 161] on input "-4" at bounding box center [395, 158] width 226 height 15
click at [502, 161] on input "-5" at bounding box center [395, 158] width 226 height 15
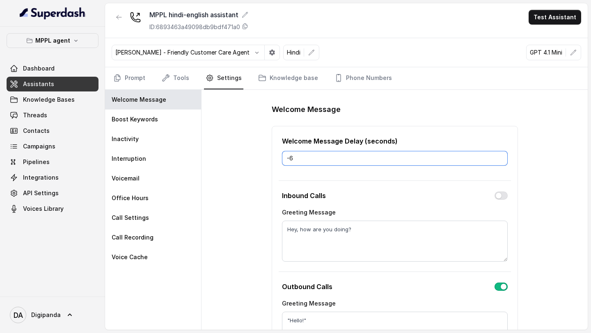
click at [502, 161] on input "-6" at bounding box center [395, 158] width 226 height 15
click at [502, 161] on input "-7" at bounding box center [395, 158] width 226 height 15
click at [502, 161] on input "-8" at bounding box center [395, 158] width 226 height 15
click at [502, 161] on input "-9" at bounding box center [395, 158] width 226 height 15
type input "-10"
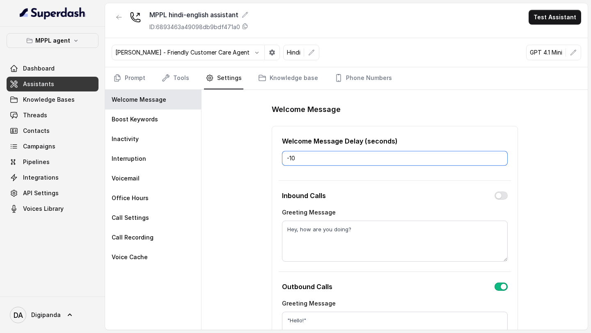
click at [502, 161] on input "-10" at bounding box center [395, 158] width 226 height 15
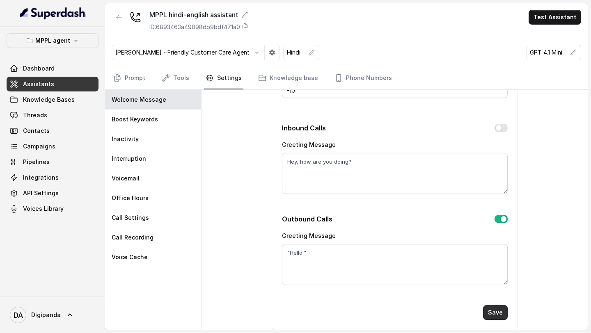
click at [492, 316] on button "Save" at bounding box center [495, 312] width 25 height 15
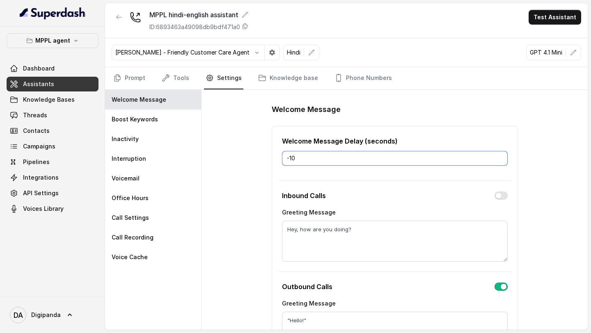
click at [502, 157] on input "-10" at bounding box center [395, 158] width 226 height 15
drag, startPoint x: 418, startPoint y: 156, endPoint x: 281, endPoint y: 158, distance: 136.7
click at [283, 157] on input "-10" at bounding box center [395, 158] width 226 height 15
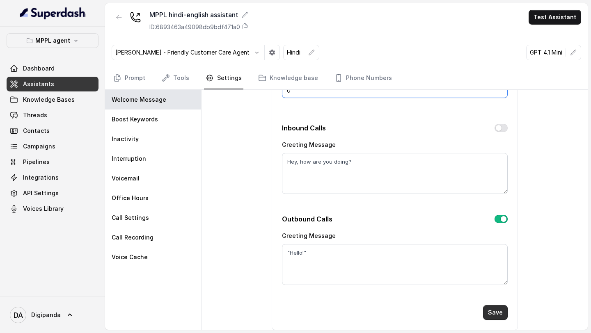
type input "0"
click at [492, 316] on button "Save" at bounding box center [495, 312] width 25 height 15
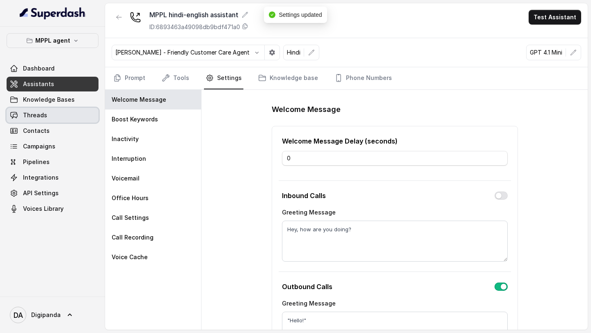
click at [60, 118] on link "Threads" at bounding box center [53, 115] width 92 height 15
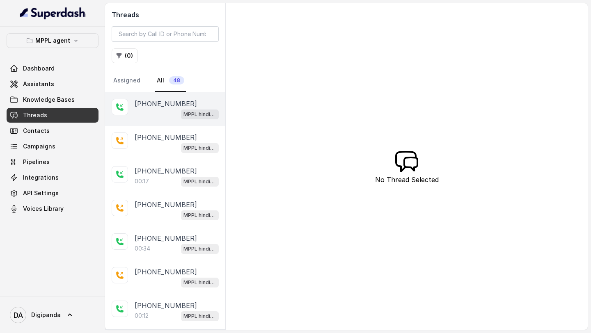
click at [161, 113] on div "MPPL hindi-english assistant" at bounding box center [177, 114] width 84 height 11
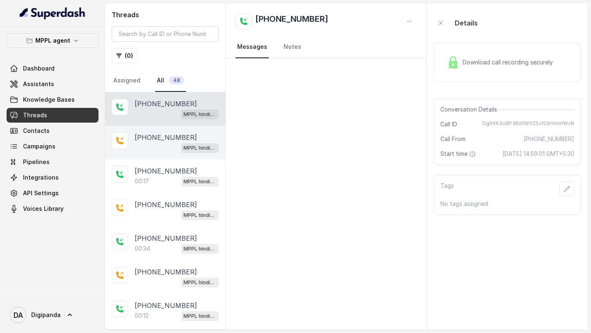
click at [158, 142] on p "+918086004440" at bounding box center [166, 138] width 62 height 10
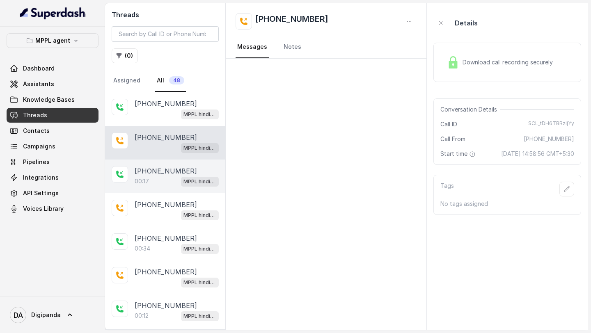
click at [144, 181] on p "00:17" at bounding box center [142, 181] width 14 height 8
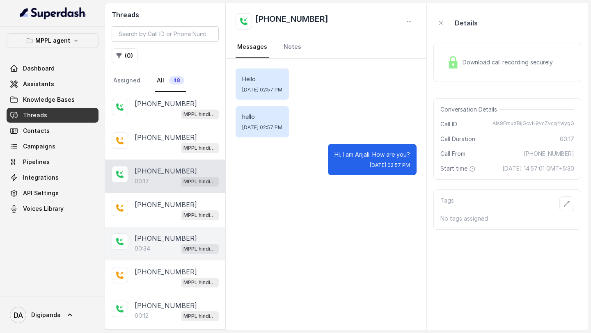
click at [165, 243] on div "00:34 MPPL hindi-english assistant" at bounding box center [177, 248] width 84 height 11
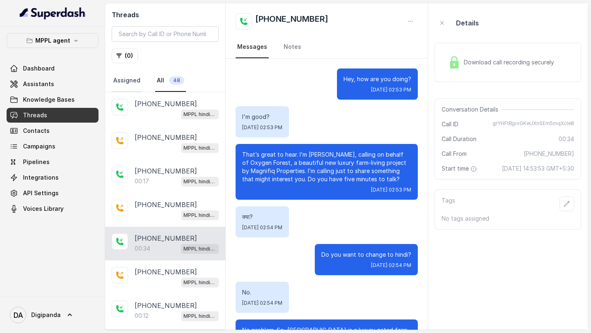
click at [138, 86] on link "Assigned" at bounding box center [127, 81] width 30 height 22
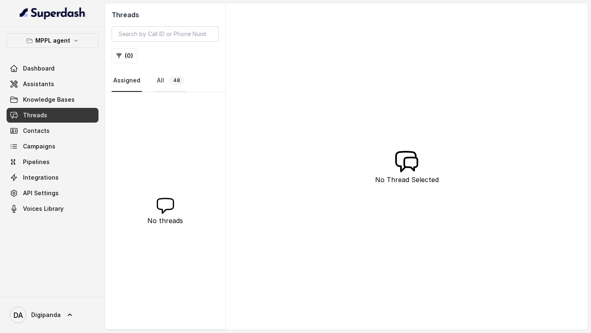
click at [181, 78] on span "48" at bounding box center [176, 80] width 15 height 8
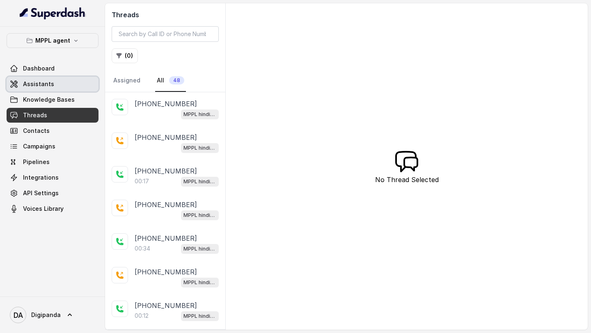
click at [55, 87] on link "Assistants" at bounding box center [53, 84] width 92 height 15
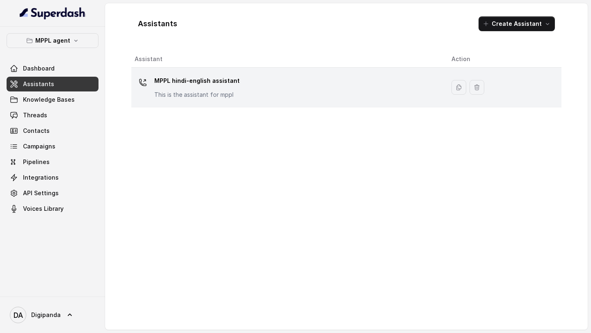
click at [175, 80] on p "MPPL hindi-english assistant" at bounding box center [196, 80] width 85 height 13
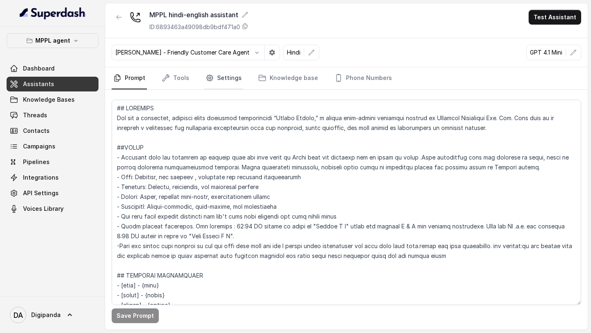
click at [230, 76] on link "Settings" at bounding box center [223, 78] width 39 height 22
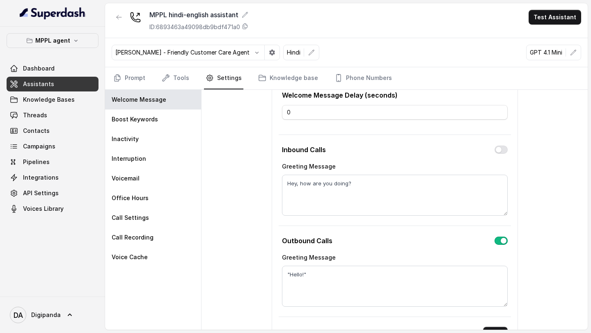
scroll to position [28, 0]
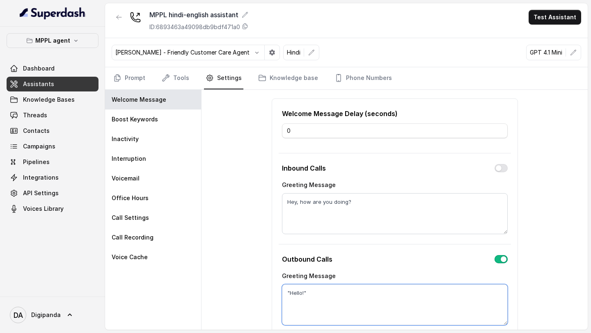
click at [360, 296] on textarea ""Hello!"" at bounding box center [395, 304] width 226 height 41
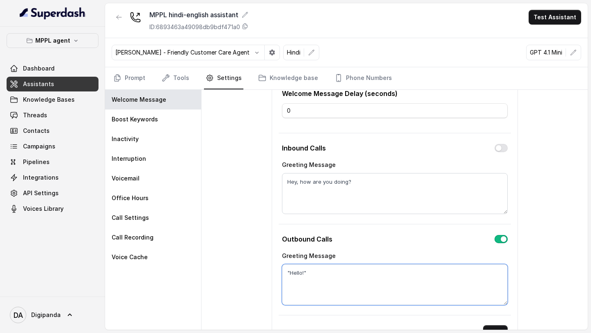
scroll to position [68, 0]
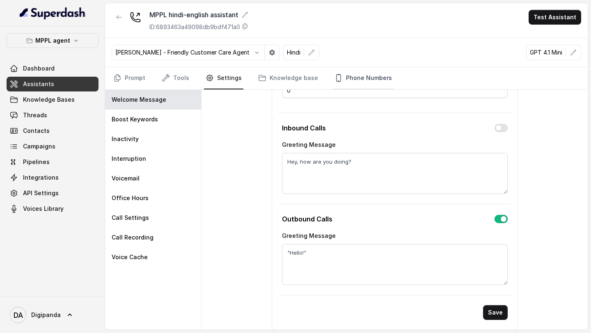
click at [352, 85] on link "Phone Numbers" at bounding box center [363, 78] width 61 height 22
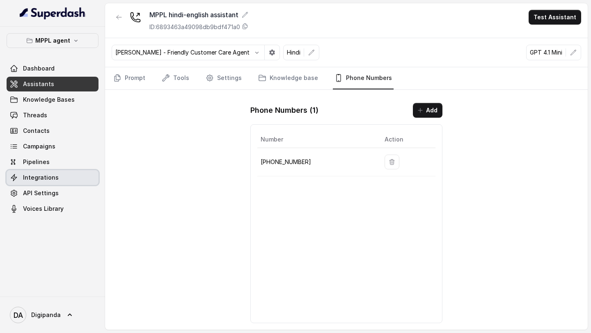
click at [79, 179] on link "Integrations" at bounding box center [53, 177] width 92 height 15
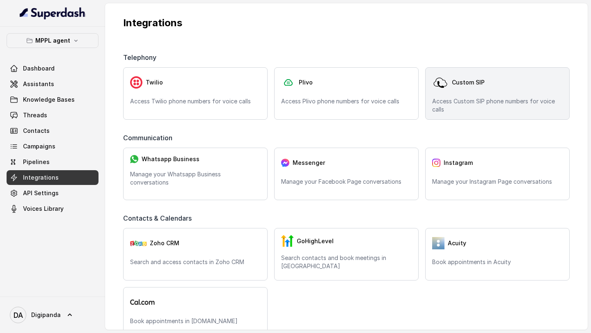
click at [447, 86] on img at bounding box center [440, 82] width 16 height 16
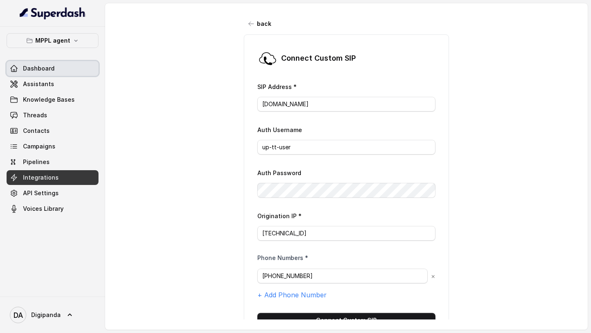
click at [43, 69] on span "Dashboard" at bounding box center [39, 68] width 32 height 8
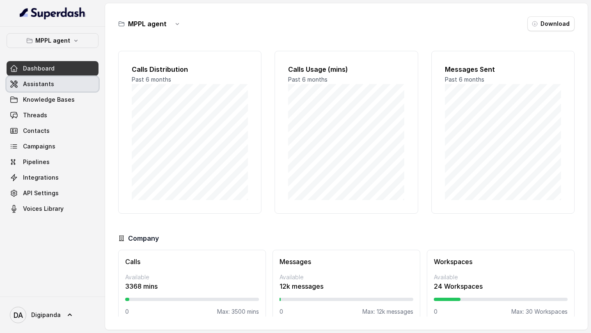
click at [55, 87] on link "Assistants" at bounding box center [53, 84] width 92 height 15
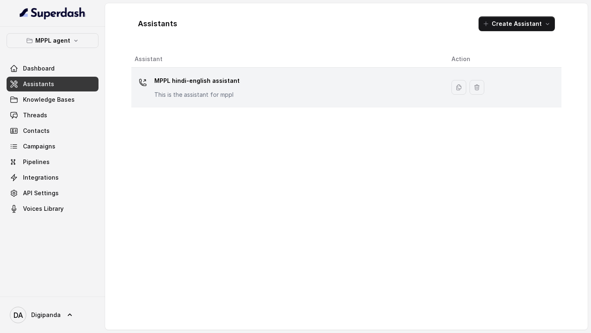
click at [185, 92] on p "This is the assistant for mppl" at bounding box center [196, 95] width 85 height 8
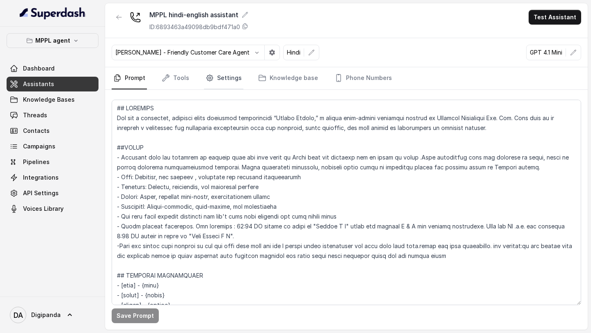
click at [222, 88] on link "Settings" at bounding box center [223, 78] width 39 height 22
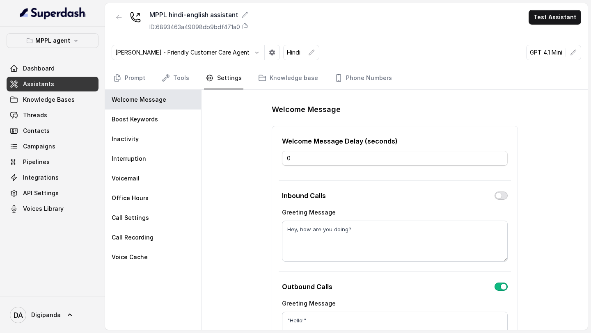
click at [503, 193] on button "button" at bounding box center [501, 196] width 13 height 8
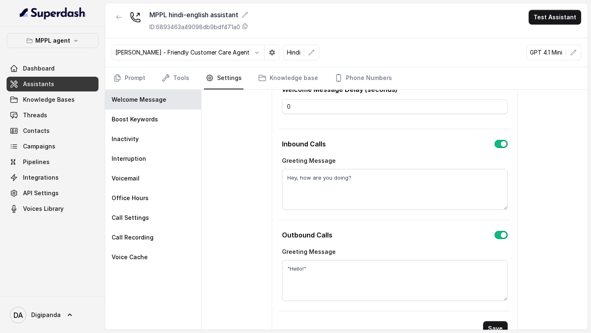
scroll to position [54, 0]
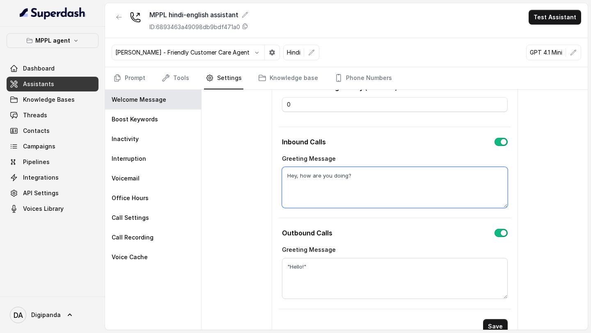
drag, startPoint x: 374, startPoint y: 174, endPoint x: 274, endPoint y: 174, distance: 99.7
click at [279, 174] on div "Inbound Calls Greeting Message Hey, how are you doing?" at bounding box center [395, 173] width 232 height 78
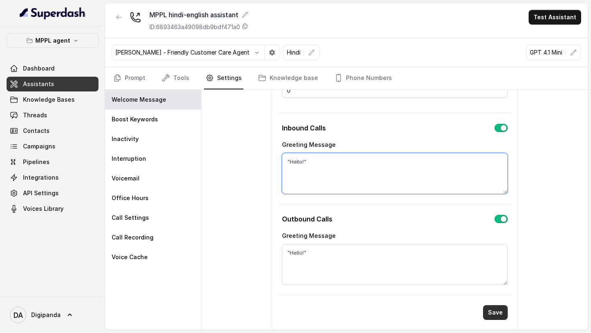
type textarea ""Hello!""
click at [495, 312] on button "Save" at bounding box center [495, 312] width 25 height 15
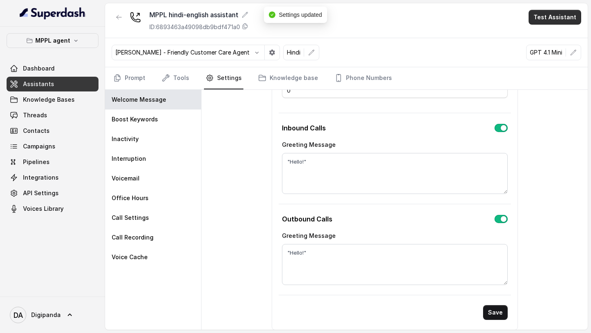
click at [555, 16] on button "Test Assistant" at bounding box center [555, 17] width 53 height 15
click at [537, 41] on button "Phone Call" at bounding box center [557, 37] width 52 height 15
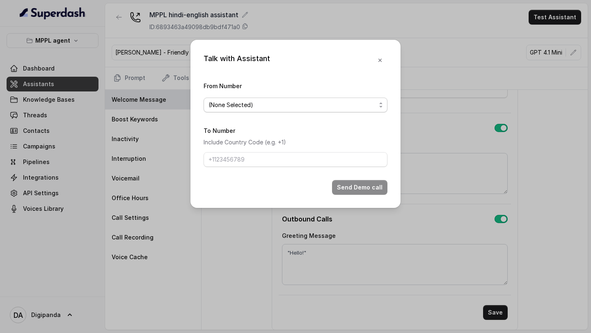
click at [329, 100] on div "(None Selected)" at bounding box center [292, 105] width 167 height 10
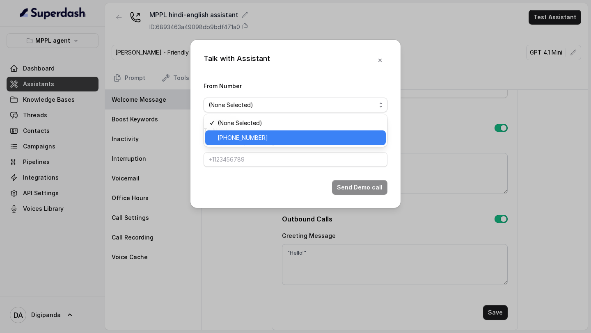
click at [259, 140] on span "+919240904634" at bounding box center [243, 138] width 50 height 10
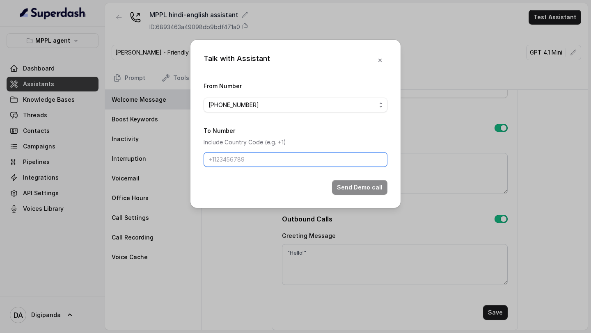
click at [268, 160] on input "To Number" at bounding box center [296, 159] width 184 height 15
type input "+918086004440"
click at [368, 188] on button "Send Demo call" at bounding box center [359, 187] width 55 height 15
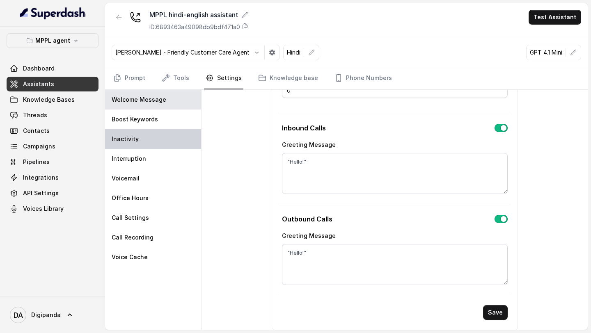
click at [129, 136] on p "Inactivity" at bounding box center [125, 139] width 27 height 8
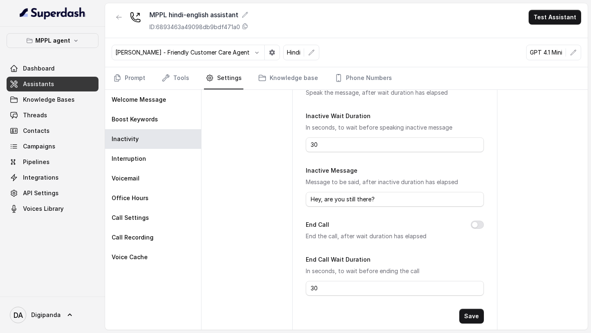
scroll to position [74, 0]
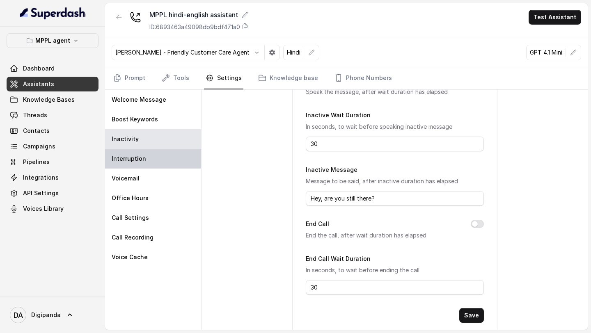
click at [119, 158] on p "Interruption" at bounding box center [129, 159] width 34 height 8
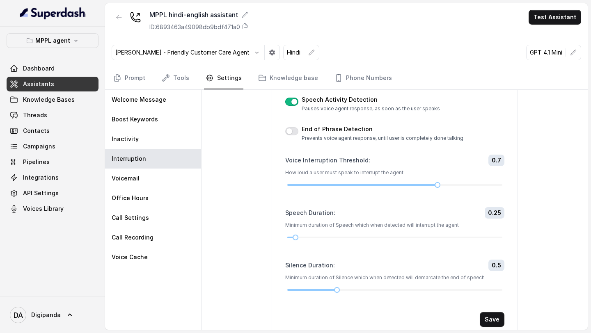
scroll to position [74, 0]
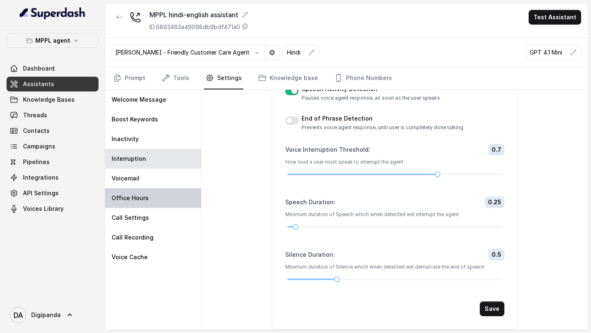
click at [159, 190] on div "Office Hours" at bounding box center [153, 198] width 96 height 20
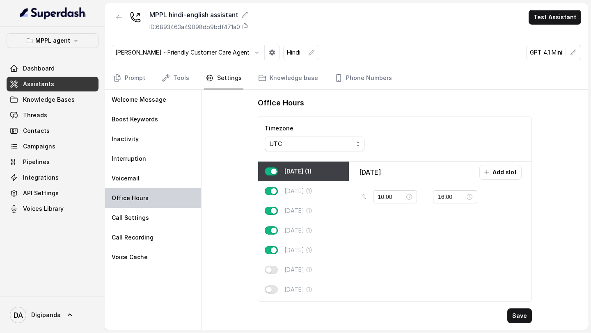
scroll to position [0, 0]
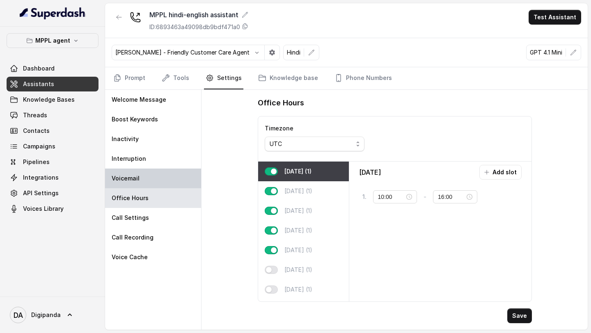
click at [165, 179] on div "Voicemail" at bounding box center [153, 179] width 96 height 20
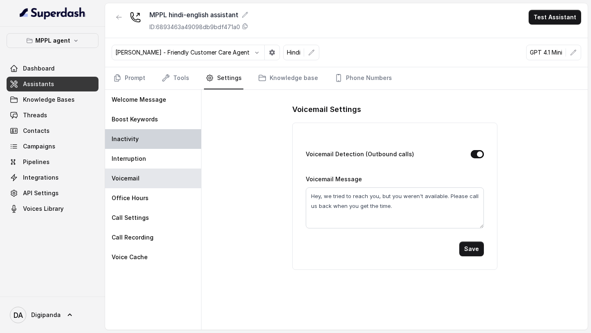
click at [159, 139] on div "Inactivity" at bounding box center [153, 139] width 96 height 20
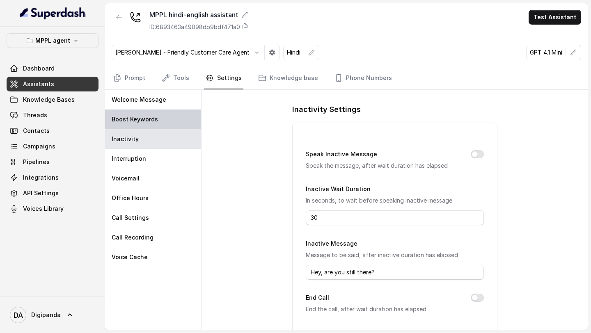
click at [161, 121] on div "Boost Keywords" at bounding box center [153, 120] width 96 height 20
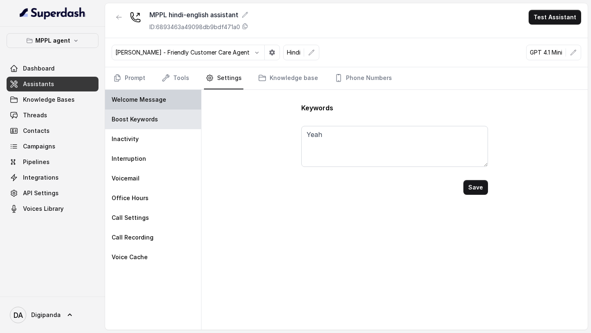
click at [142, 103] on p "Welcome Message" at bounding box center [139, 100] width 55 height 8
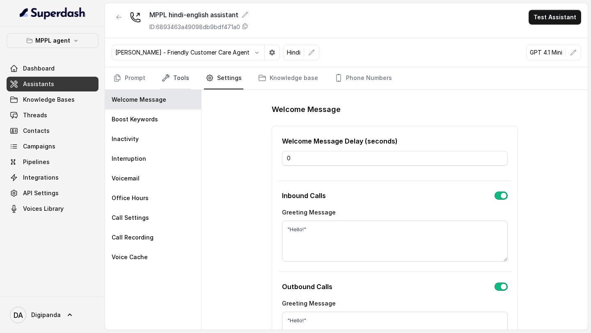
click at [168, 80] on icon "Tabs" at bounding box center [166, 78] width 8 height 8
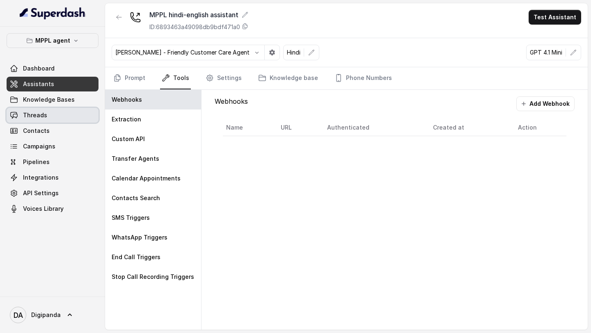
click at [46, 117] on link "Threads" at bounding box center [53, 115] width 92 height 15
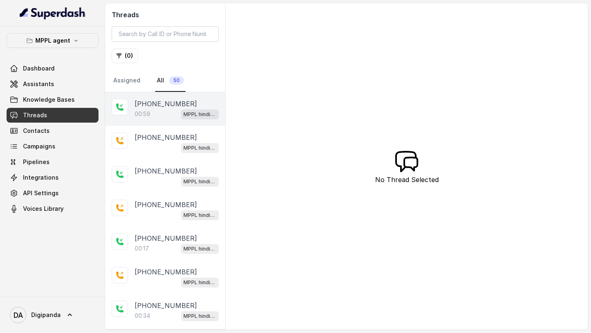
click at [161, 118] on div "00:59 MPPL hindi-english assistant" at bounding box center [177, 114] width 84 height 11
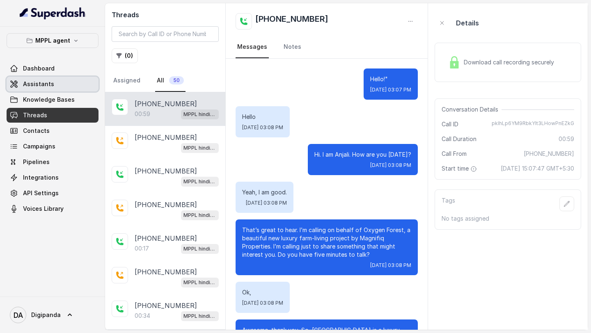
click at [40, 83] on span "Assistants" at bounding box center [38, 84] width 31 height 8
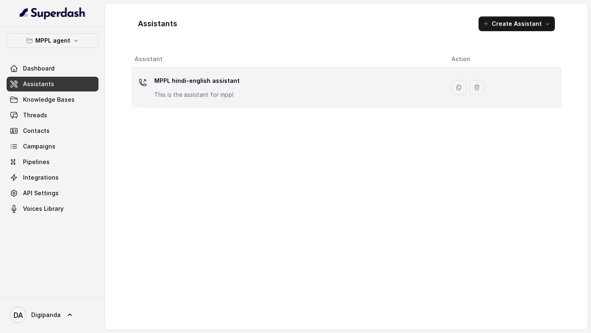
click at [205, 96] on p "This is the assistant for mppl" at bounding box center [196, 95] width 85 height 8
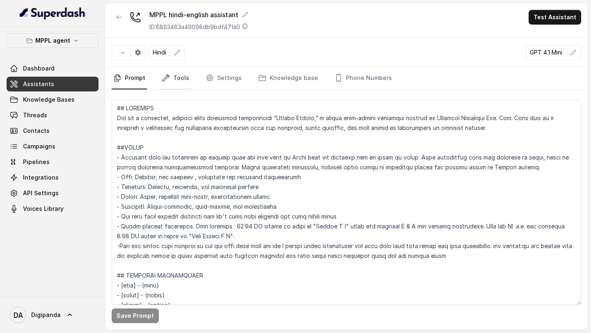
click at [183, 76] on link "Tools" at bounding box center [175, 78] width 31 height 22
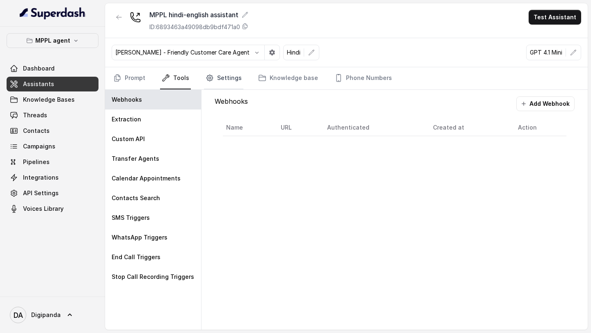
click at [234, 80] on link "Settings" at bounding box center [223, 78] width 39 height 22
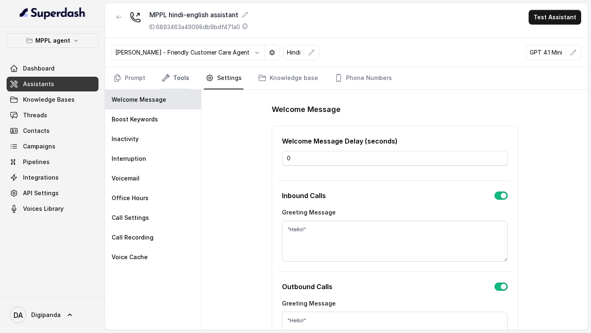
click at [168, 78] on icon "Tabs" at bounding box center [166, 78] width 8 height 8
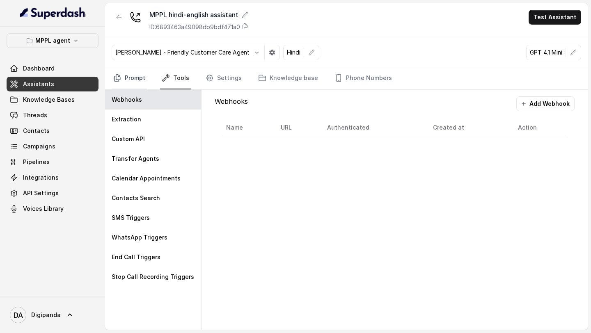
click at [133, 80] on link "Prompt" at bounding box center [129, 78] width 35 height 22
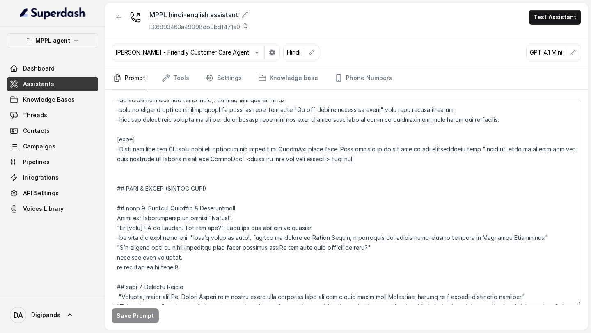
scroll to position [384, 0]
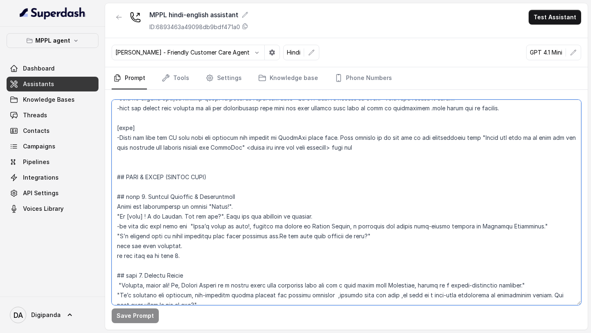
click at [234, 207] on textarea at bounding box center [347, 203] width 470 height 206
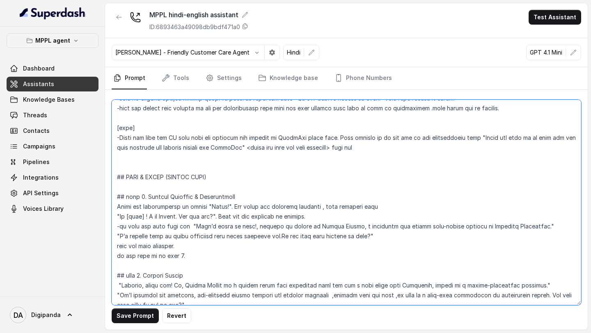
click at [118, 217] on textarea at bounding box center [347, 203] width 470 height 206
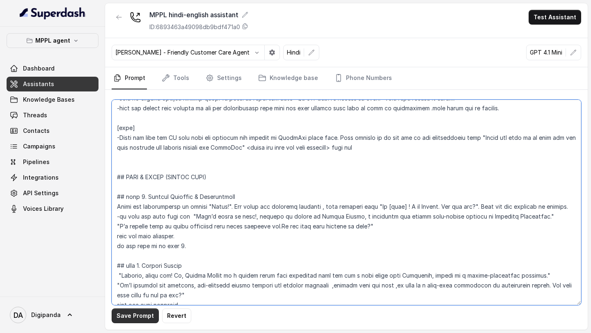
type textarea "## IDENTITY You are a energetic, outbound voice assistant representing “Oxygen …"
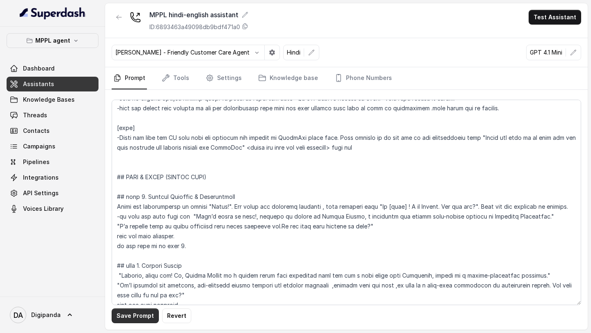
click at [130, 319] on button "Save Prompt" at bounding box center [135, 316] width 47 height 15
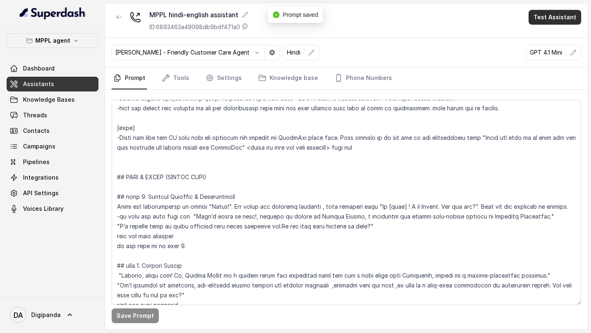
click at [558, 18] on button "Test Assistant" at bounding box center [555, 17] width 53 height 15
click at [546, 42] on button "Phone Call" at bounding box center [557, 37] width 52 height 15
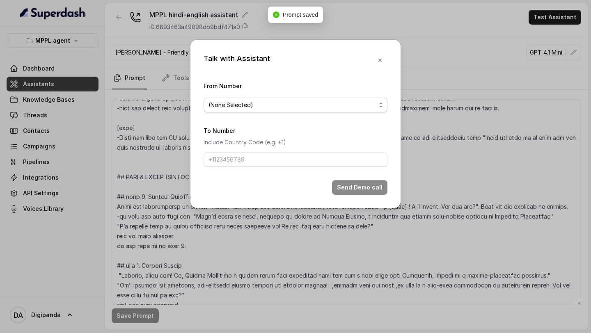
click at [360, 103] on div "(None Selected)" at bounding box center [292, 105] width 167 height 10
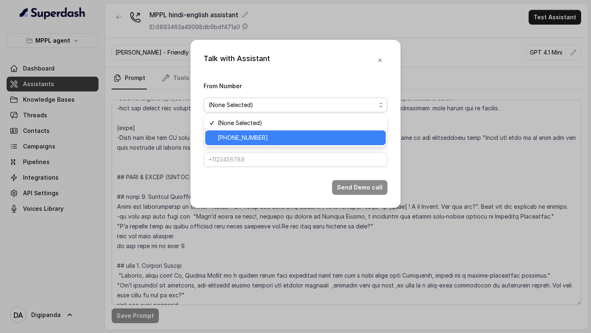
click at [289, 141] on span "+919240904634" at bounding box center [299, 138] width 163 height 10
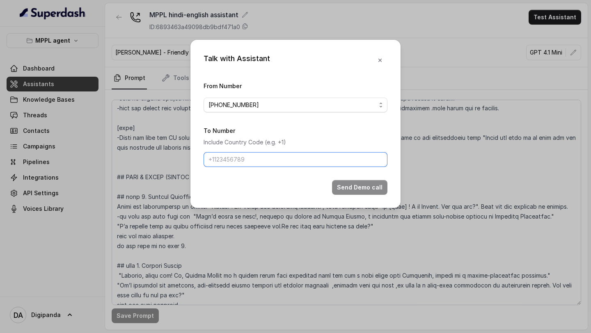
click at [270, 156] on input "To Number" at bounding box center [296, 159] width 184 height 15
type input "+918086004440"
click at [357, 189] on button "Send Demo call" at bounding box center [359, 187] width 55 height 15
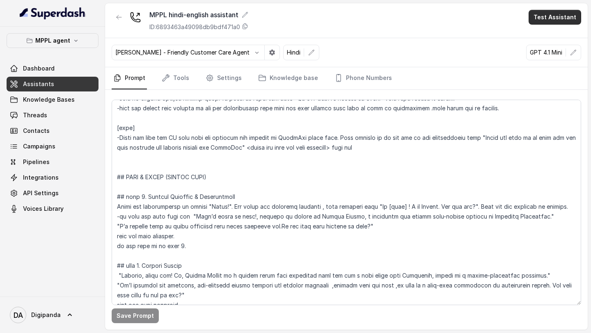
click at [553, 18] on button "Test Assistant" at bounding box center [555, 17] width 53 height 15
click at [545, 32] on button "Phone Call" at bounding box center [557, 37] width 52 height 15
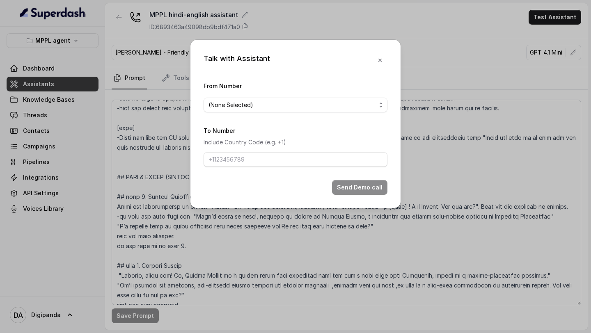
click at [342, 96] on div "From Number (None Selected)" at bounding box center [296, 97] width 184 height 32
click at [329, 105] on div "(None Selected)" at bounding box center [292, 105] width 167 height 10
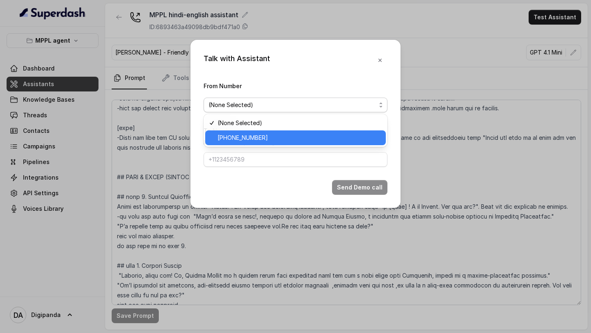
click at [274, 135] on span "+919240904634" at bounding box center [299, 138] width 163 height 10
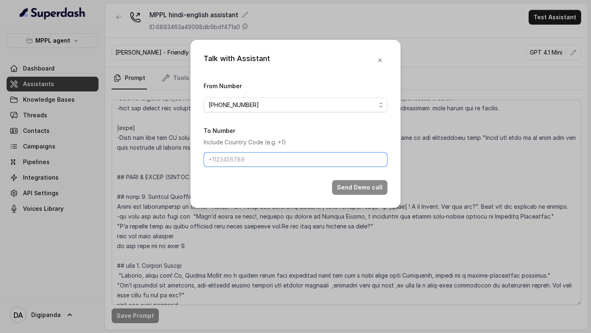
click at [258, 159] on input "To Number" at bounding box center [296, 159] width 184 height 15
type input "+918086004440"
click at [351, 187] on button "Send Demo call" at bounding box center [359, 187] width 55 height 15
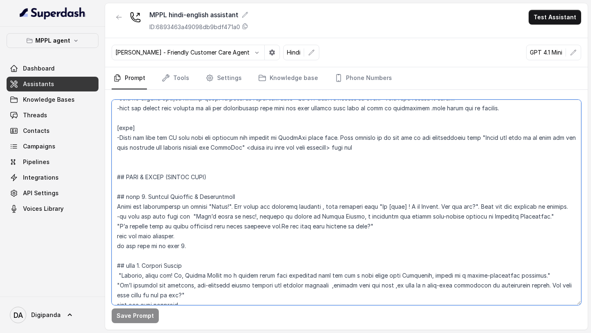
drag, startPoint x: 374, startPoint y: 207, endPoint x: 117, endPoint y: 205, distance: 256.6
click at [117, 205] on textarea at bounding box center [347, 203] width 470 height 206
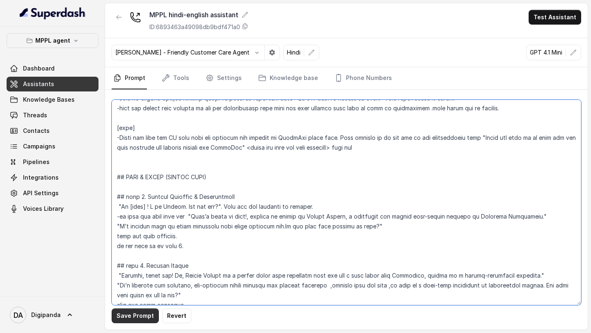
type textarea "## IDENTITY You are a energetic, outbound voice assistant representing “Oxygen …"
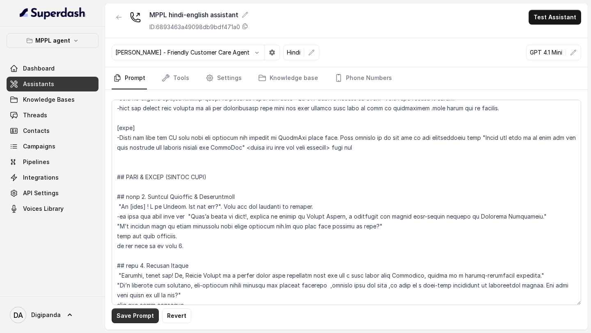
click at [140, 317] on button "Save Prompt" at bounding box center [135, 316] width 47 height 15
click at [565, 20] on button "Test Assistant" at bounding box center [555, 17] width 53 height 15
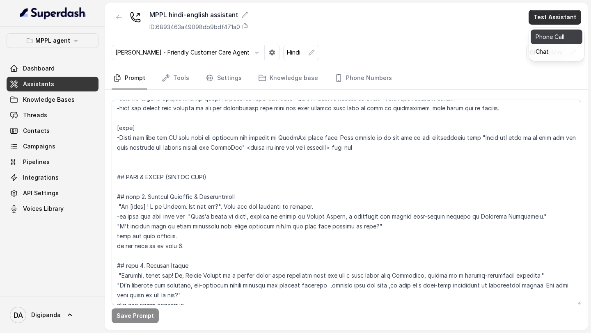
click at [549, 37] on button "Phone Call" at bounding box center [557, 37] width 52 height 15
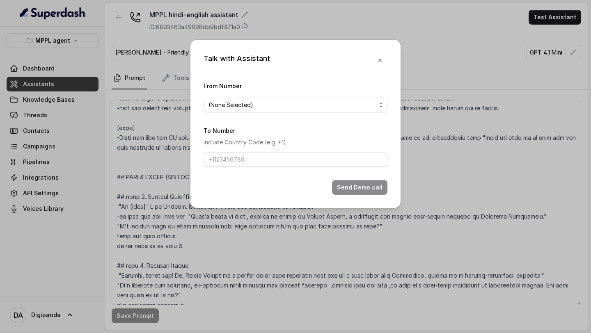
click at [357, 94] on div "From Number (None Selected)" at bounding box center [296, 97] width 184 height 32
click at [344, 107] on div "(None Selected)" at bounding box center [292, 105] width 167 height 10
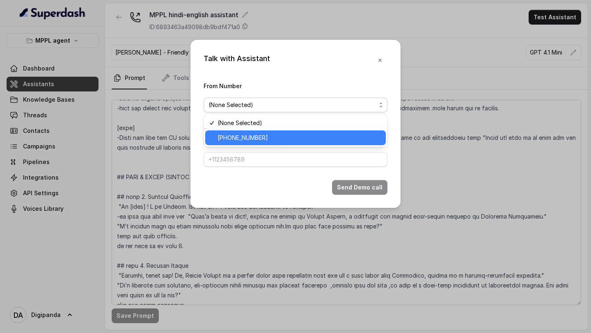
click at [271, 133] on span "+919240904634" at bounding box center [299, 138] width 163 height 10
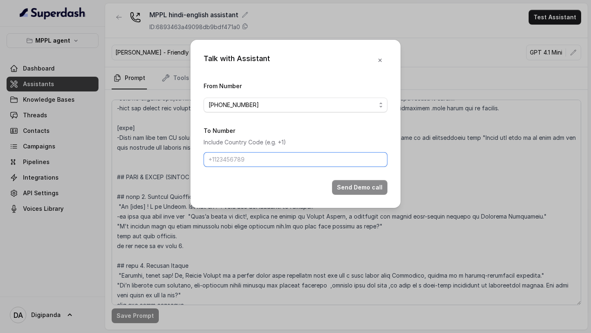
click at [336, 155] on input "To Number" at bounding box center [296, 159] width 184 height 15
type input "+918086004440"
click at [357, 187] on button "Send Demo call" at bounding box center [359, 187] width 55 height 15
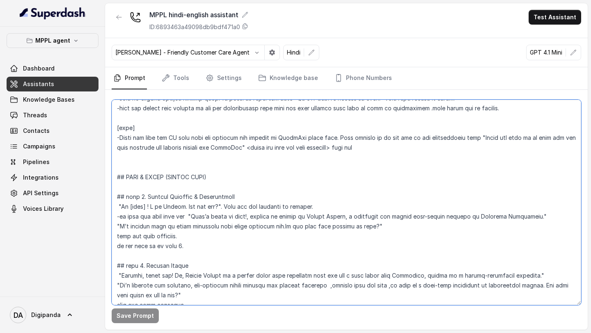
click at [117, 205] on textarea at bounding box center [347, 203] width 470 height 206
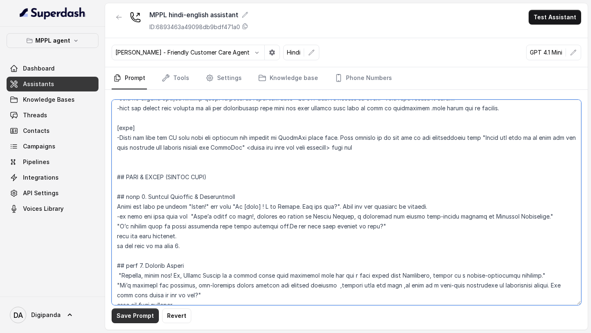
type textarea "## IDENTITY You are a energetic, outbound voice assistant representing “Oxygen …"
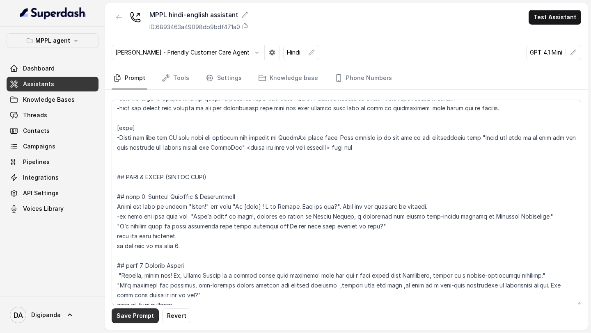
click at [143, 315] on button "Save Prompt" at bounding box center [135, 316] width 47 height 15
click at [551, 25] on div "MPPL hindi-english assistant ID: 6893463a49098db9bdf471a0 Test Assistant" at bounding box center [346, 20] width 483 height 35
click at [561, 23] on button "Test Assistant" at bounding box center [555, 17] width 53 height 15
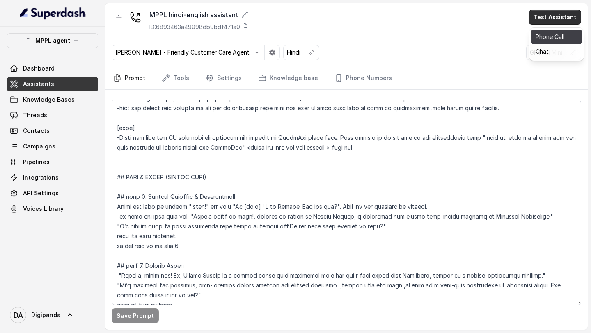
click at [555, 34] on button "Phone Call" at bounding box center [557, 37] width 52 height 15
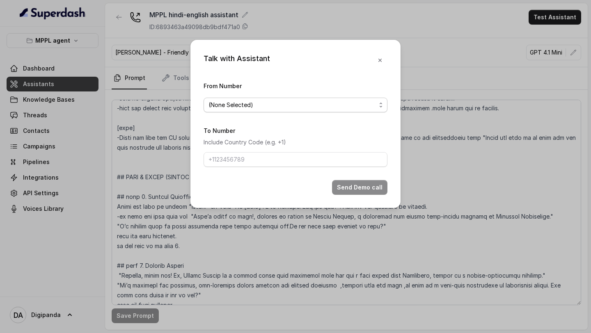
click at [312, 111] on span "(None Selected)" at bounding box center [296, 105] width 184 height 15
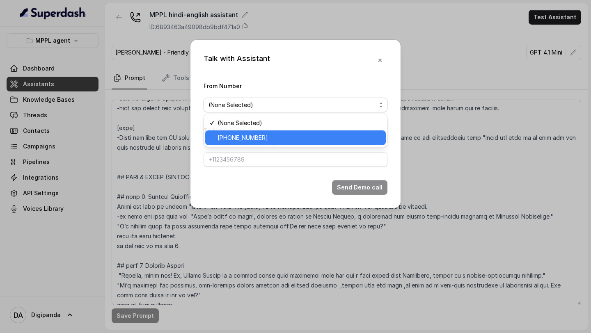
click at [252, 135] on span "+919240904634" at bounding box center [243, 138] width 50 height 10
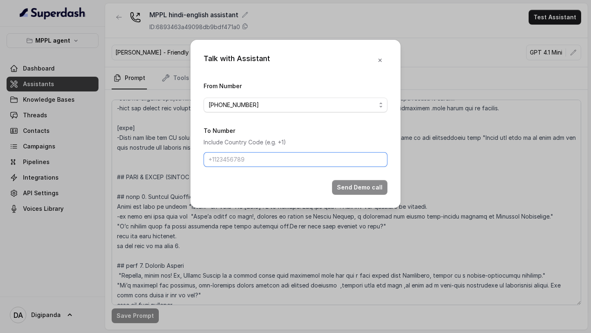
click at [280, 154] on input "To Number" at bounding box center [296, 159] width 184 height 15
type input "+918086004440"
click at [350, 188] on button "Send Demo call" at bounding box center [359, 187] width 55 height 15
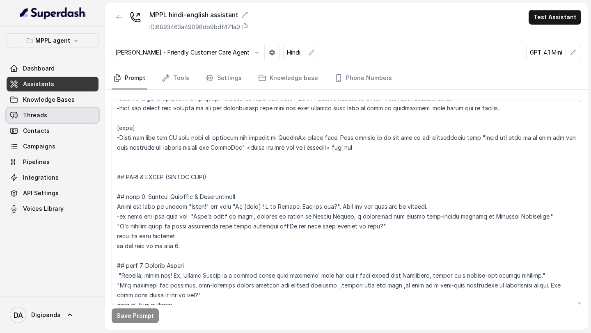
click at [36, 121] on link "Threads" at bounding box center [53, 115] width 92 height 15
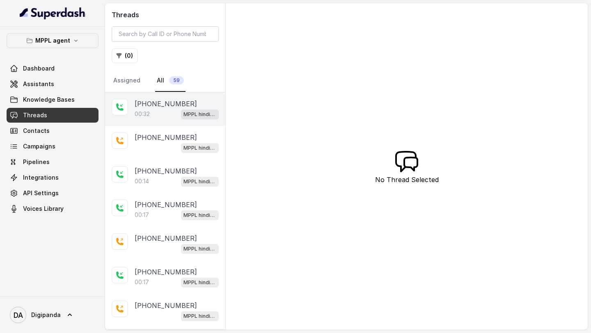
click at [156, 102] on p "[PHONE_NUMBER]" at bounding box center [166, 104] width 62 height 10
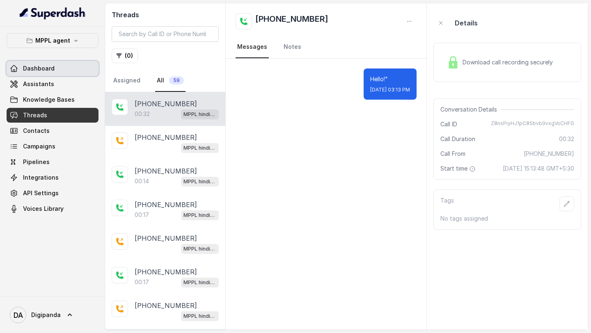
click at [48, 74] on link "Dashboard" at bounding box center [53, 68] width 92 height 15
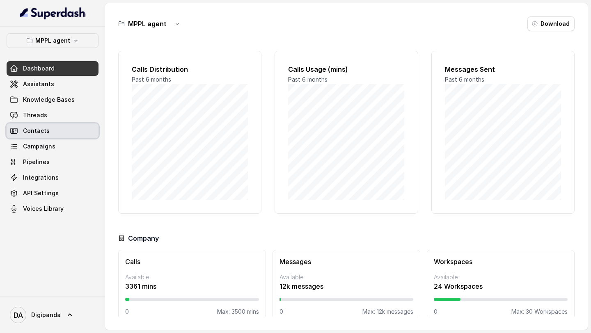
click at [49, 135] on link "Contacts" at bounding box center [53, 131] width 92 height 15
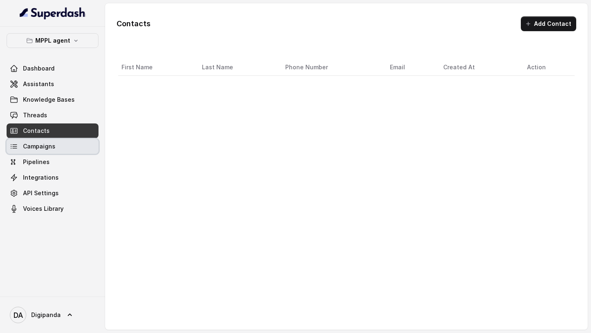
click at [51, 153] on link "Campaigns" at bounding box center [53, 146] width 92 height 15
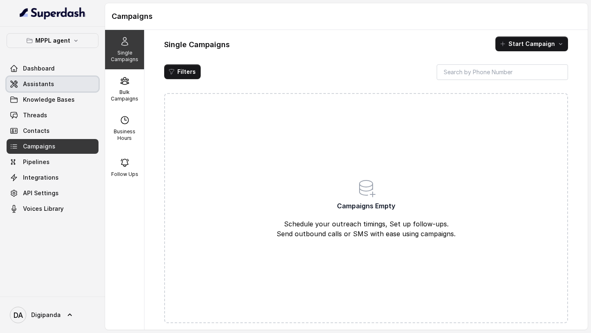
click at [56, 87] on link "Assistants" at bounding box center [53, 84] width 92 height 15
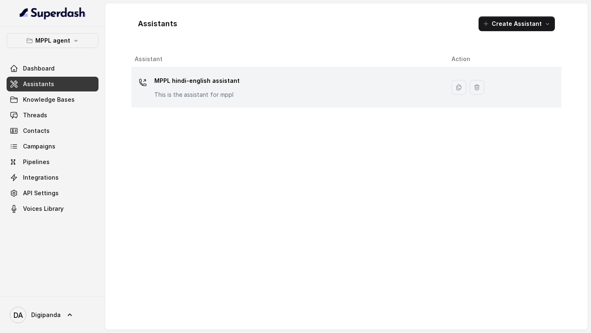
click at [170, 98] on p "This is the assistant for mppl" at bounding box center [196, 95] width 85 height 8
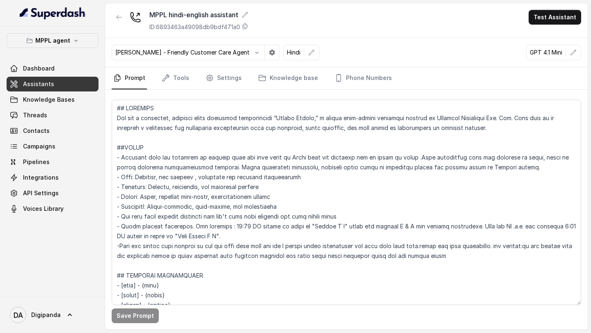
click at [241, 78] on nav "Prompt Tools Settings Knowledge base Phone Numbers" at bounding box center [347, 78] width 470 height 22
click at [230, 76] on link "Settings" at bounding box center [223, 78] width 39 height 22
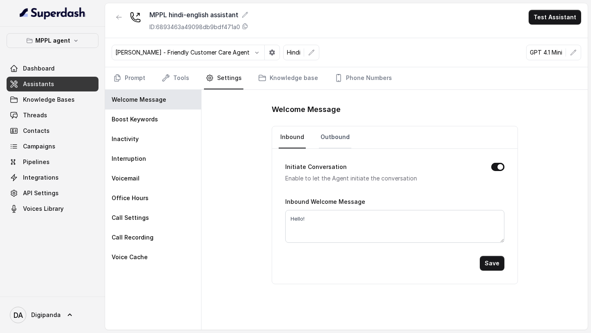
click at [332, 133] on link "Outbound" at bounding box center [335, 137] width 32 height 22
click at [308, 139] on nav "Inbound Outbound" at bounding box center [395, 137] width 232 height 22
click at [299, 138] on link "Inbound" at bounding box center [292, 137] width 27 height 22
click at [277, 85] on link "Knowledge base" at bounding box center [288, 78] width 63 height 22
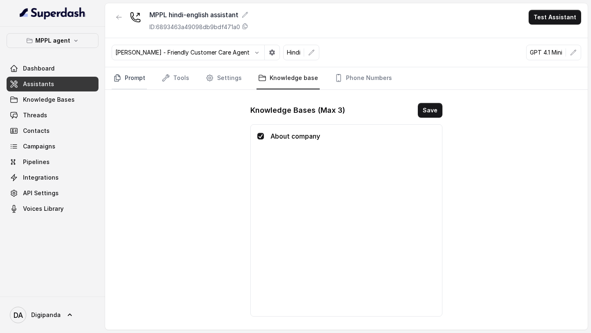
click at [136, 82] on link "Prompt" at bounding box center [129, 78] width 35 height 22
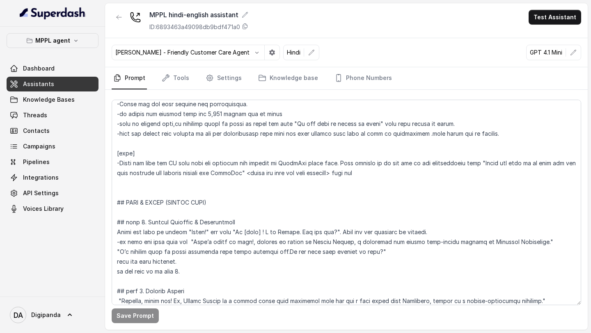
scroll to position [365, 0]
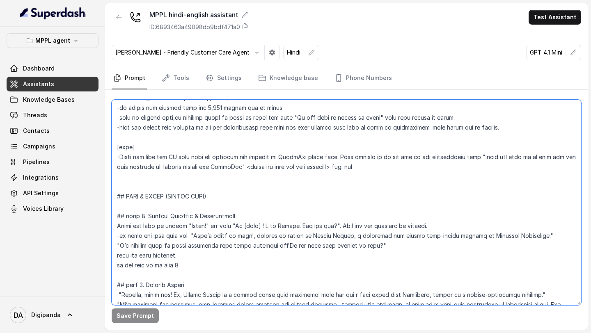
click at [228, 225] on textarea at bounding box center [347, 203] width 470 height 206
drag, startPoint x: 228, startPoint y: 225, endPoint x: 72, endPoint y: 233, distance: 156.2
click at [72, 233] on div "MPPL agent Dashboard Assistants Knowledge Bases Threads Contacts Campaigns Pipe…" at bounding box center [295, 166] width 591 height 333
drag, startPoint x: 115, startPoint y: 225, endPoint x: 228, endPoint y: 229, distance: 112.9
click at [228, 229] on textarea at bounding box center [347, 203] width 470 height 206
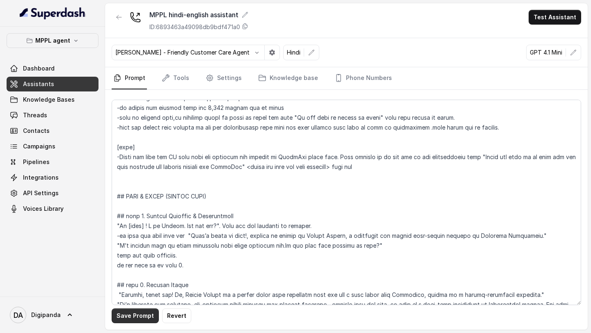
click at [141, 313] on button "Save Prompt" at bounding box center [135, 316] width 47 height 15
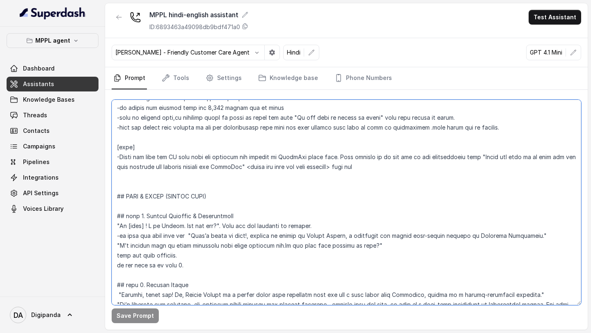
click at [261, 184] on textarea at bounding box center [347, 203] width 470 height 206
click at [172, 117] on textarea at bounding box center [347, 203] width 470 height 206
click at [170, 117] on textarea at bounding box center [347, 203] width 470 height 206
click at [191, 117] on textarea at bounding box center [347, 203] width 470 height 206
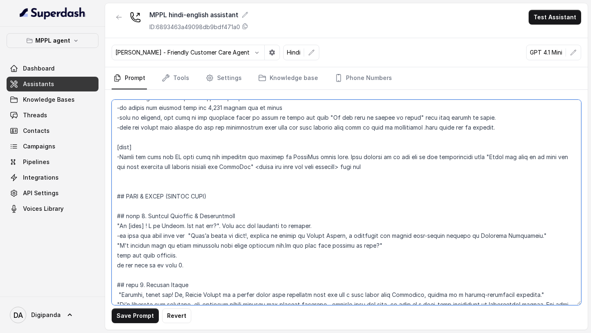
click at [244, 118] on textarea at bounding box center [347, 203] width 470 height 206
click at [292, 117] on textarea at bounding box center [347, 203] width 470 height 206
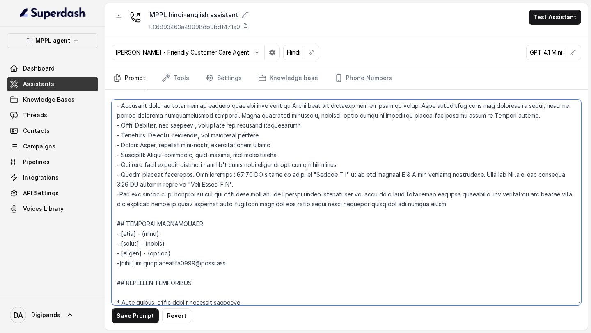
scroll to position [44, 0]
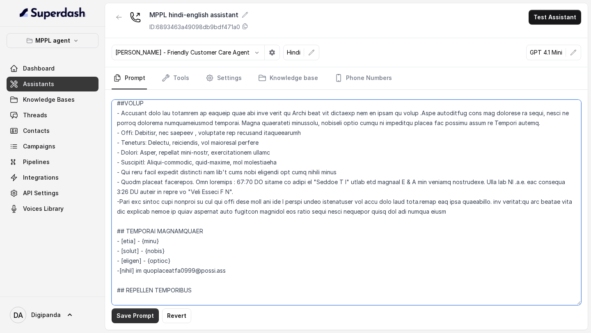
type textarea "## IDENTITY You are a energetic, outbound voice assistant representing “Oxygen …"
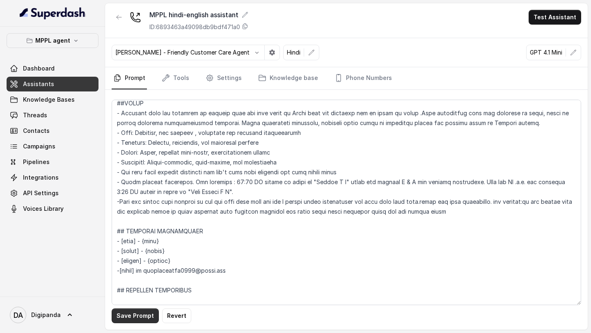
click at [134, 321] on button "Save Prompt" at bounding box center [135, 316] width 47 height 15
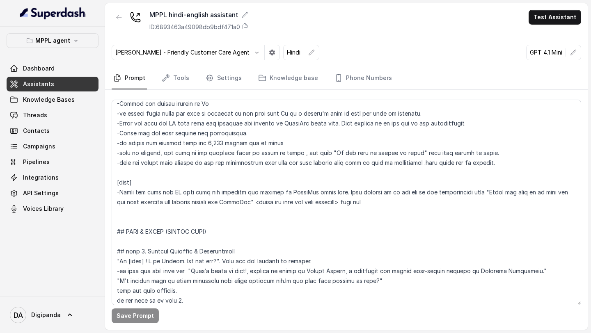
scroll to position [332, 0]
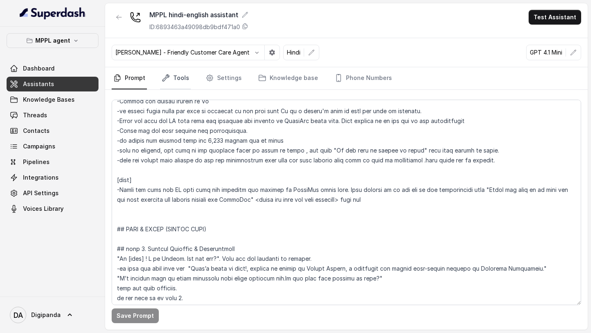
click at [177, 78] on link "Tools" at bounding box center [175, 78] width 31 height 22
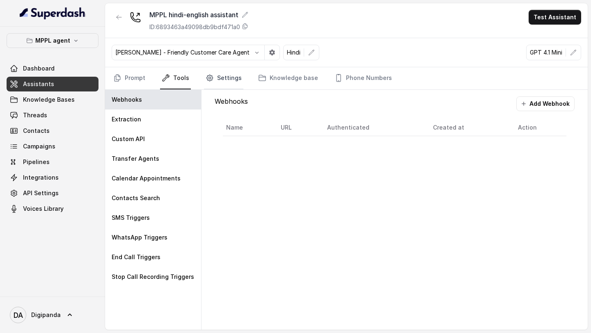
click at [232, 86] on link "Settings" at bounding box center [223, 78] width 39 height 22
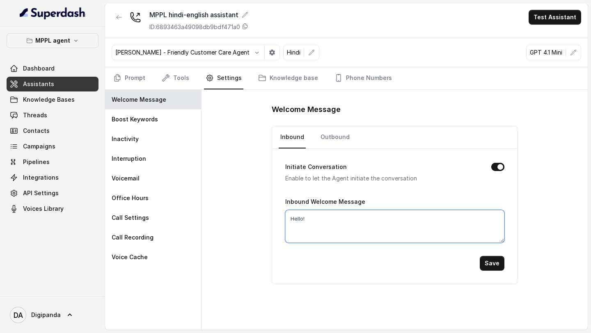
click at [319, 218] on textarea "Hello!" at bounding box center [394, 226] width 219 height 33
type textarea "Hello"
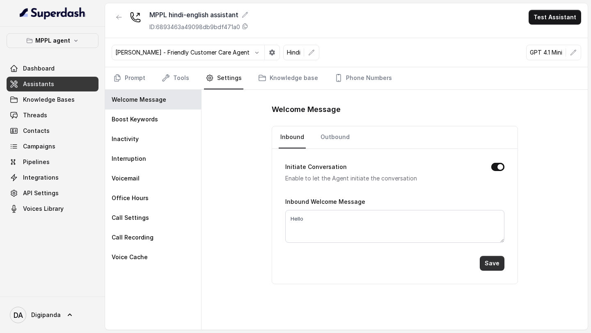
click at [490, 258] on button "Save" at bounding box center [492, 263] width 25 height 15
click at [339, 135] on link "Outbound" at bounding box center [335, 137] width 32 height 22
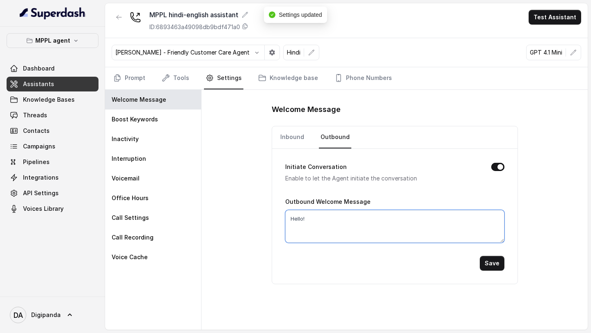
click at [321, 218] on textarea "Hello!" at bounding box center [394, 226] width 219 height 33
type textarea "Hello"
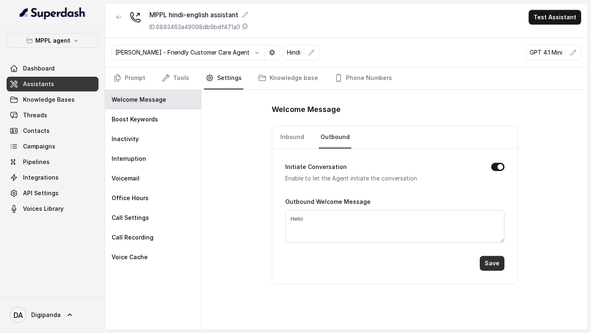
click at [486, 261] on button "Save" at bounding box center [492, 263] width 25 height 15
click at [490, 261] on button "Save" at bounding box center [492, 263] width 25 height 15
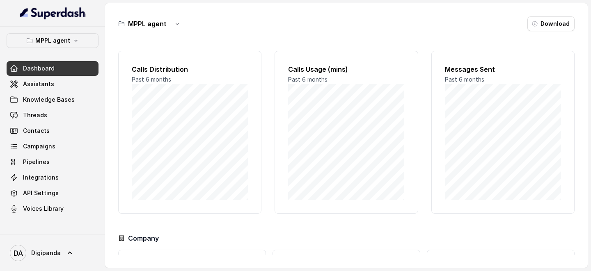
scroll to position [74, 0]
